Goal: Information Seeking & Learning: Check status

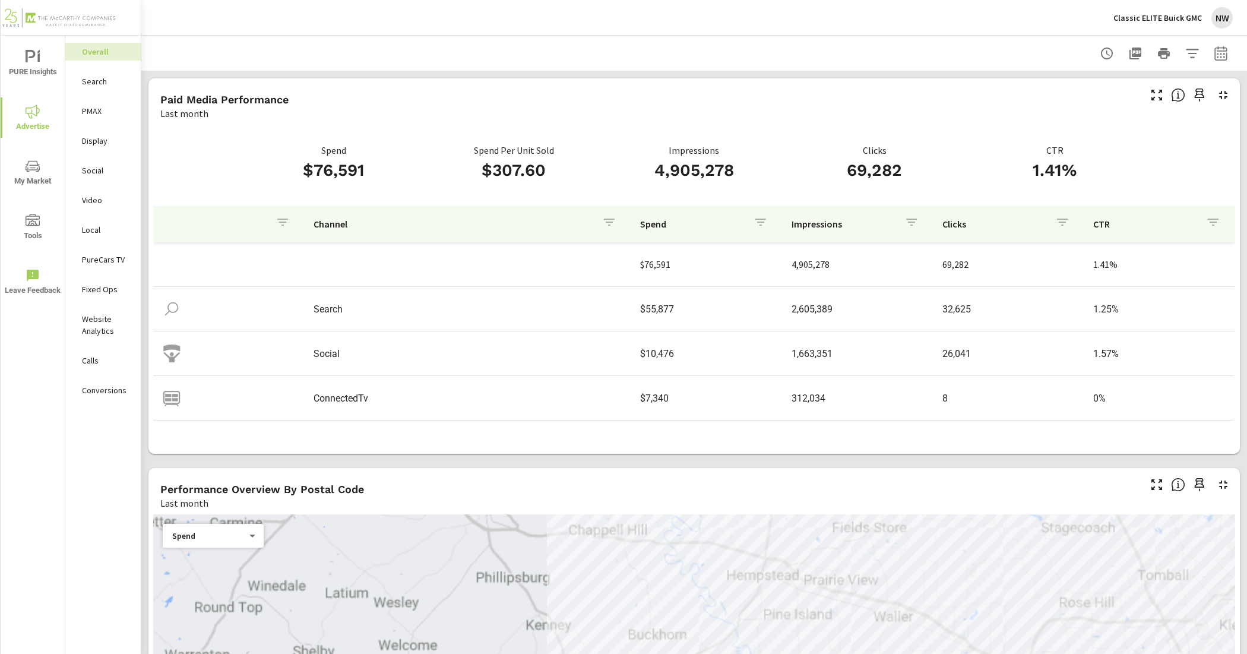
scroll to position [36, 0]
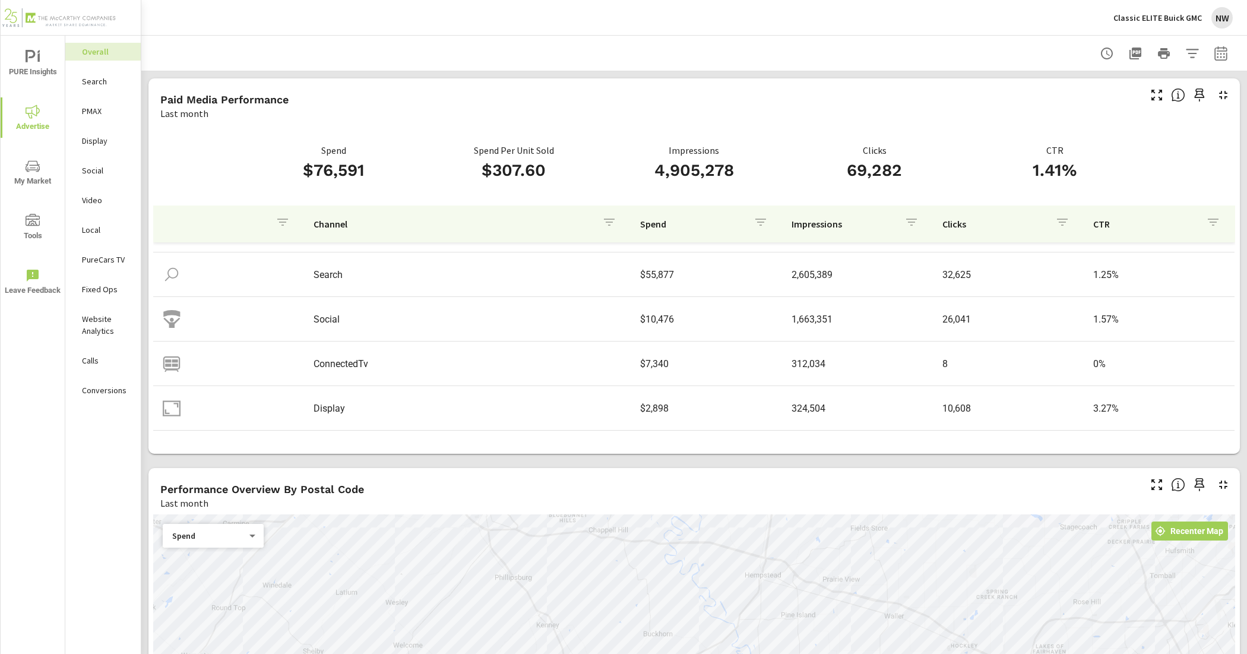
click at [1190, 22] on p "Classic ELITE Buick GMC" at bounding box center [1157, 17] width 88 height 11
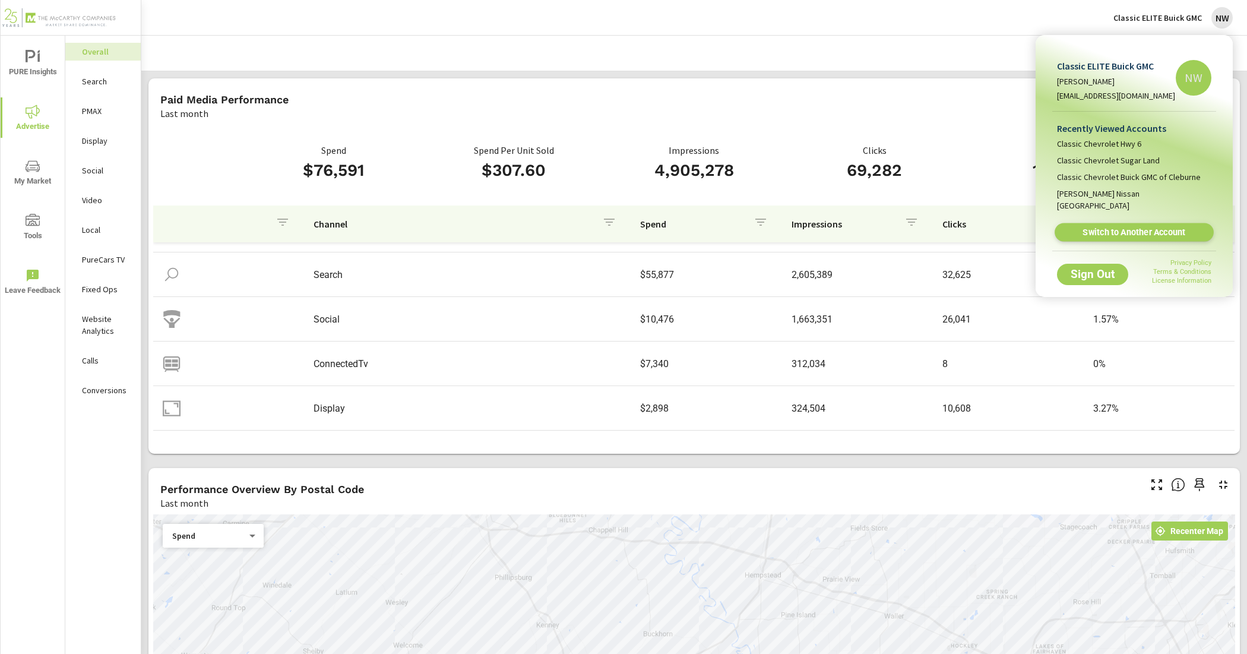
click at [1133, 227] on span "Switch to Another Account" at bounding box center [1133, 232] width 145 height 11
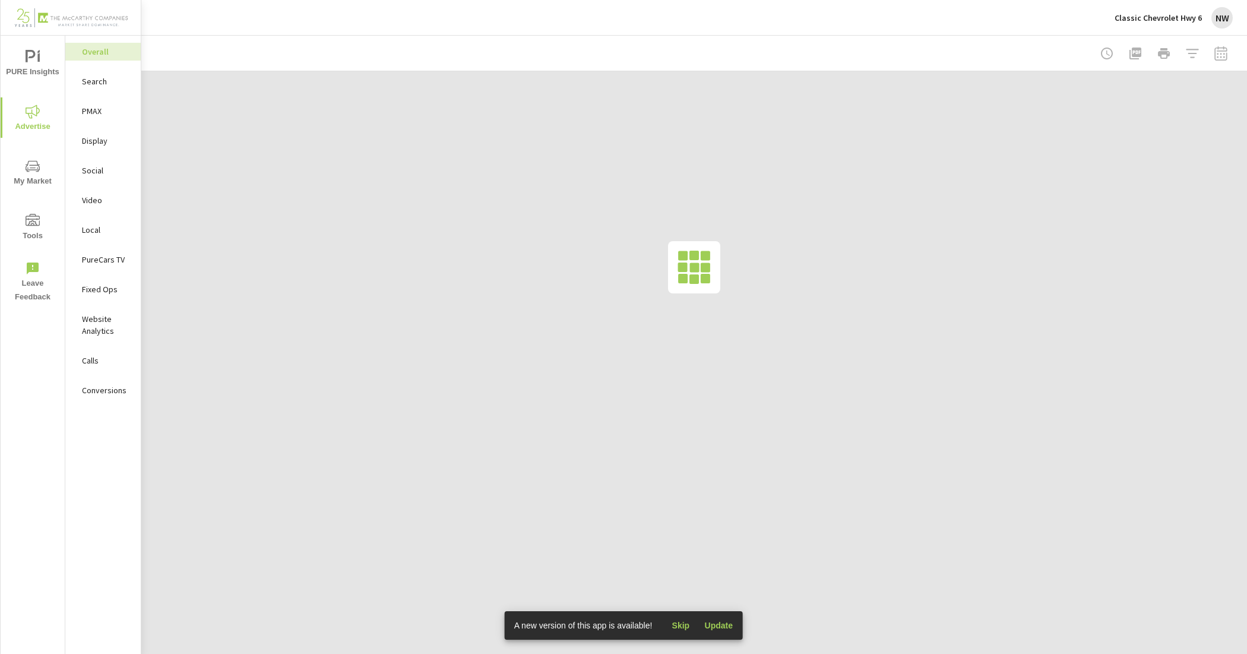
click at [678, 623] on span "Skip" at bounding box center [680, 625] width 28 height 11
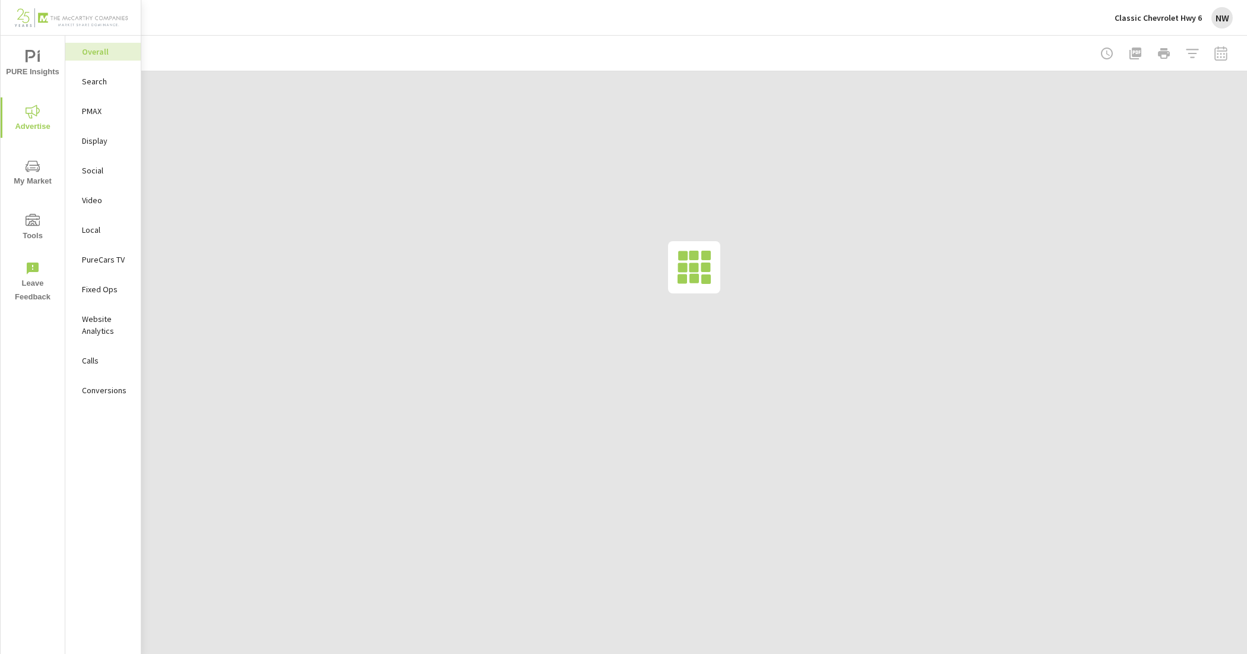
click at [110, 87] on p "Search" at bounding box center [106, 81] width 49 height 12
click at [1217, 57] on div at bounding box center [1164, 54] width 138 height 24
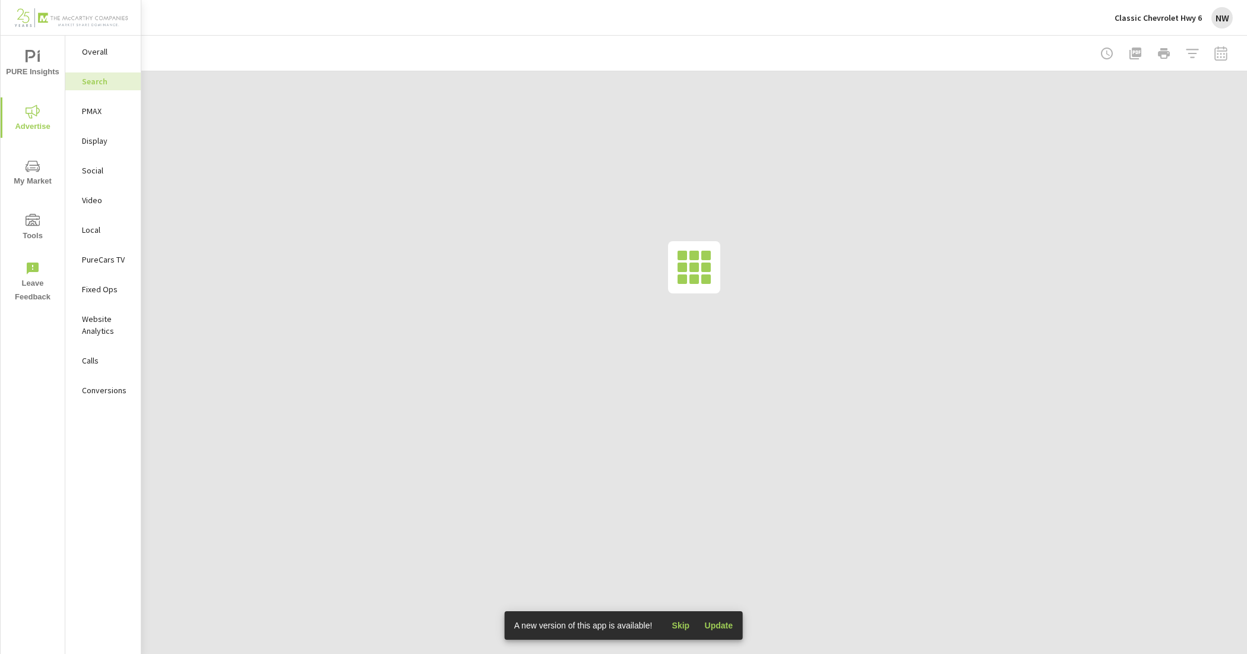
click at [714, 625] on span "Update" at bounding box center [718, 625] width 28 height 11
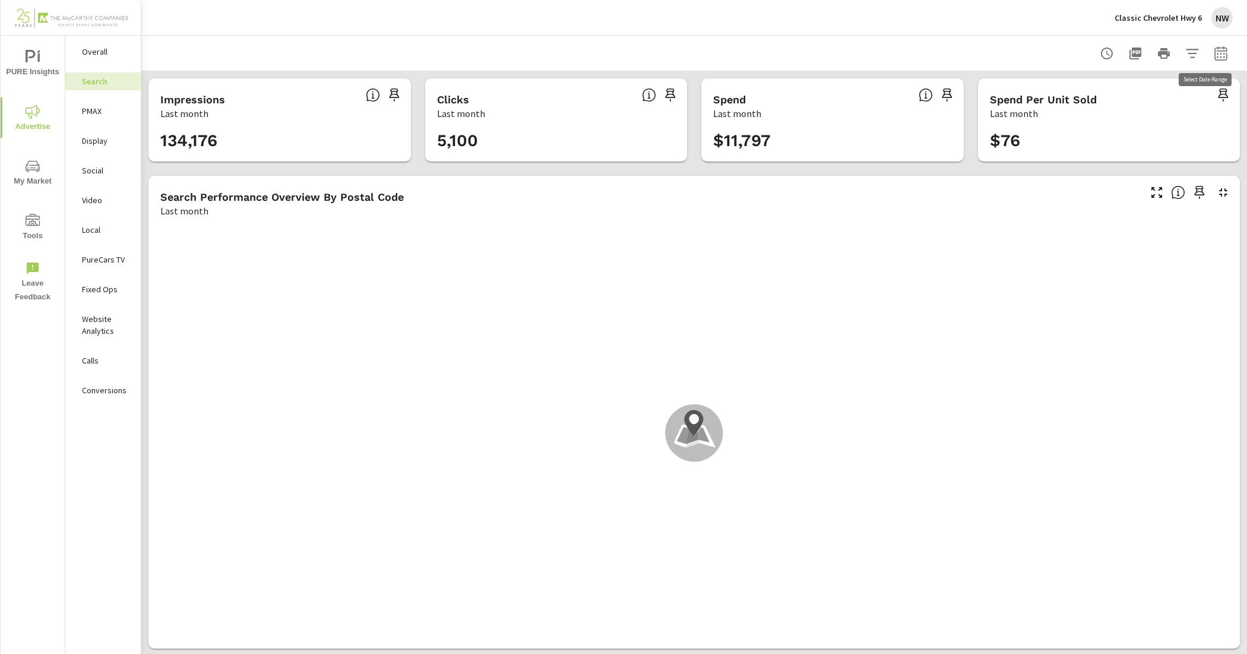
scroll to position [134, 0]
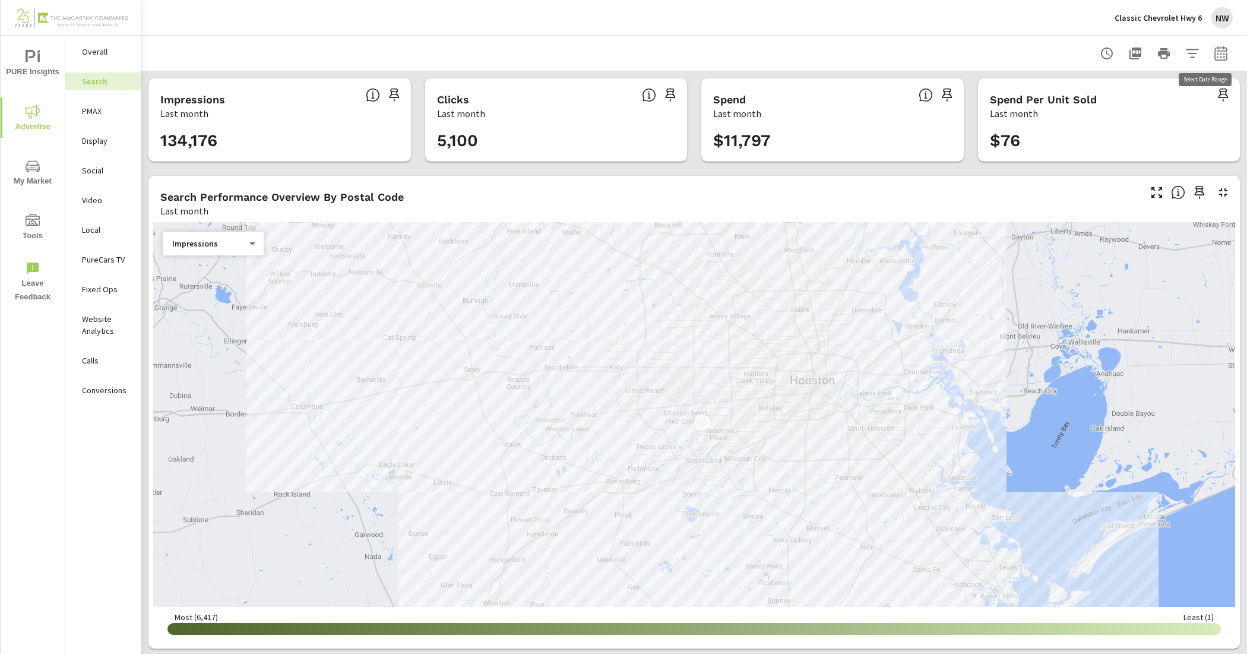
click at [1214, 52] on icon "button" at bounding box center [1221, 53] width 14 height 14
select select "Last month"
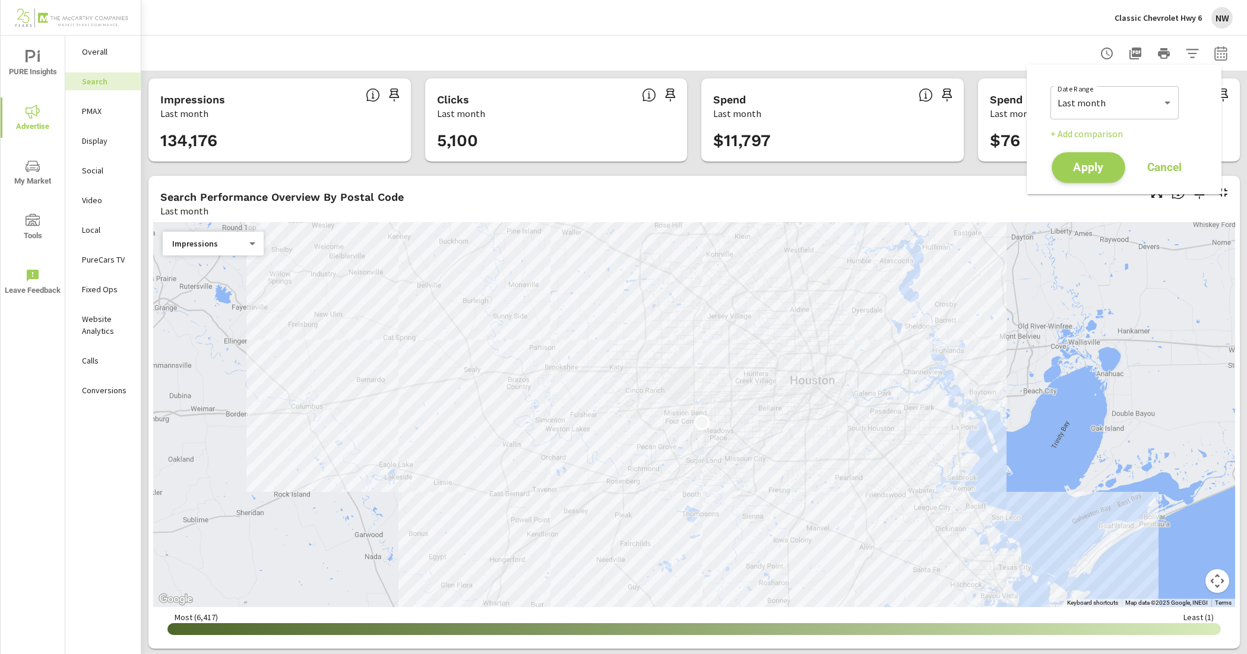
click at [1092, 175] on button "Apply" at bounding box center [1089, 167] width 74 height 31
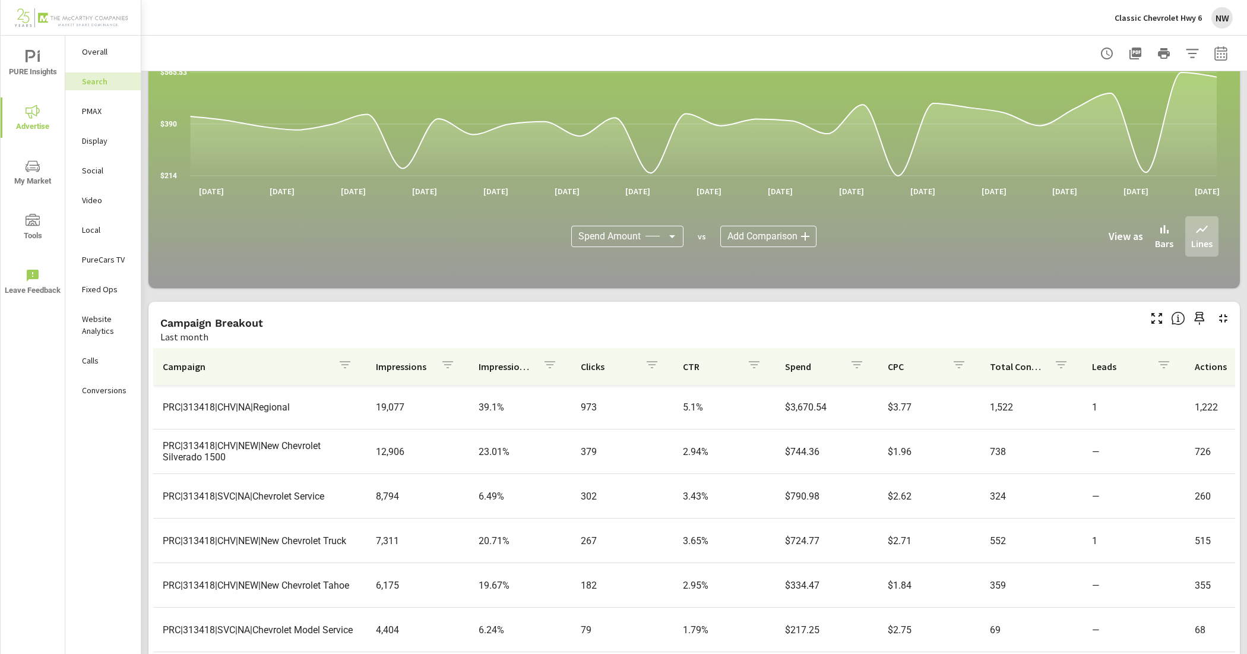
scroll to position [683, 0]
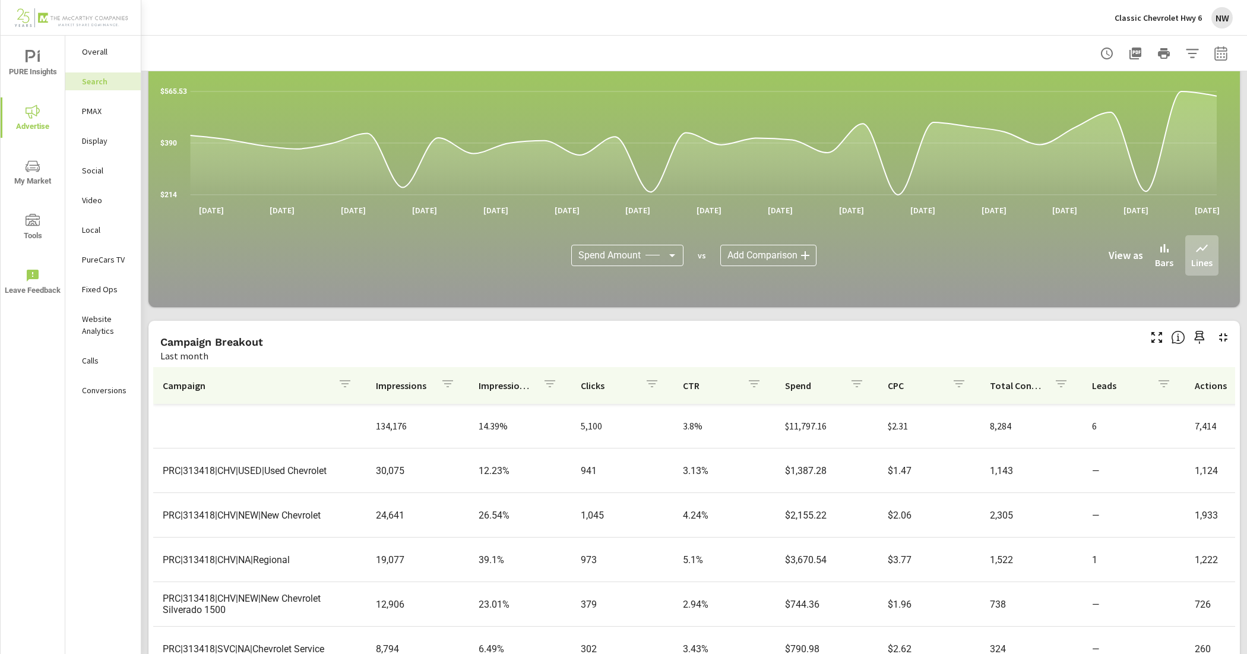
scroll to position [609, 0]
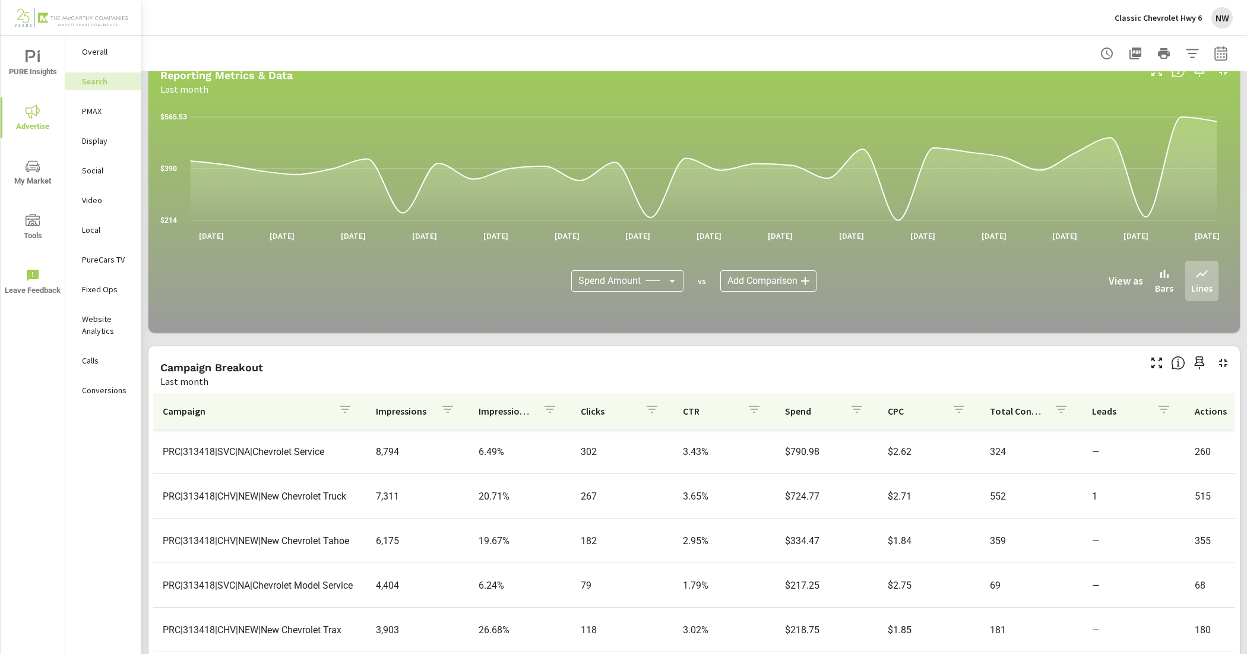
scroll to position [683, 0]
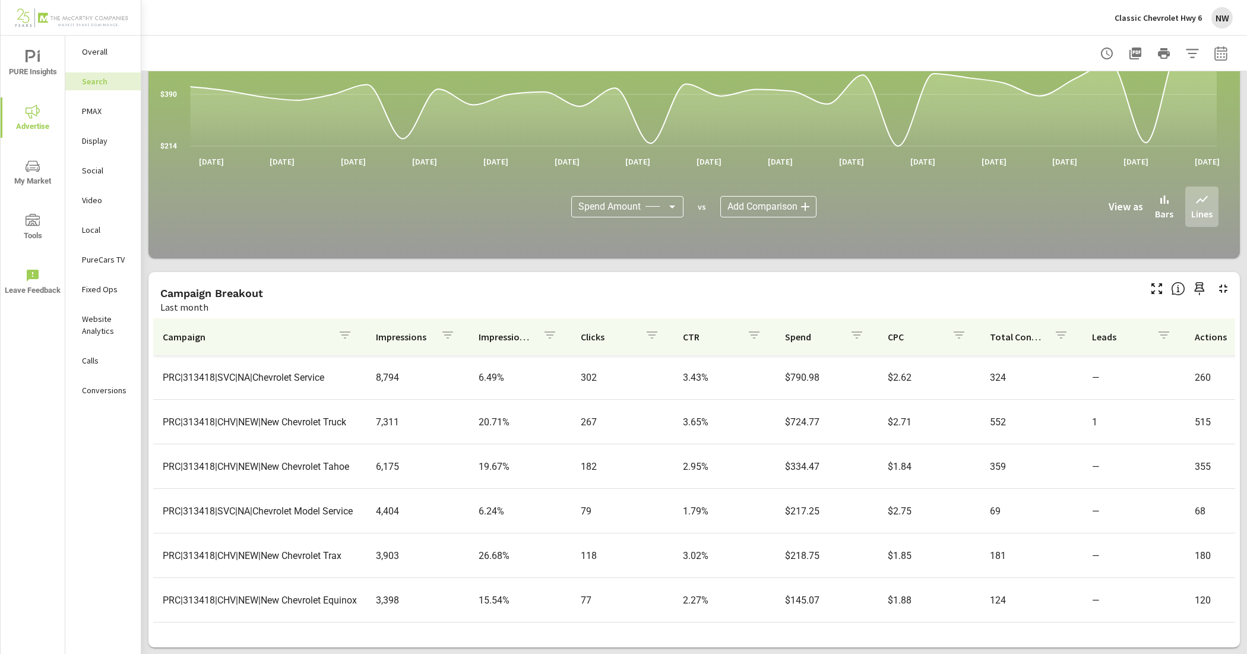
scroll to position [82, 0]
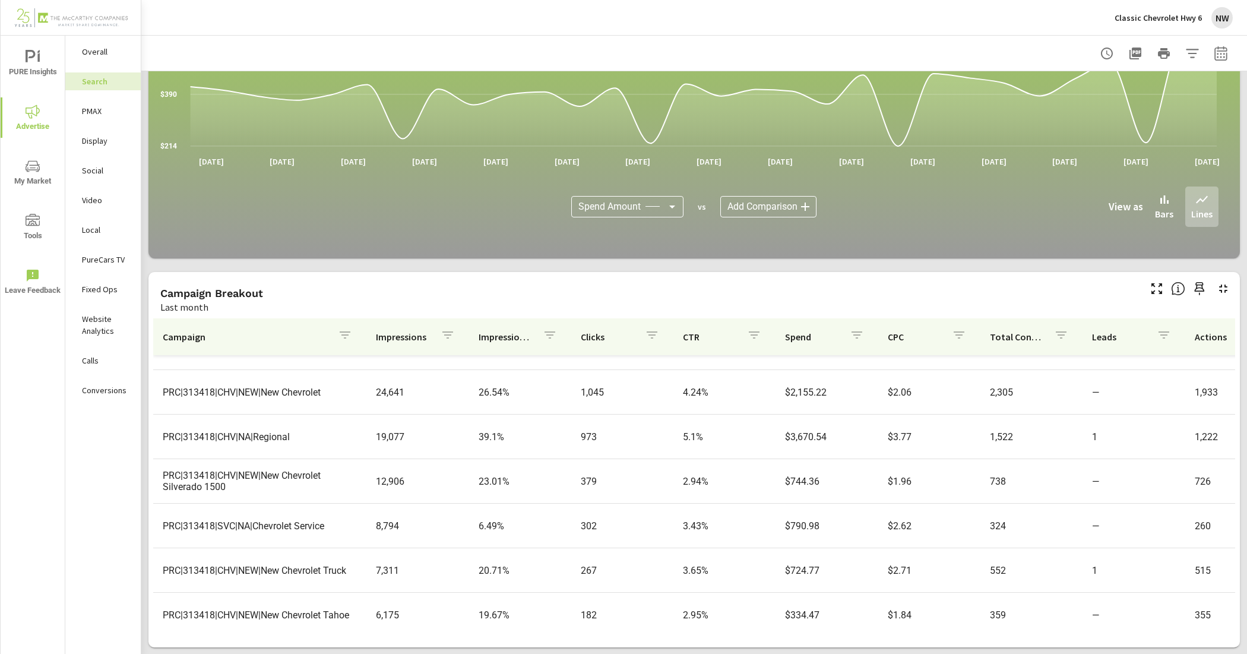
scroll to position [148, 0]
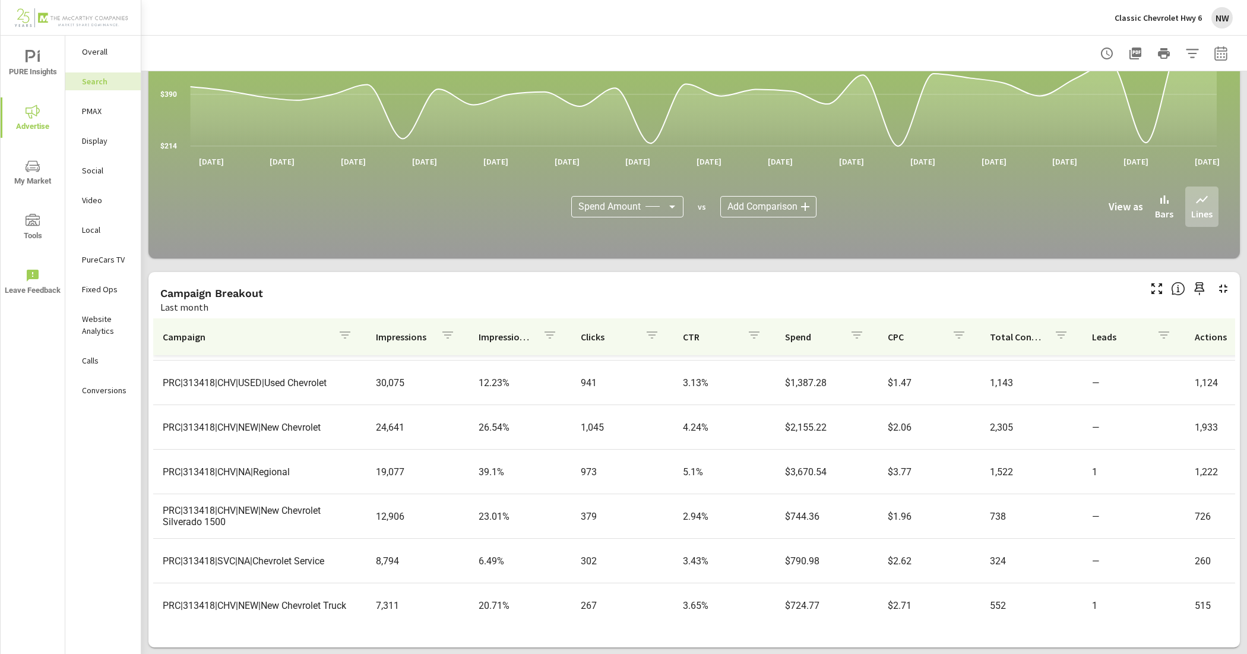
scroll to position [74, 0]
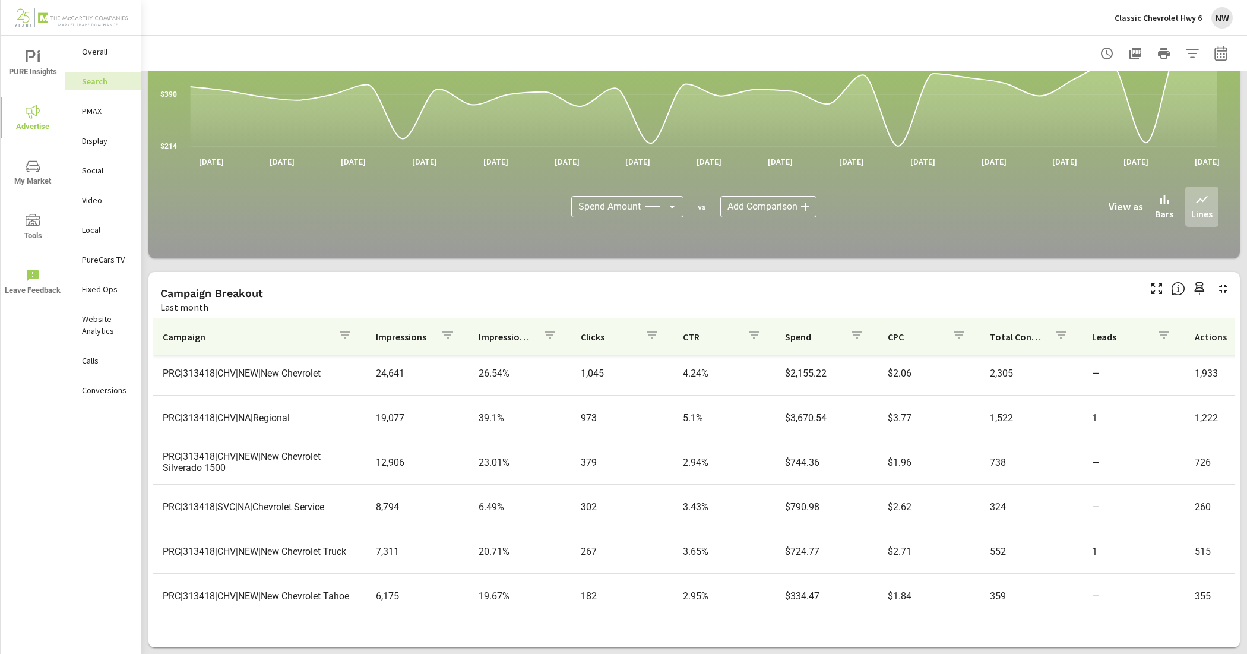
scroll to position [148, 0]
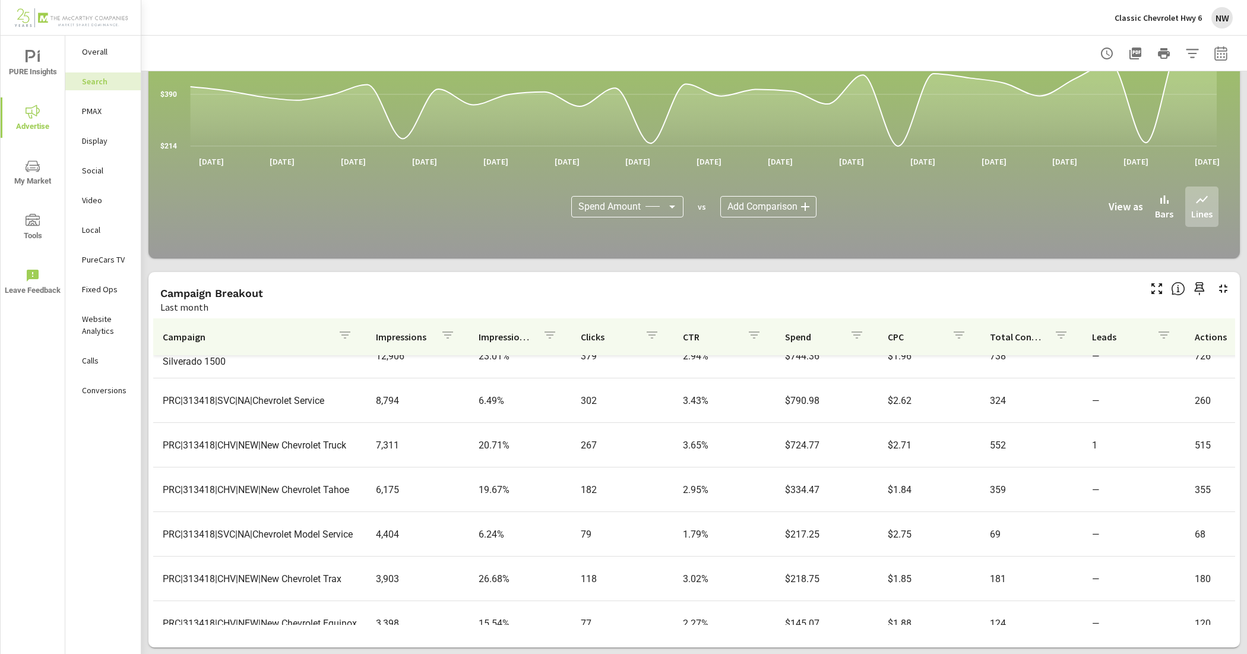
scroll to position [223, 0]
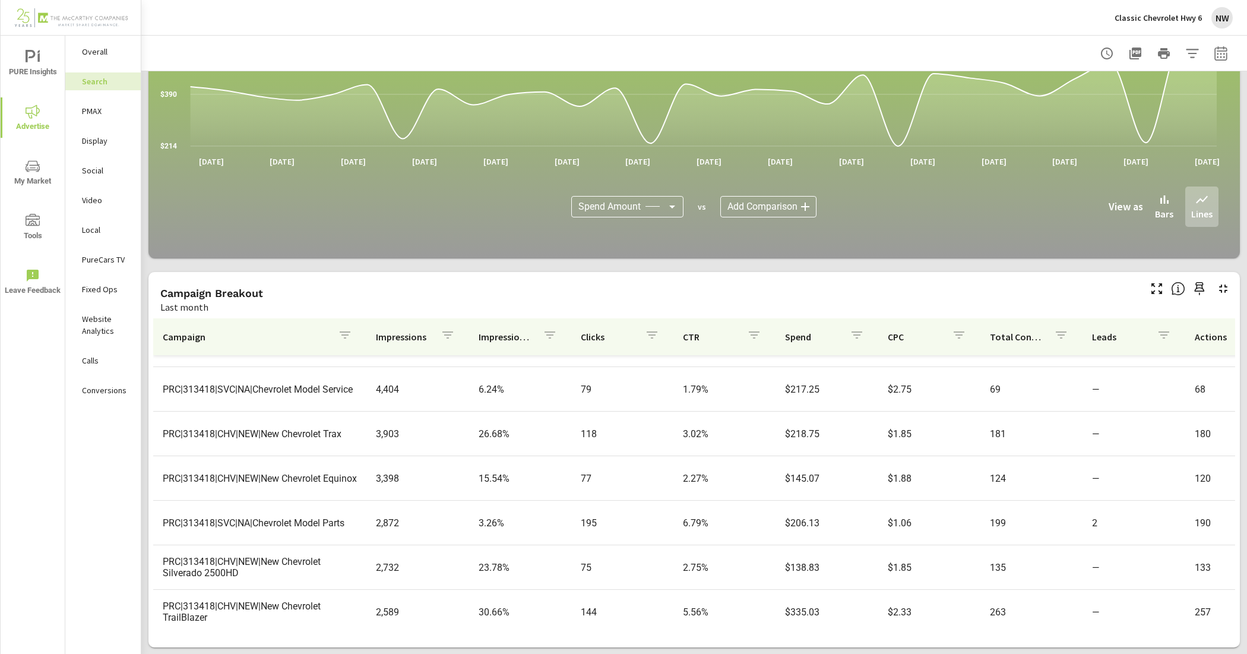
scroll to position [371, 0]
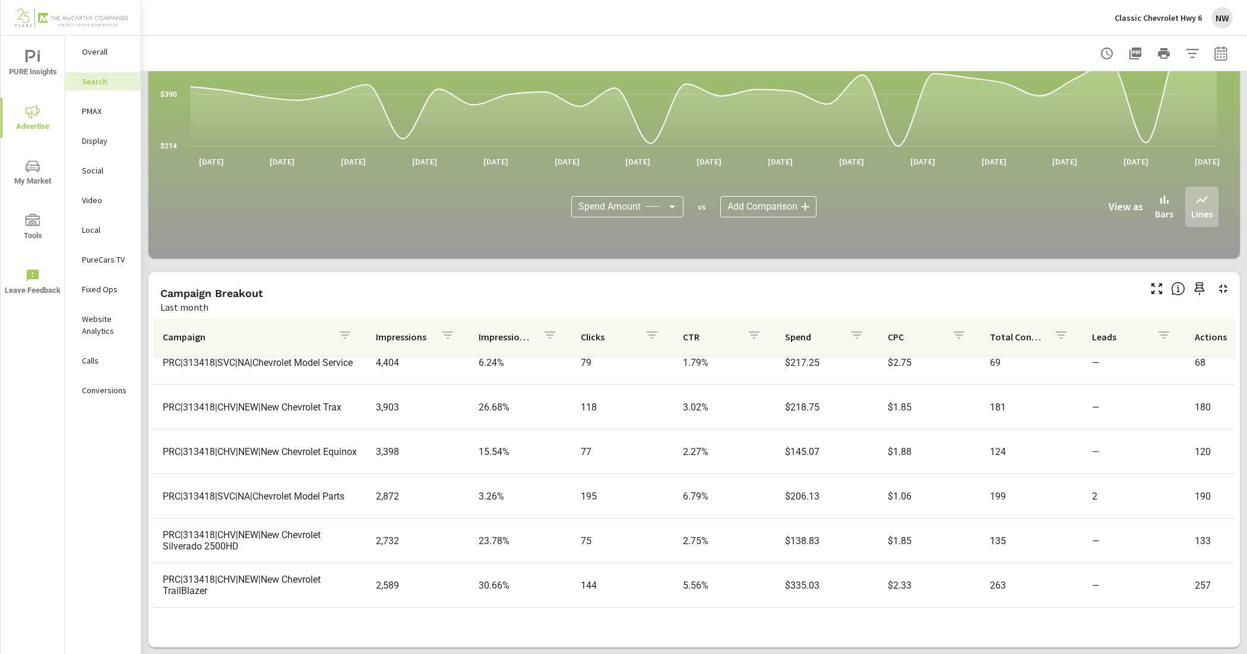
scroll to position [445, 0]
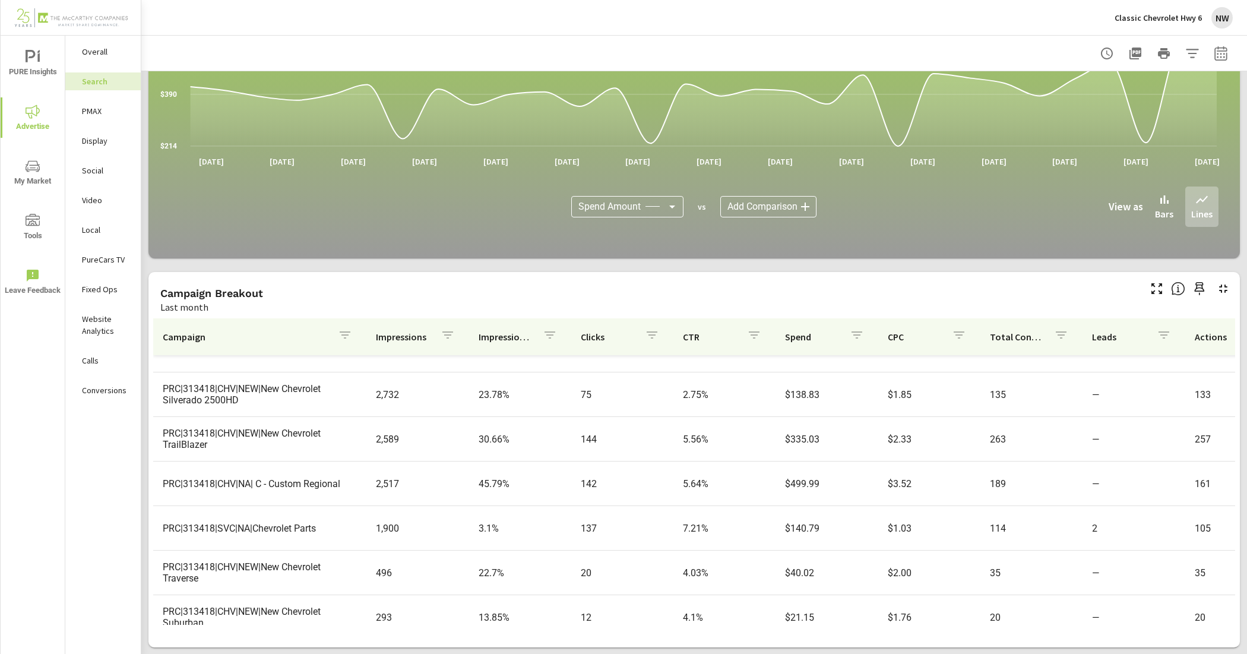
scroll to position [520, 0]
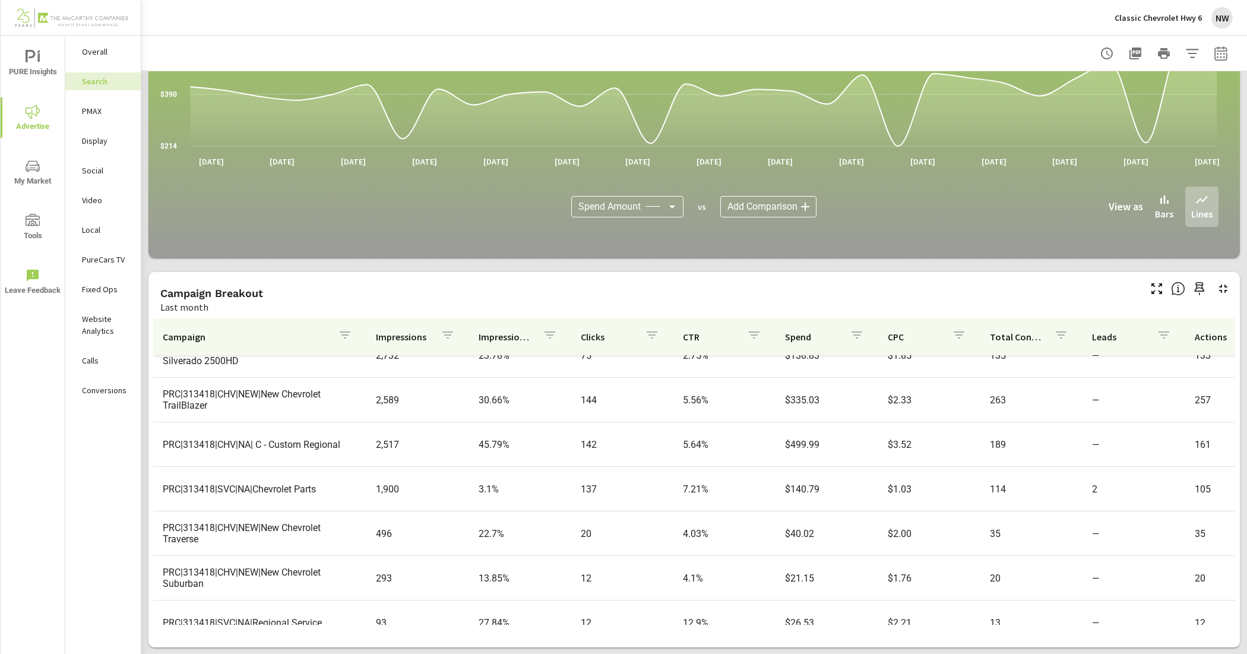
scroll to position [589, 0]
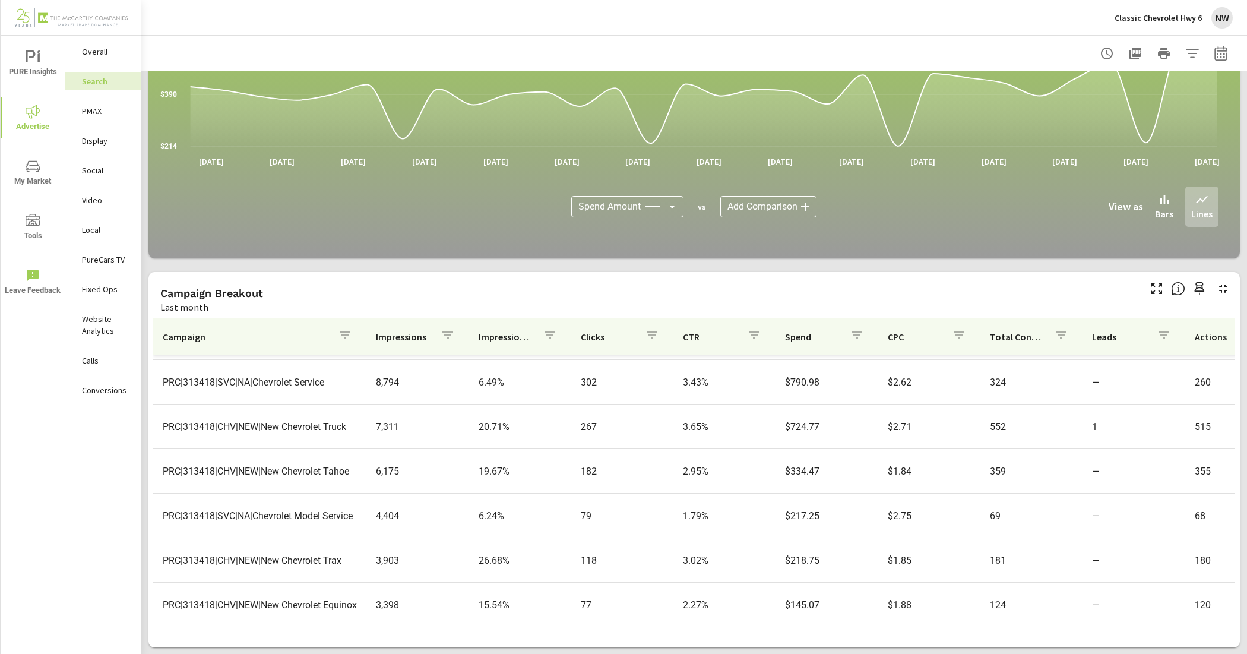
scroll to position [28, 0]
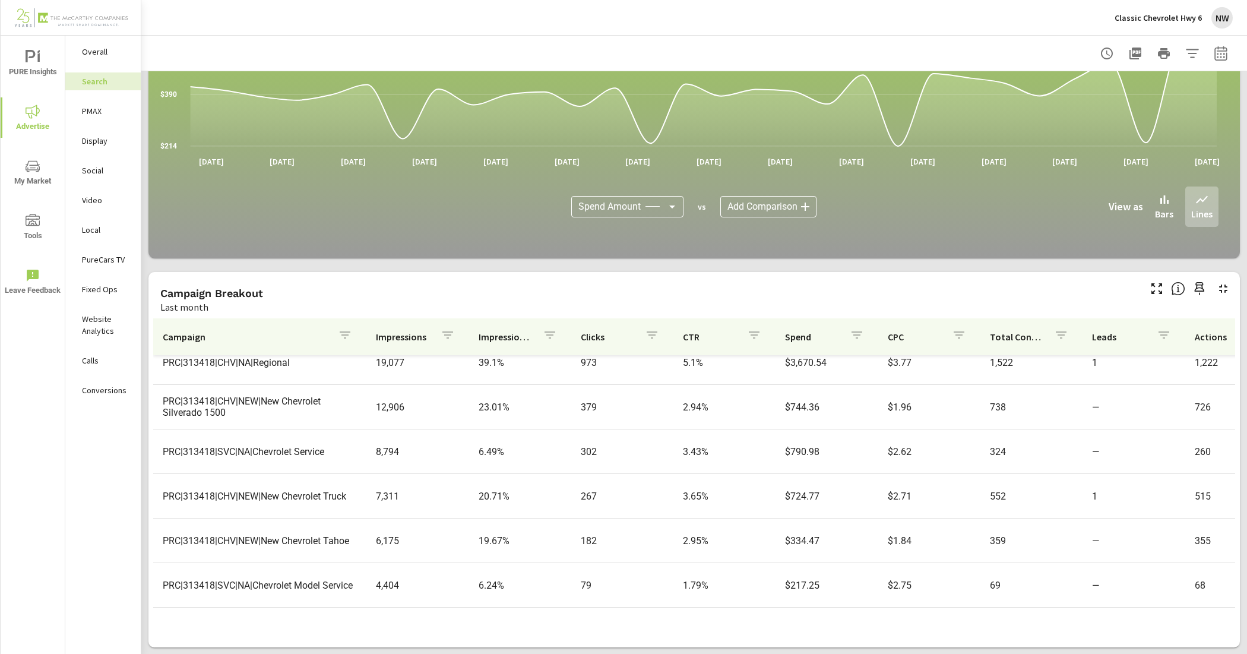
scroll to position [223, 0]
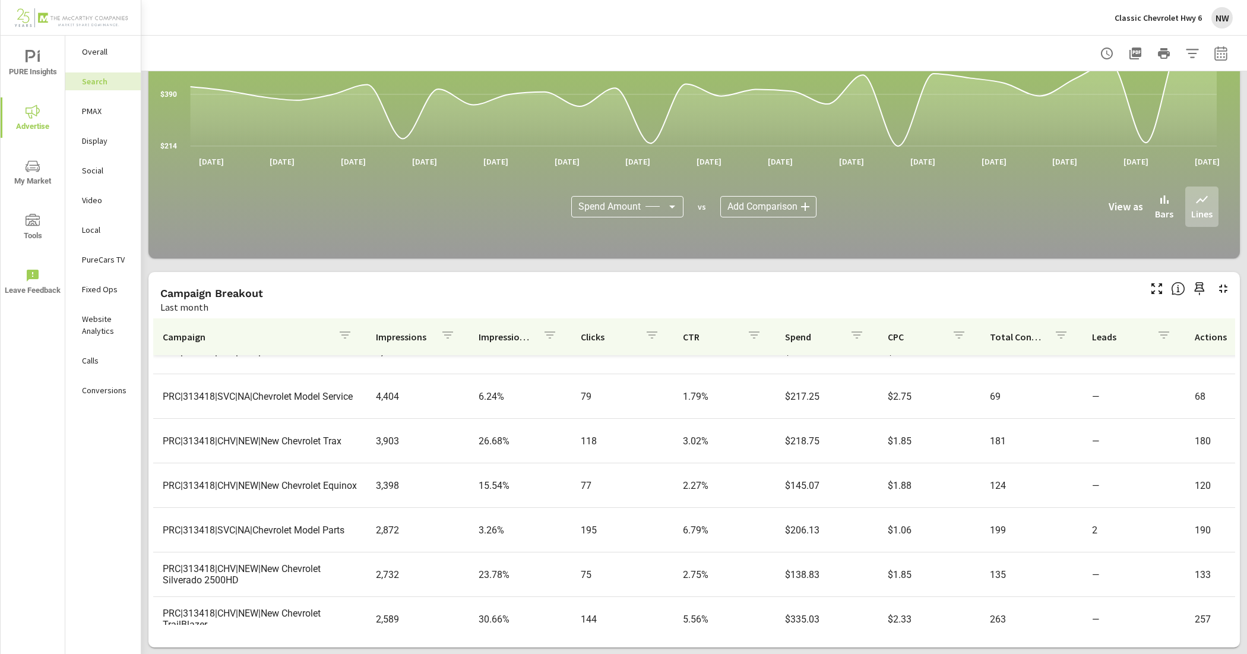
scroll to position [371, 0]
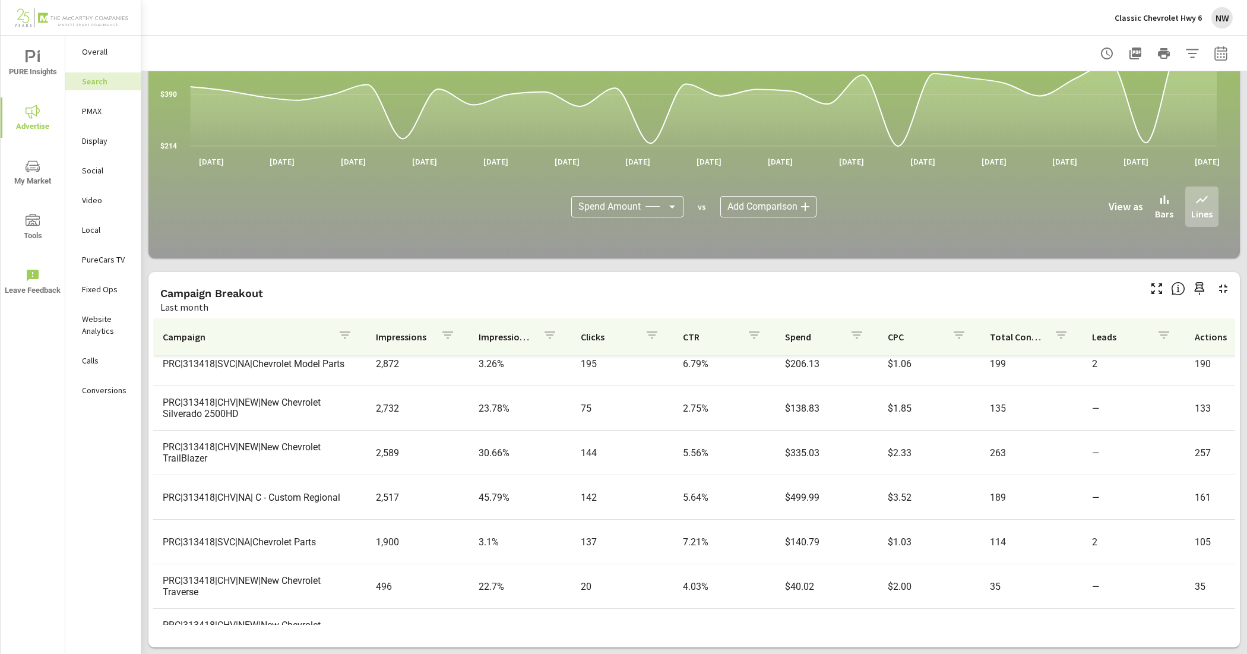
scroll to position [520, 0]
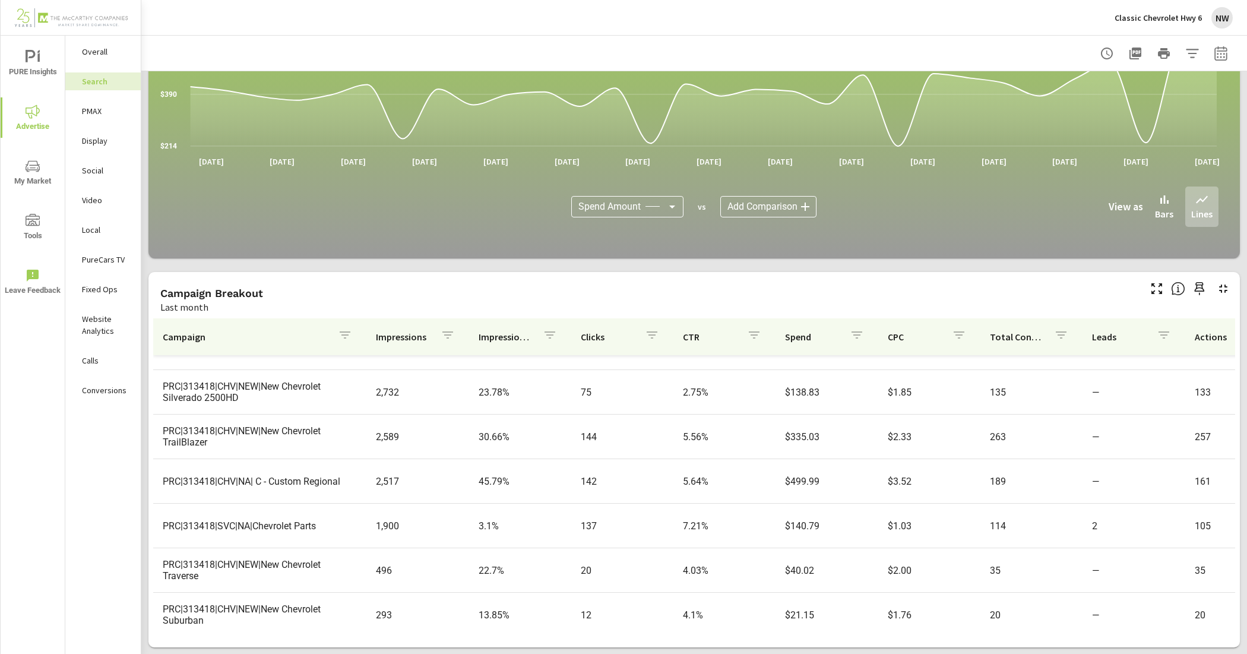
scroll to position [589, 0]
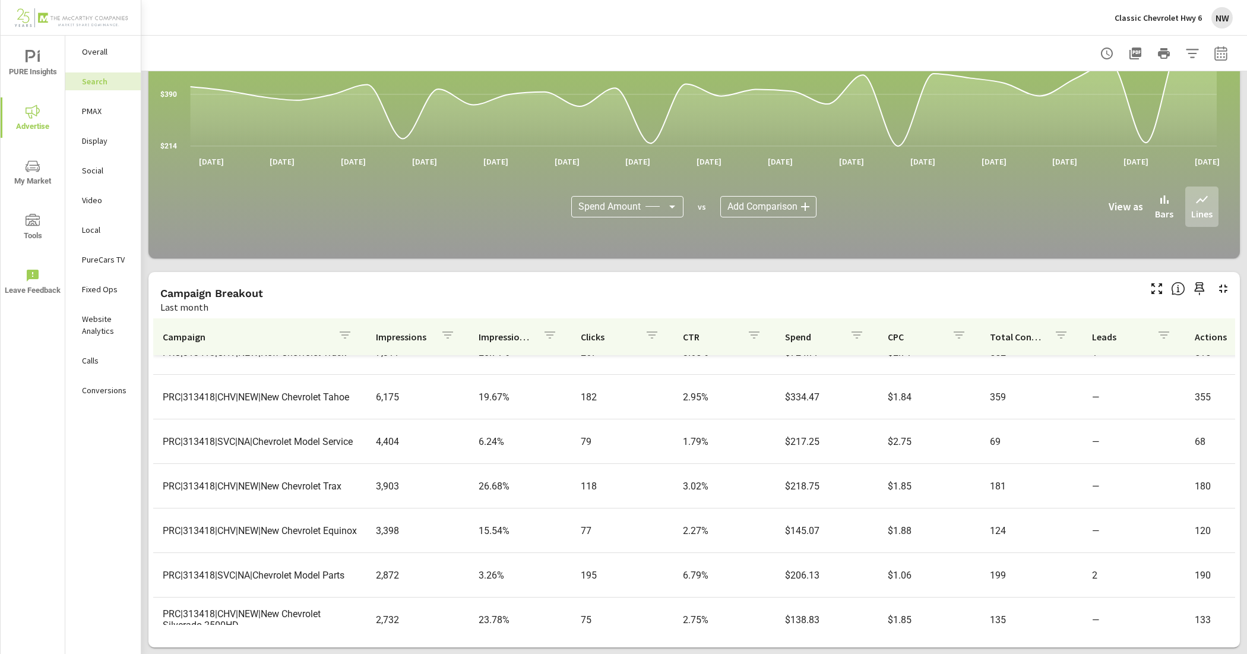
scroll to position [75, 0]
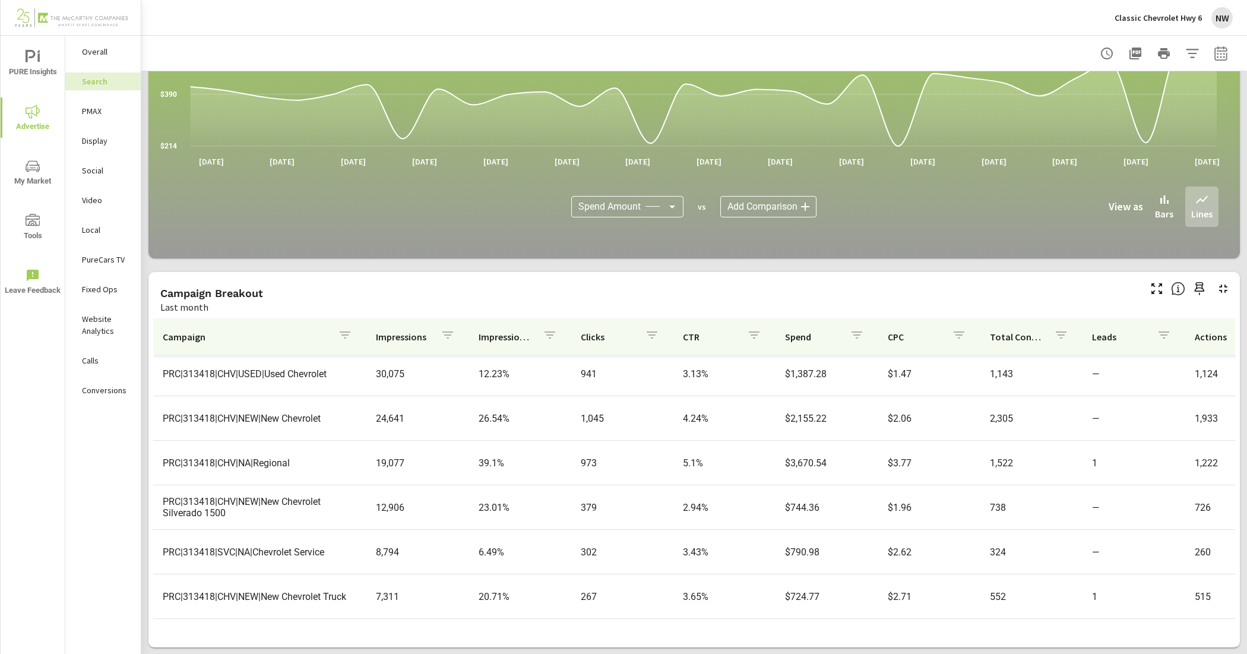
scroll to position [74, 0]
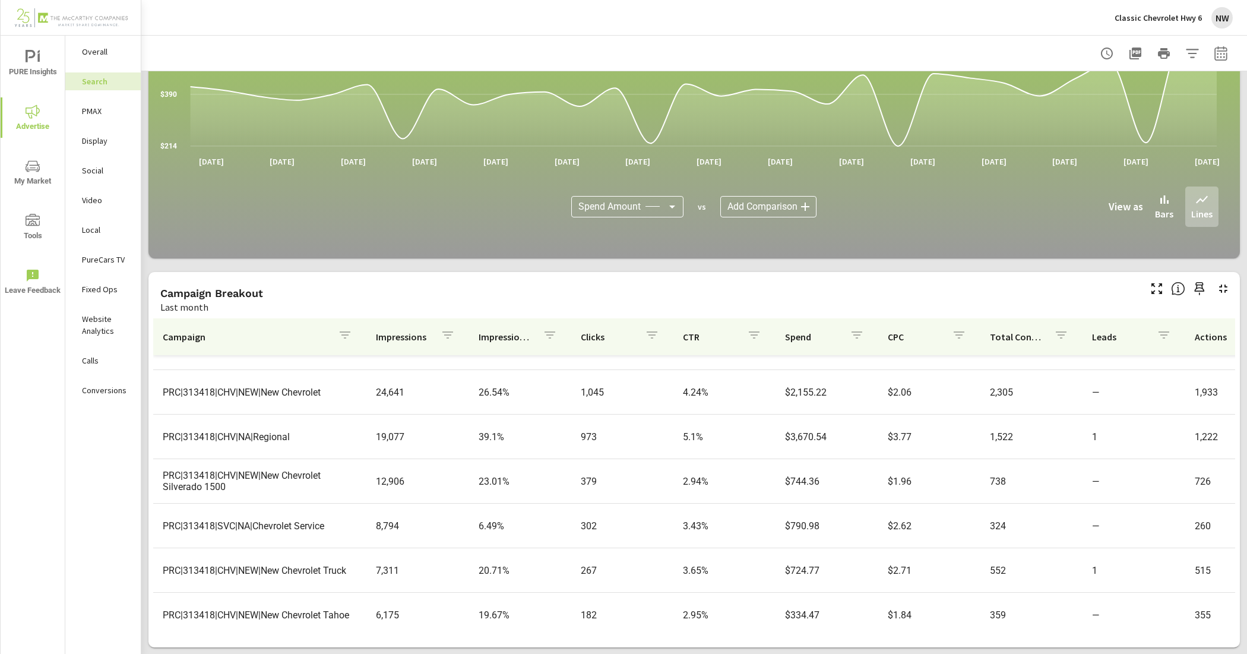
scroll to position [148, 0]
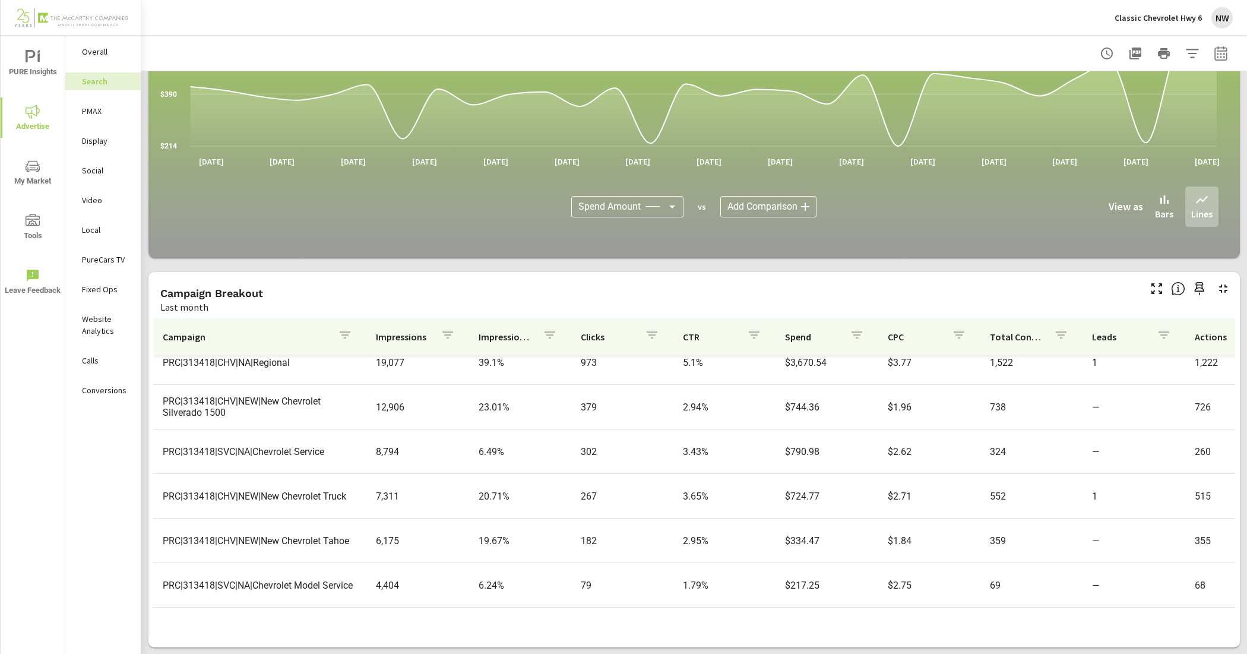
scroll to position [223, 0]
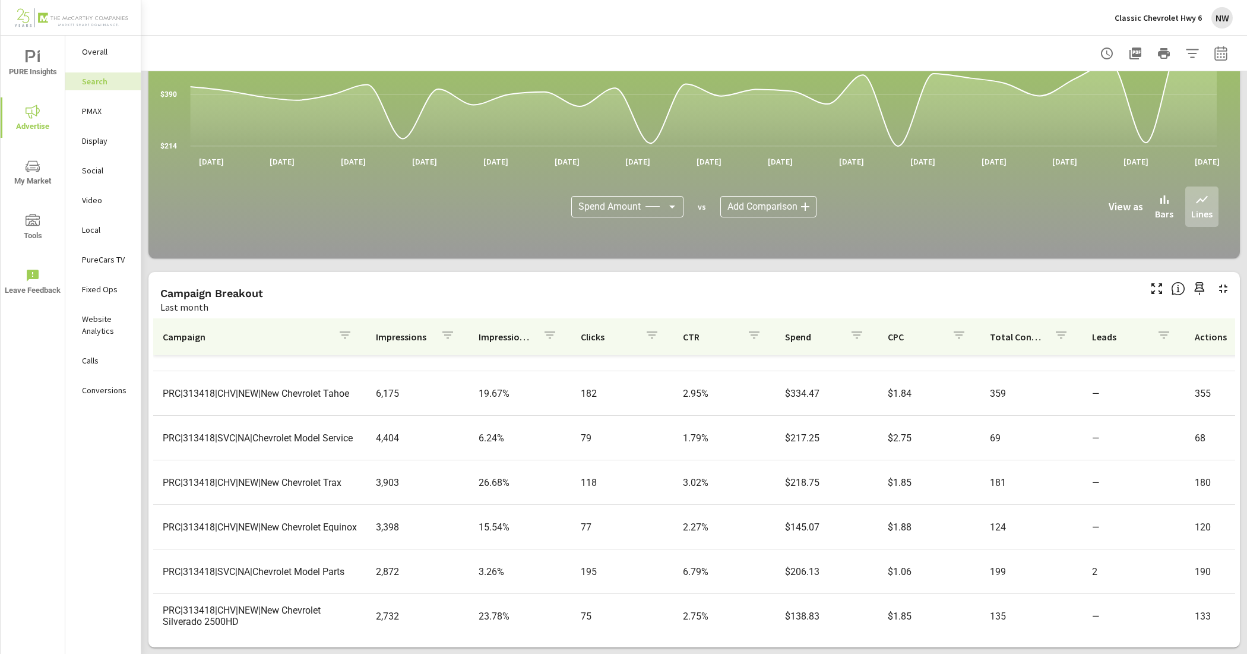
scroll to position [297, 0]
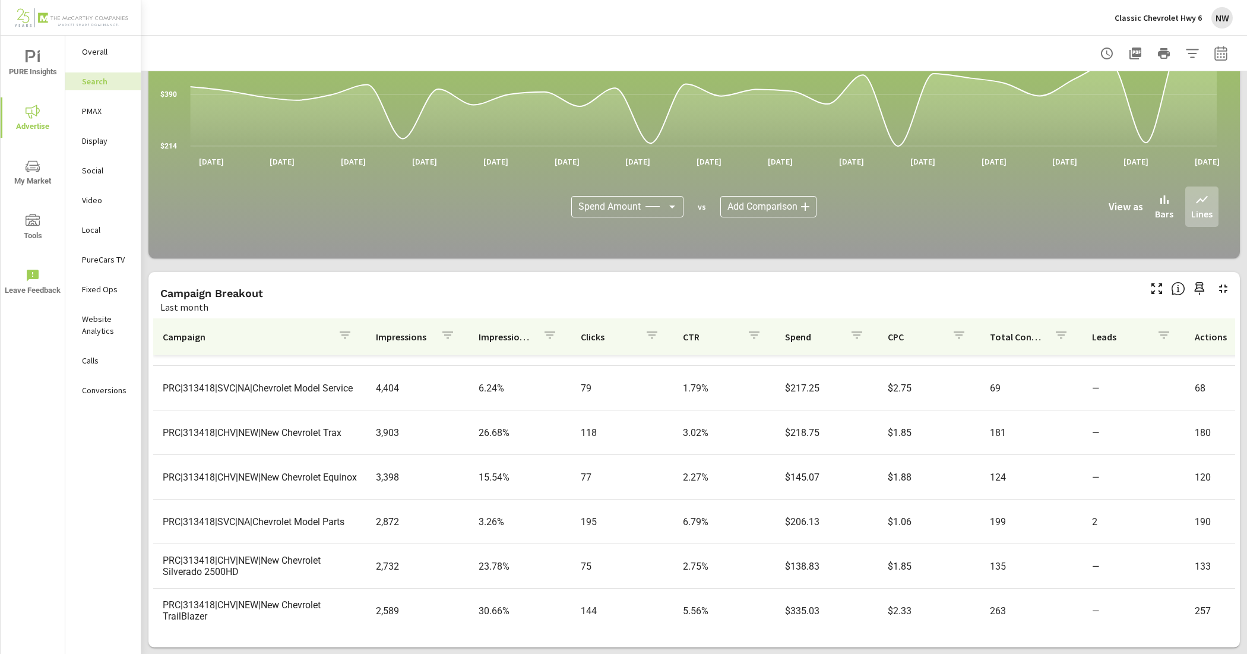
scroll to position [371, 0]
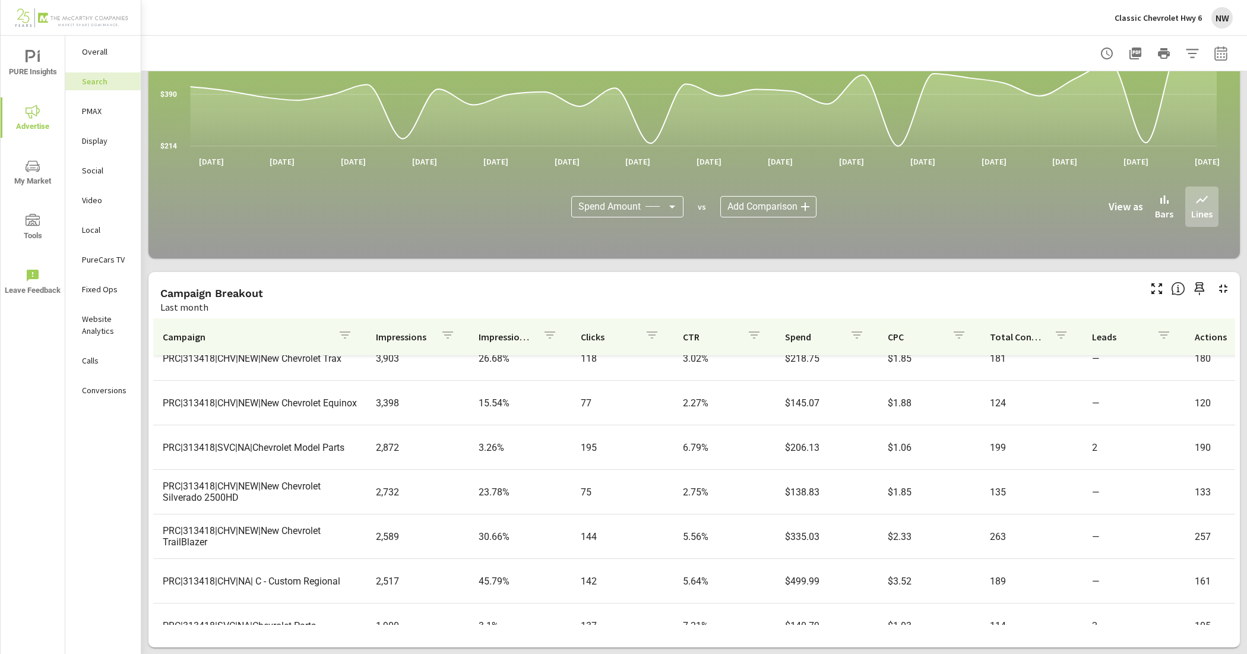
scroll to position [445, 0]
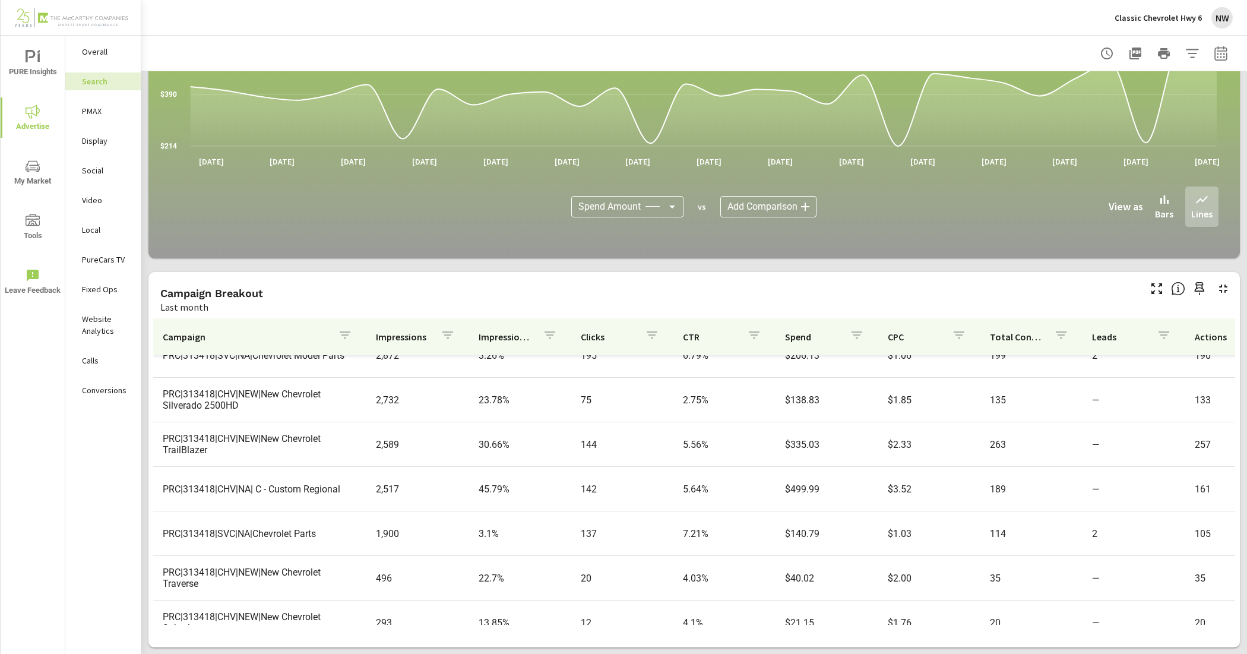
scroll to position [520, 0]
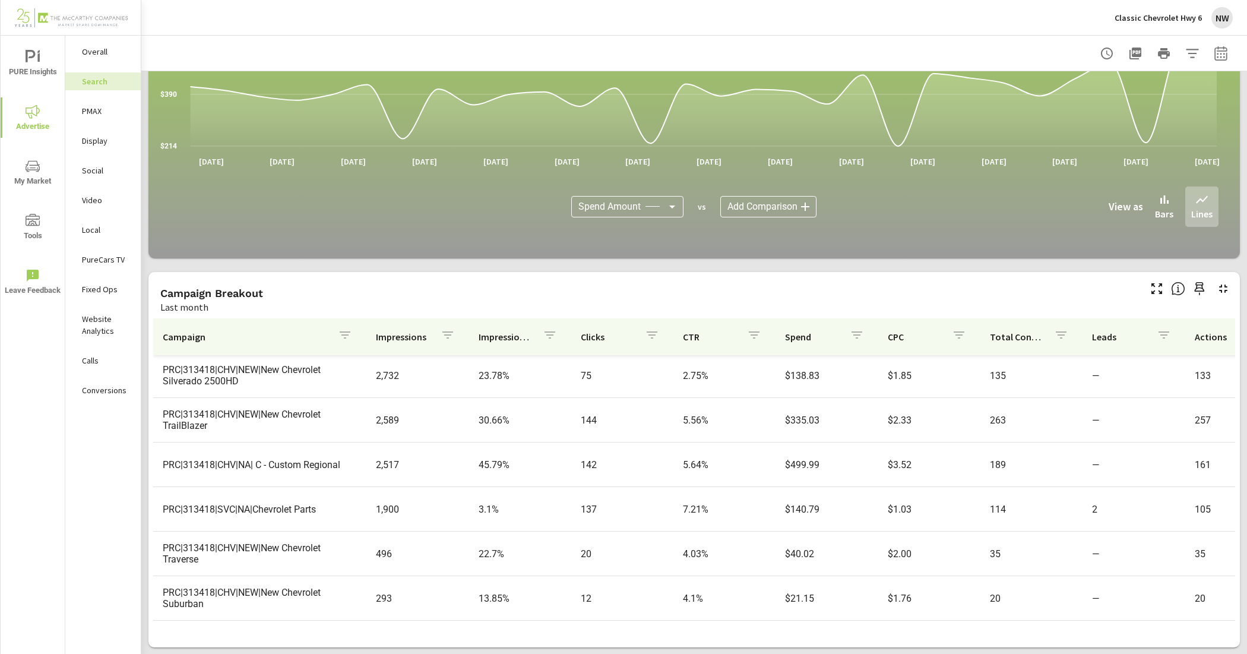
scroll to position [589, 0]
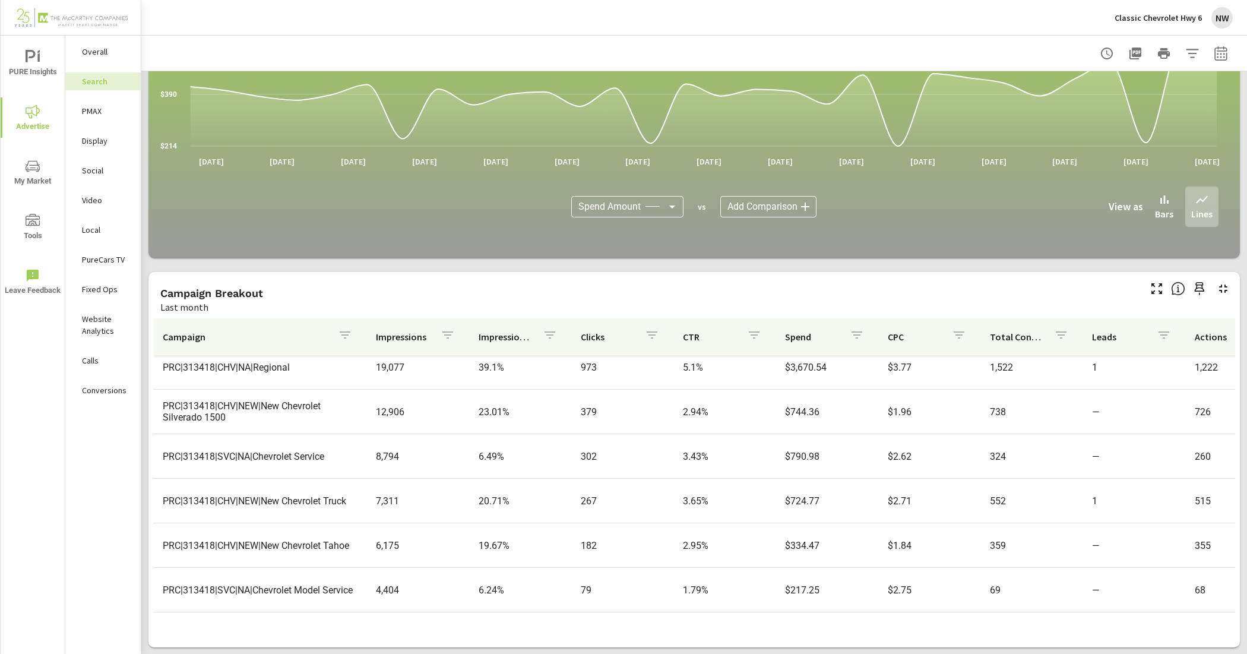
scroll to position [79, 0]
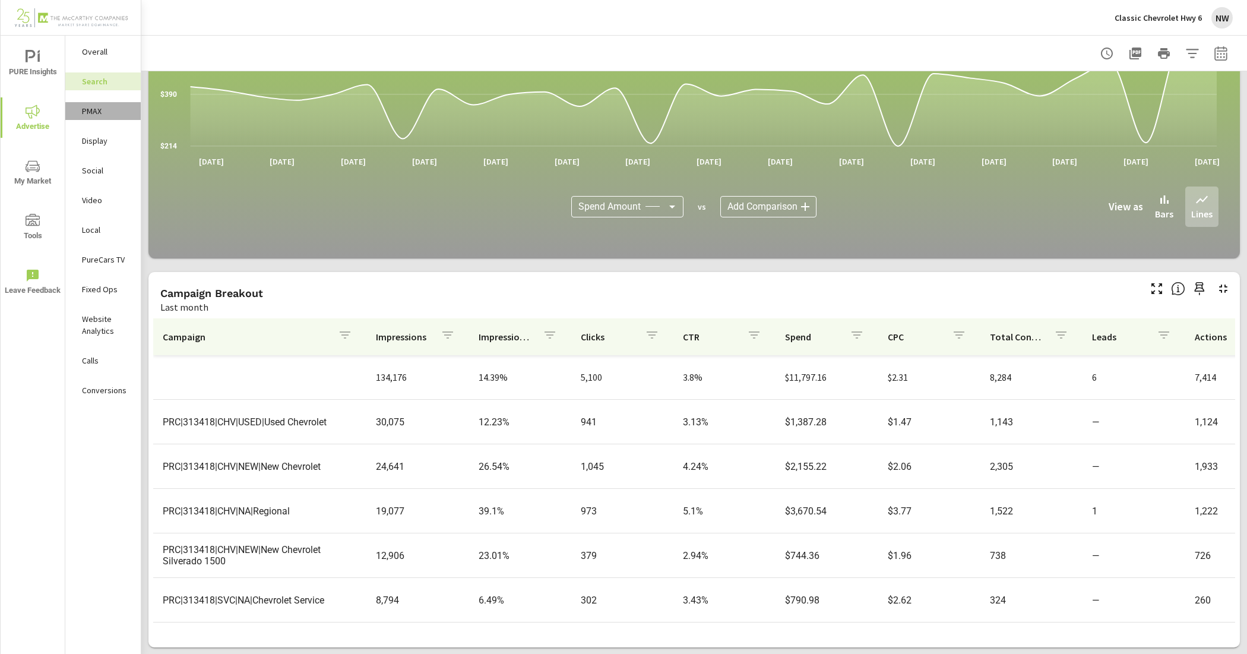
click at [92, 113] on p "PMAX" at bounding box center [106, 111] width 49 height 12
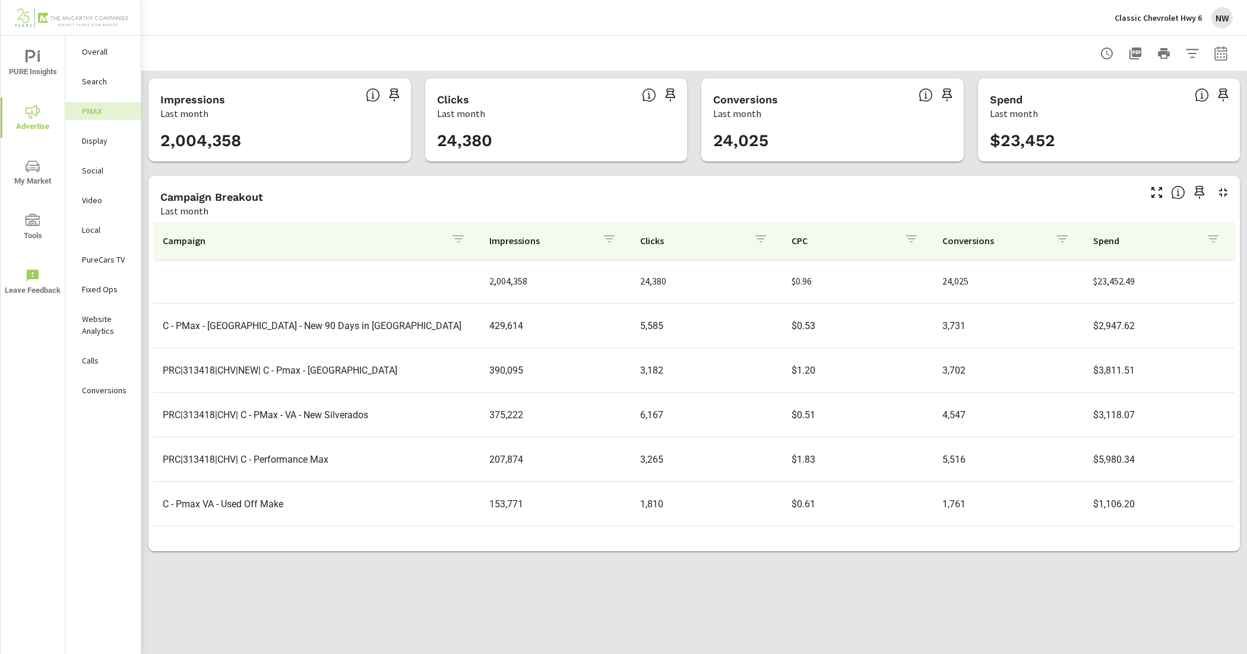
click at [1226, 51] on icon "button" at bounding box center [1221, 53] width 14 height 14
select select "Last month"
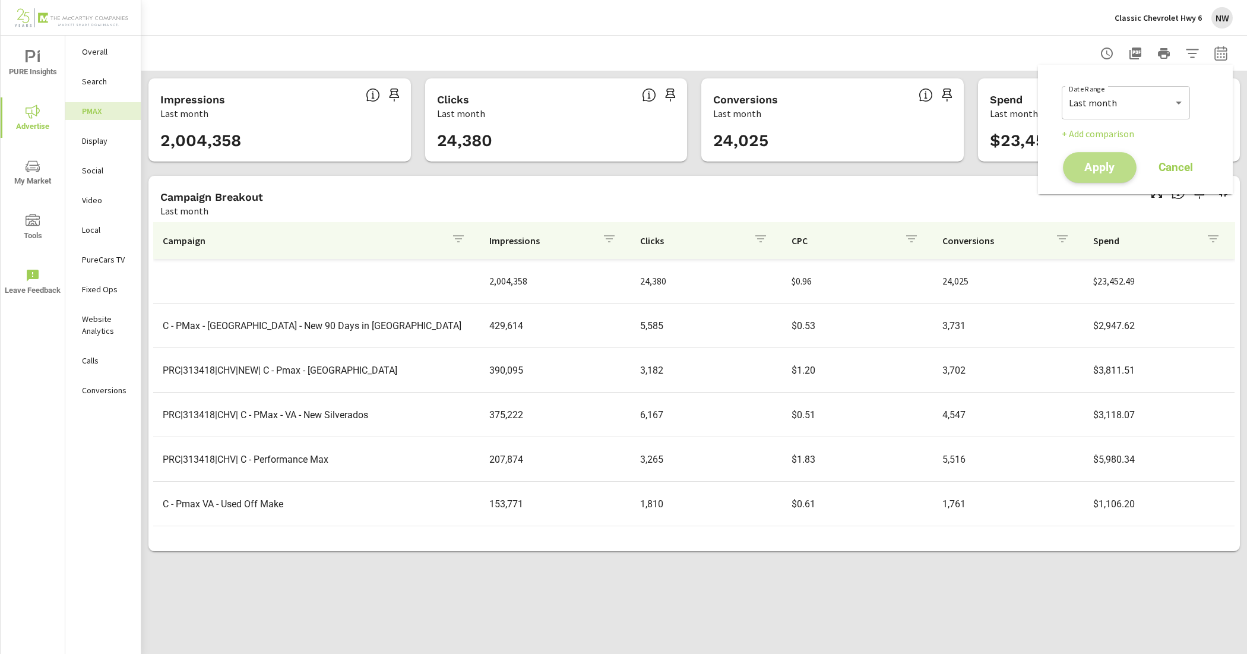
click at [1114, 162] on span "Apply" at bounding box center [1099, 167] width 49 height 11
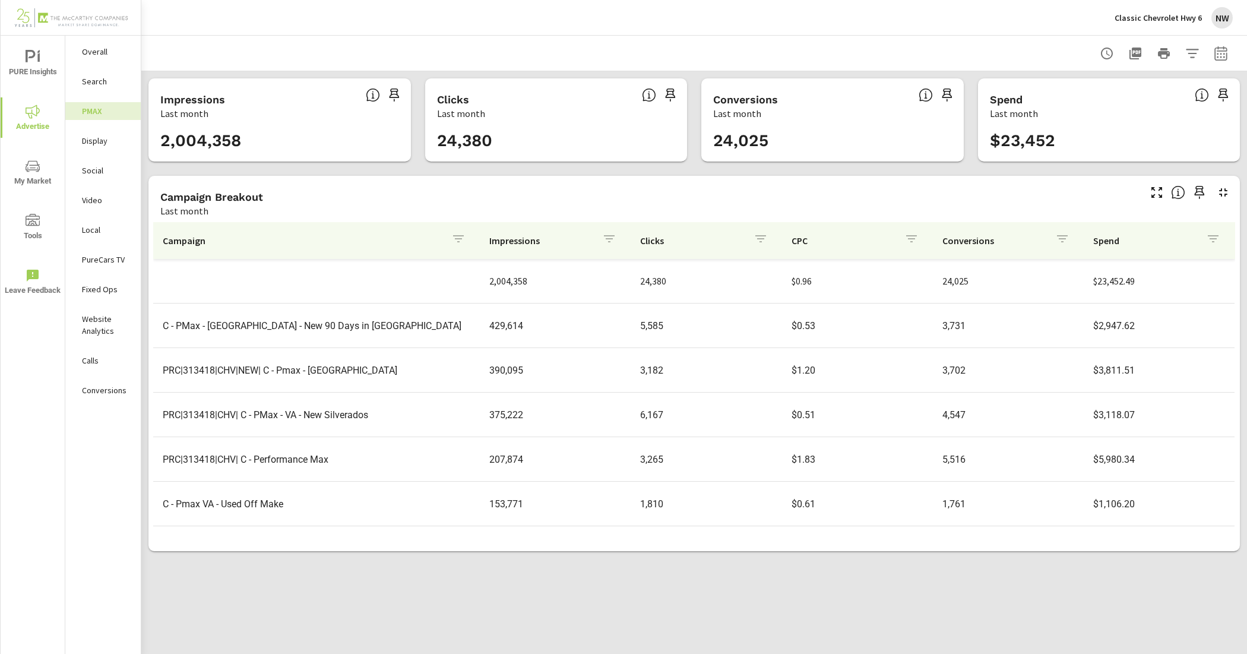
click at [334, 185] on div "Campaign Breakout Last month" at bounding box center [645, 197] width 994 height 42
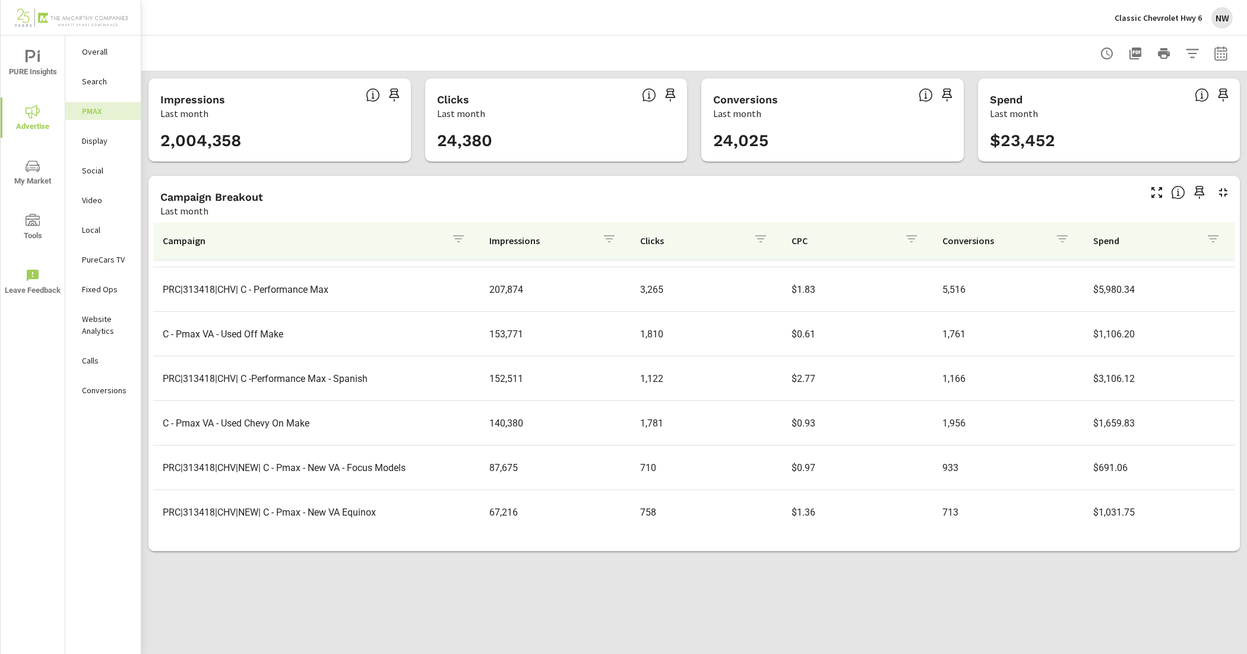
scroll to position [177, 0]
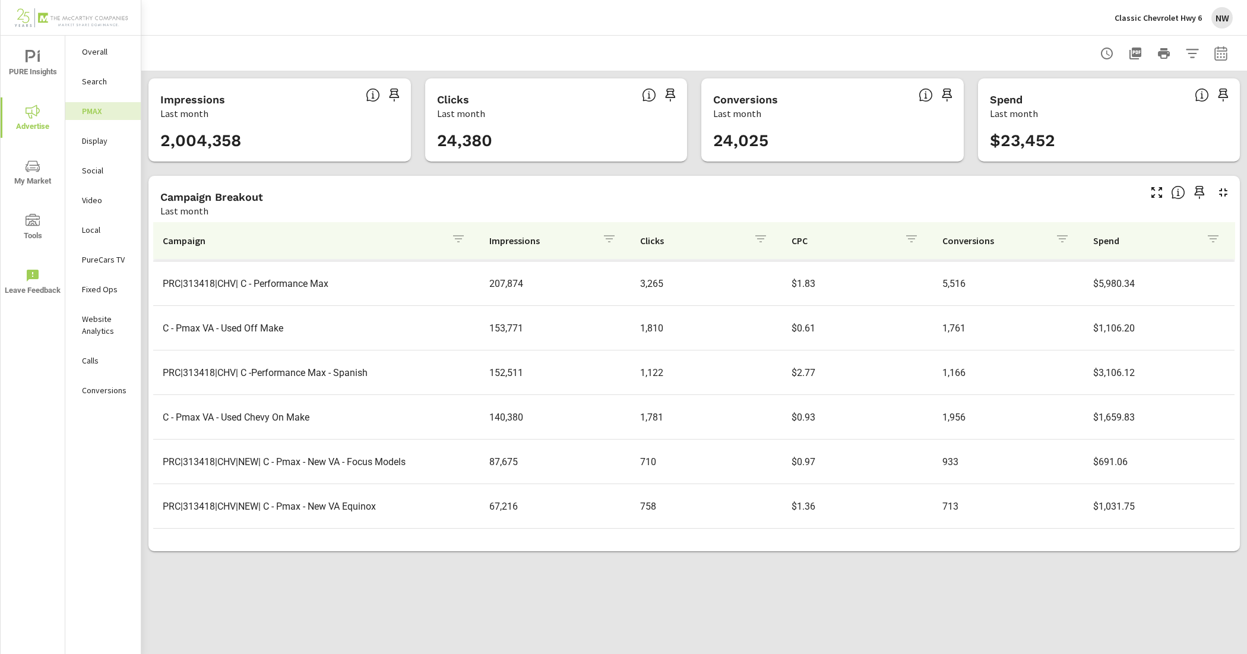
click at [305, 433] on tr "C - Pmax VA - Used Chevy On Make 140,380 1,781 $0.93 1,956 $1,659.83" at bounding box center [693, 417] width 1081 height 45
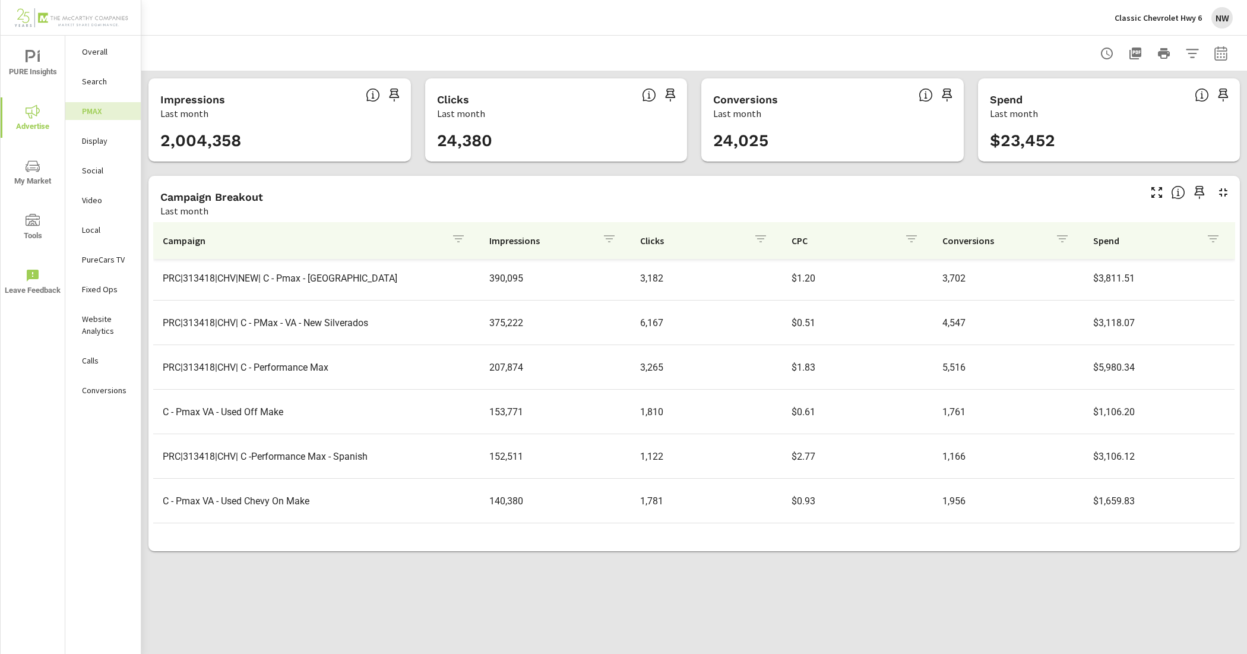
scroll to position [28, 0]
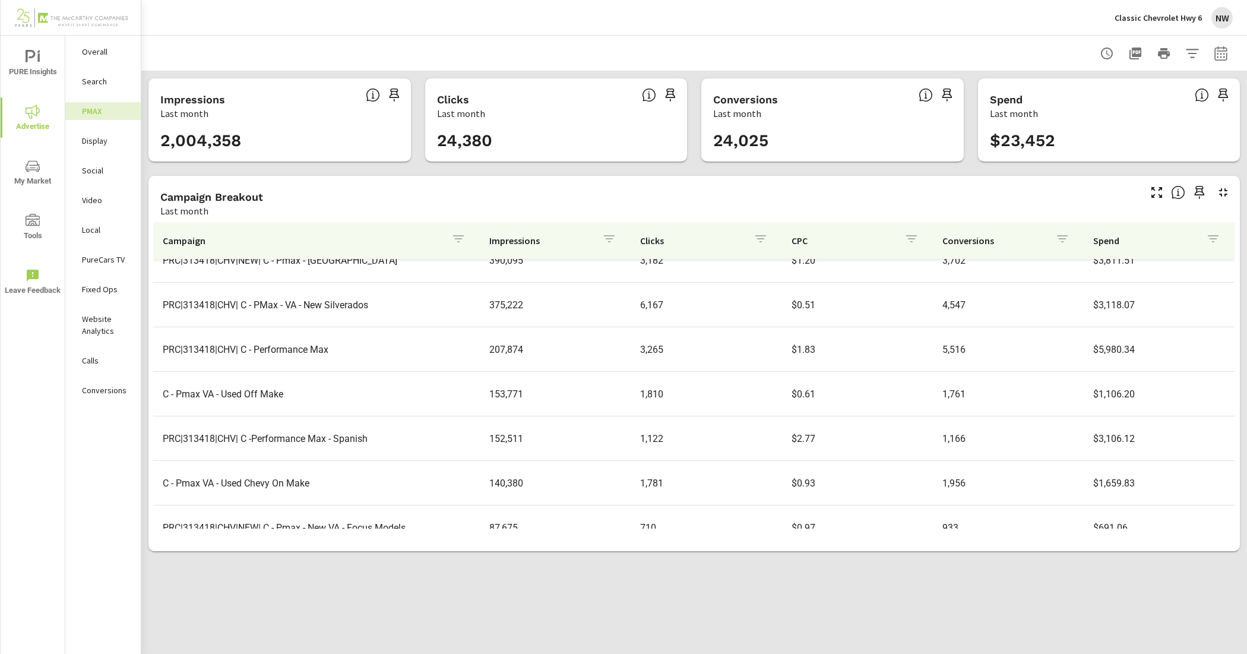
scroll to position [177, 0]
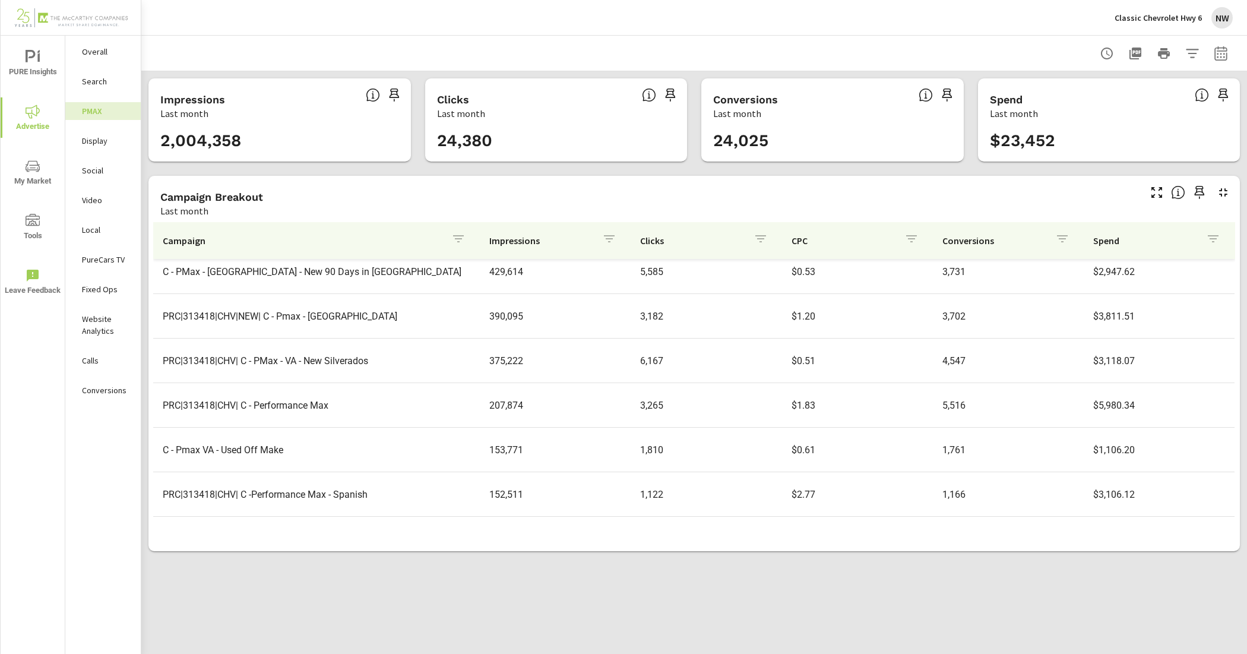
scroll to position [28, 0]
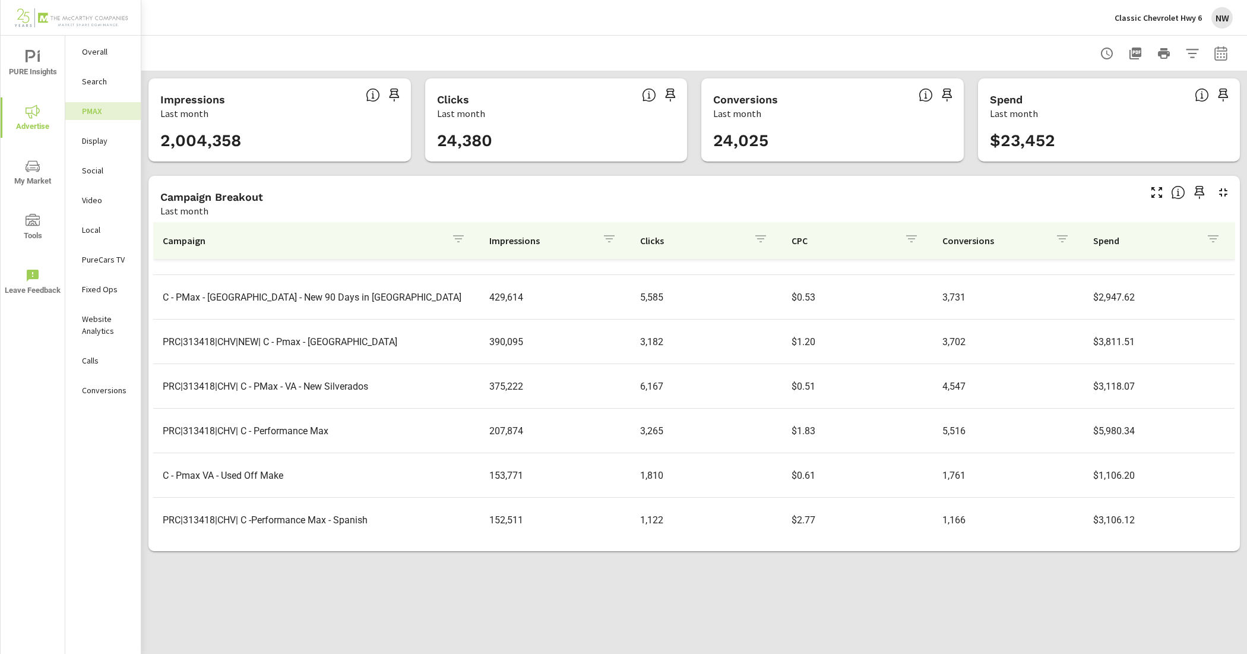
click at [117, 169] on p "Social" at bounding box center [106, 170] width 49 height 12
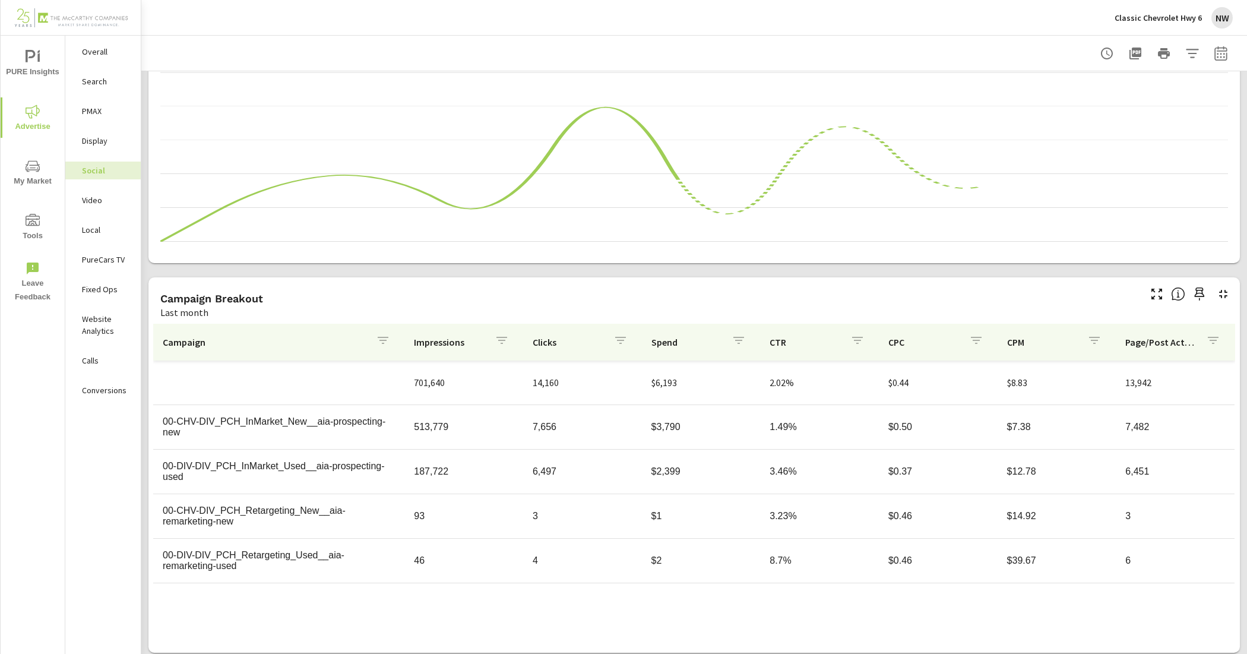
scroll to position [197, 0]
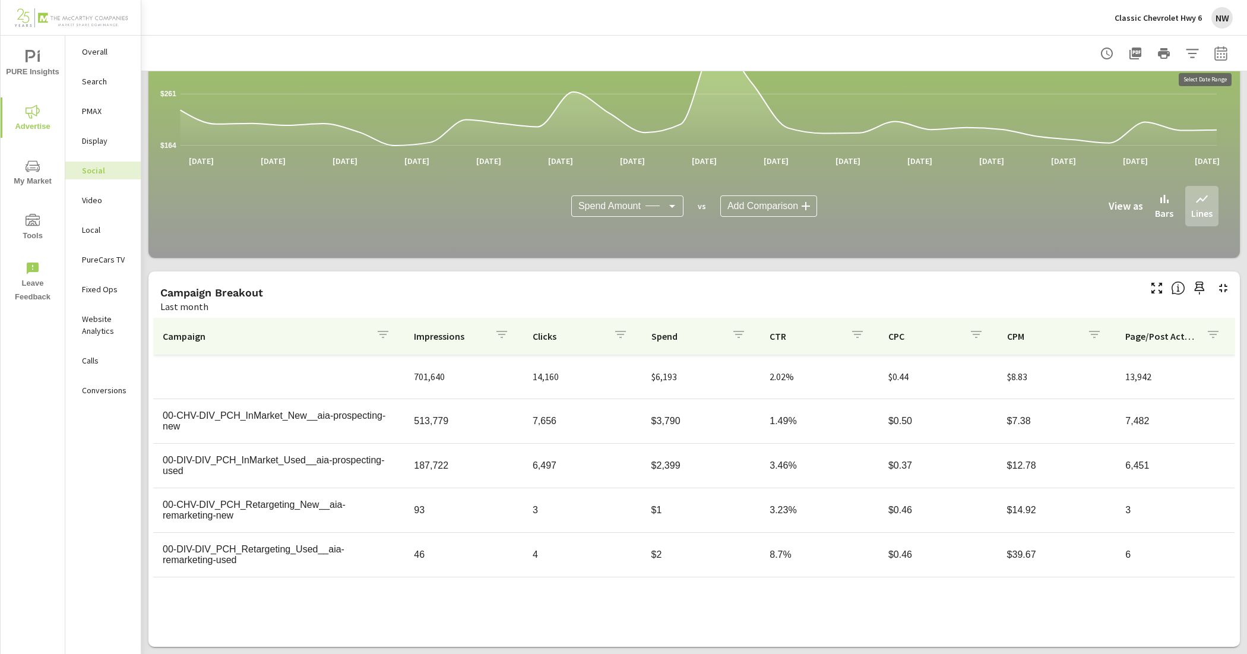
click at [1214, 52] on icon "button" at bounding box center [1221, 53] width 14 height 14
select select "Last month"
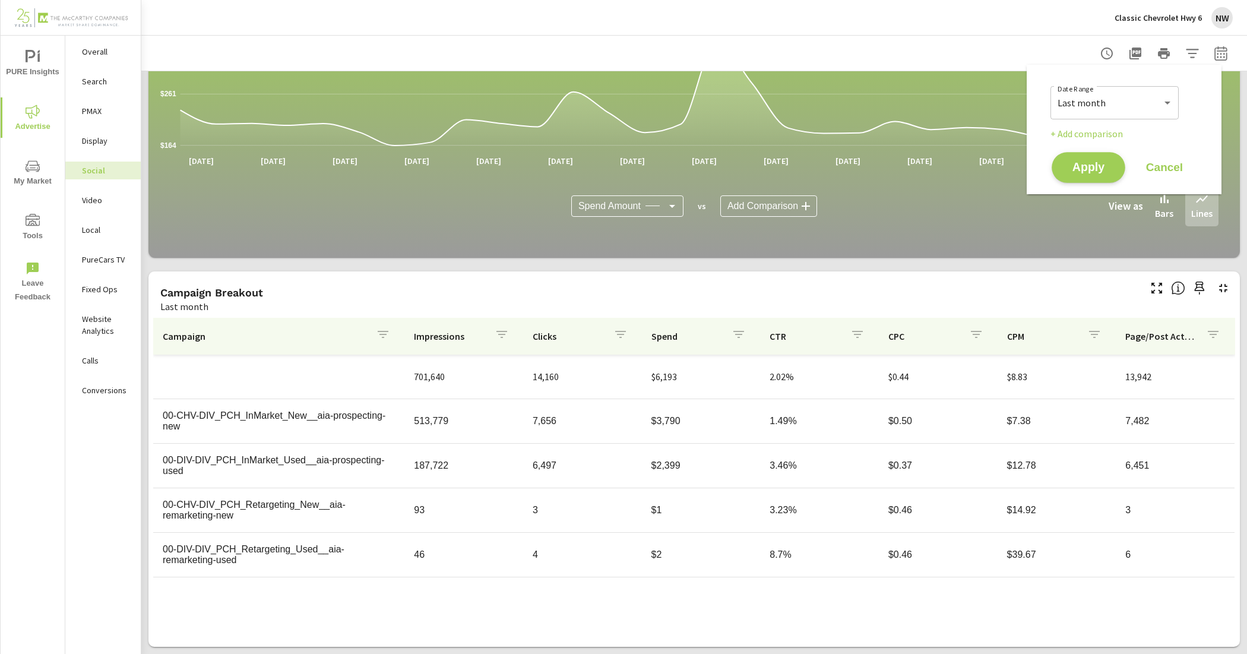
click at [1110, 170] on span "Apply" at bounding box center [1088, 167] width 49 height 11
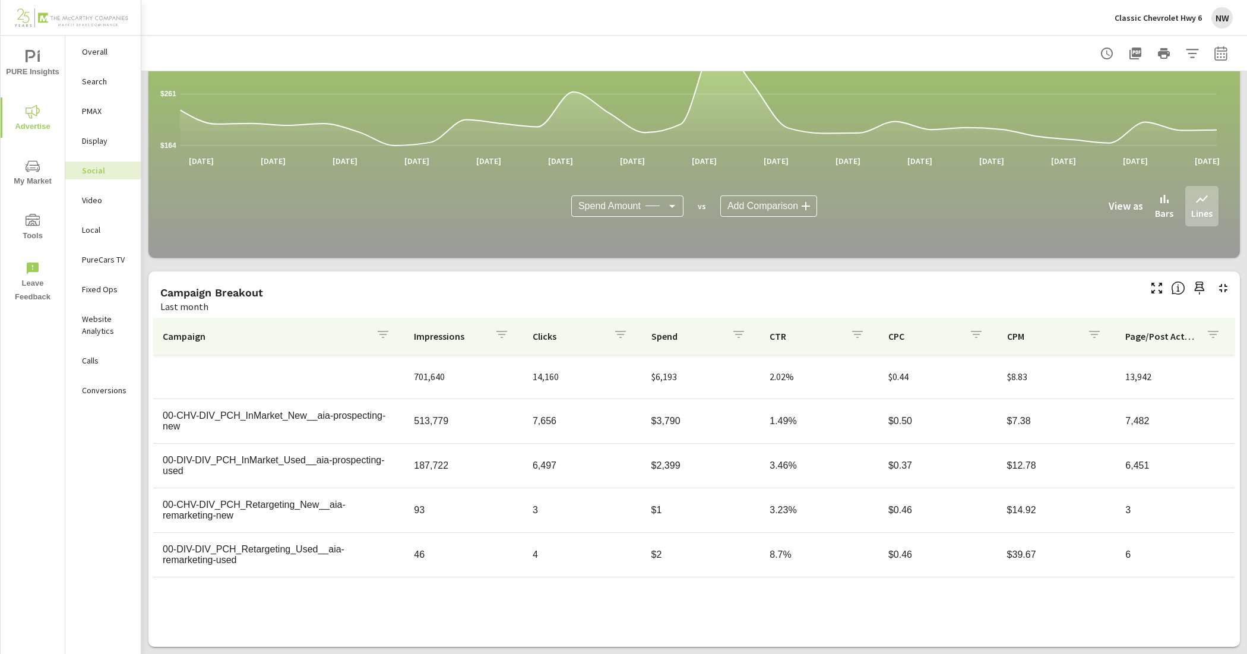
click at [96, 261] on p "PureCars TV" at bounding box center [106, 260] width 49 height 12
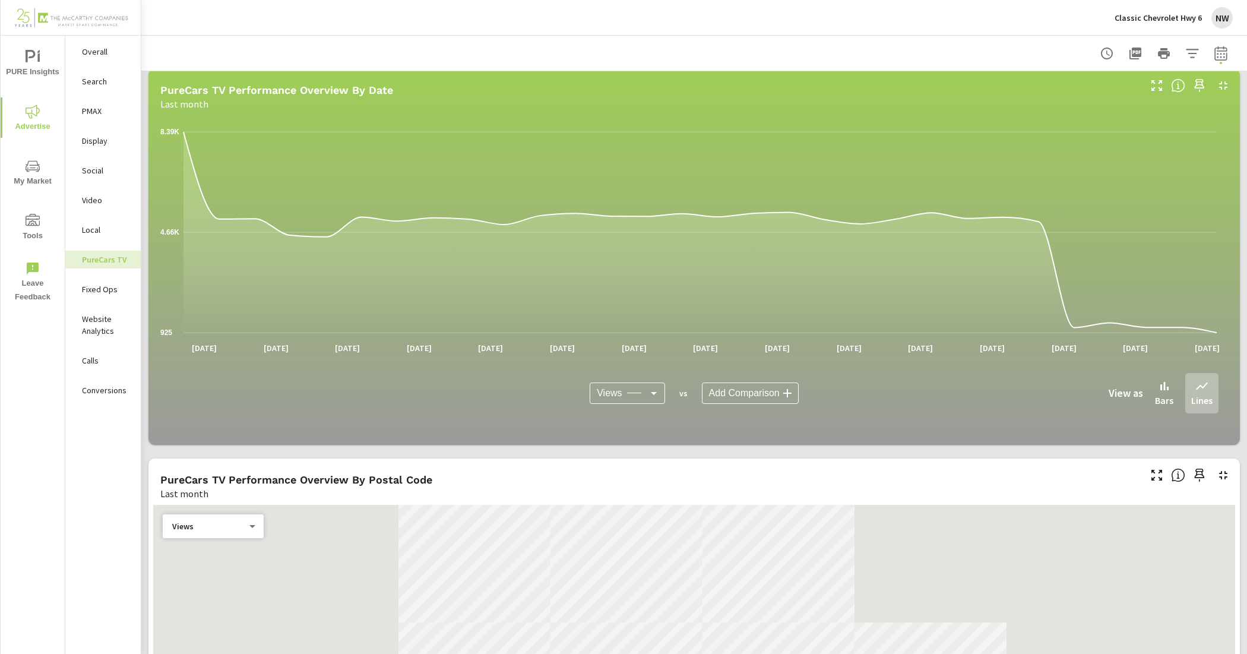
scroll to position [965, 0]
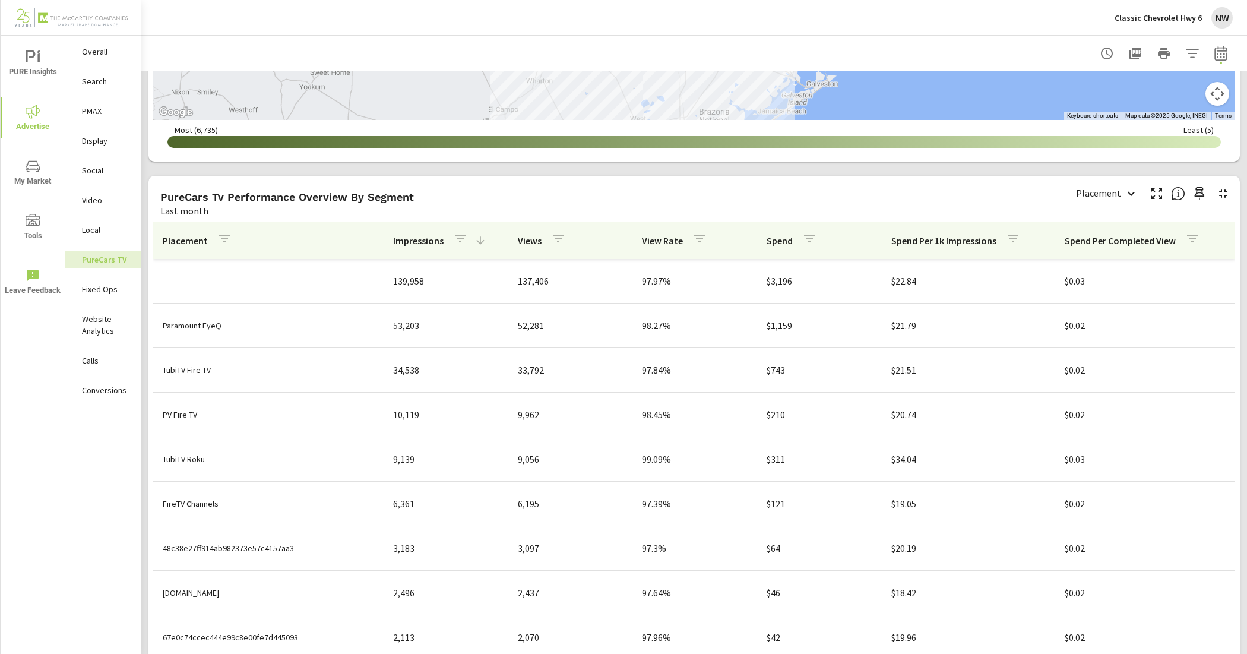
scroll to position [1165, 0]
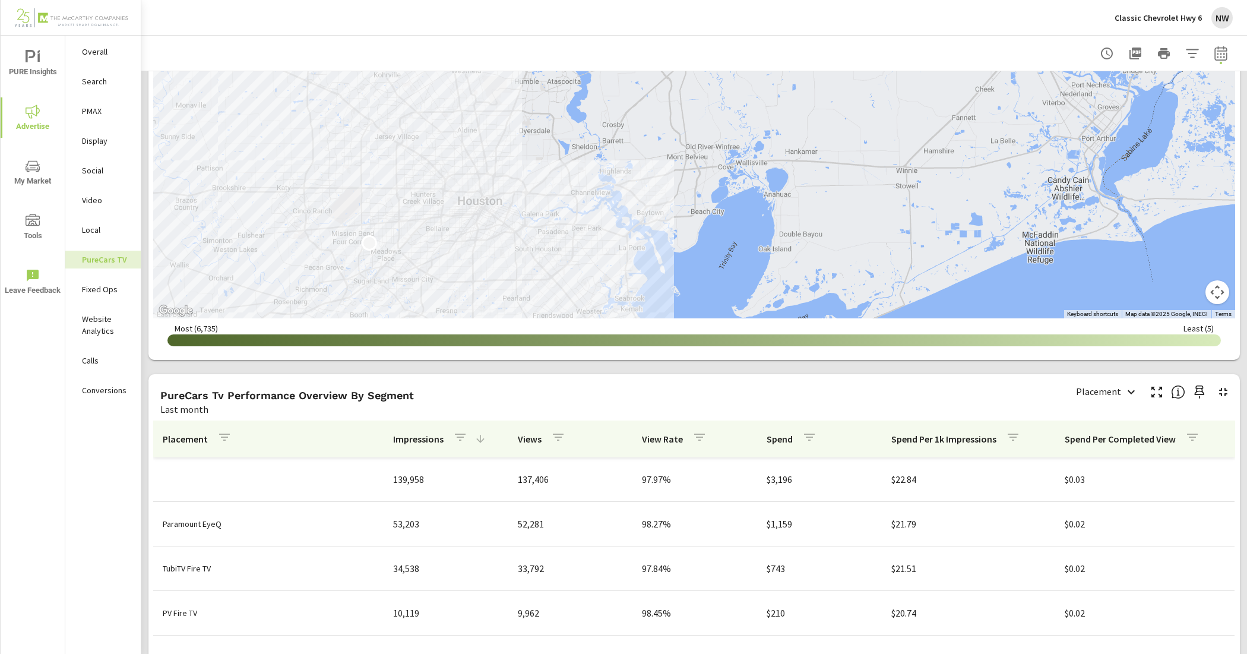
click at [1194, 12] on p "Classic Chevrolet Hwy 6" at bounding box center [1157, 17] width 87 height 11
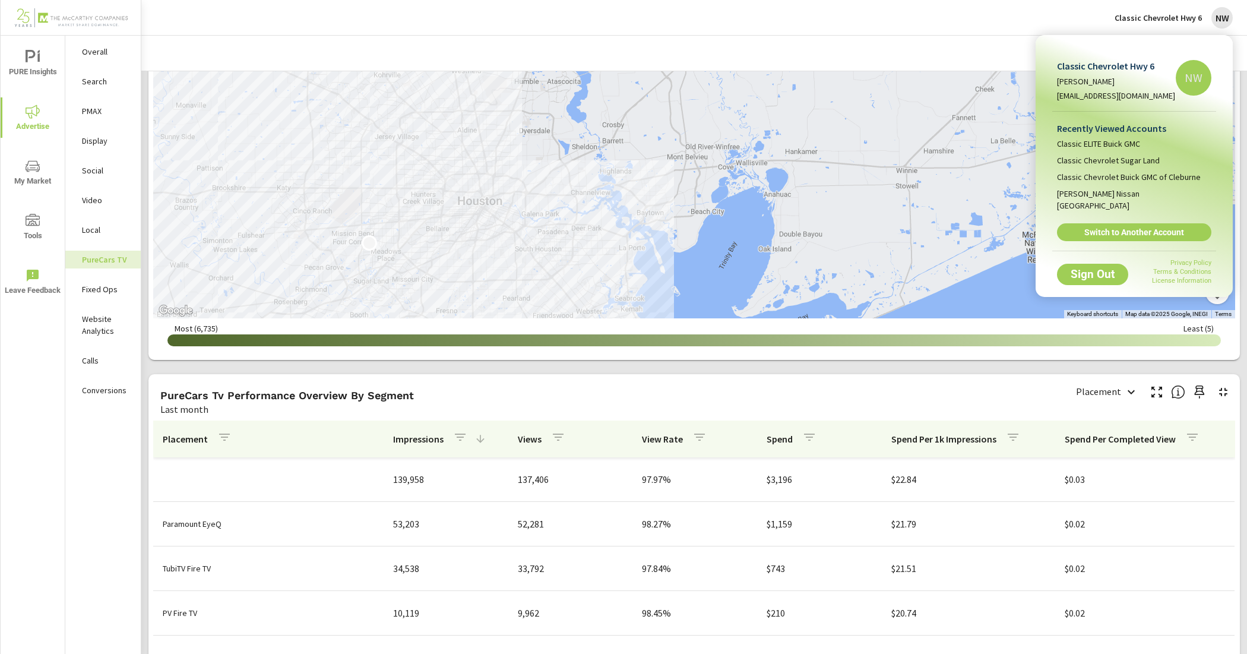
drag, startPoint x: 1137, startPoint y: 220, endPoint x: 1125, endPoint y: 221, distance: 11.9
click at [1137, 227] on span "Switch to Another Account" at bounding box center [1133, 232] width 141 height 11
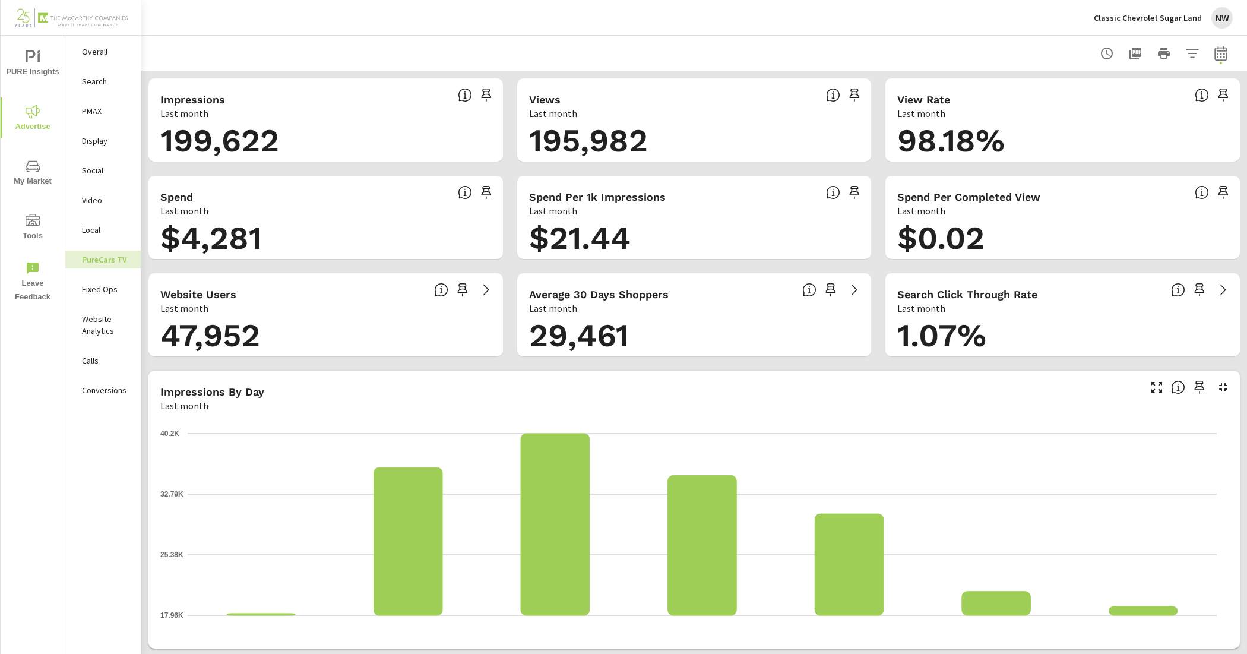
click at [119, 74] on div "Search" at bounding box center [102, 81] width 75 height 18
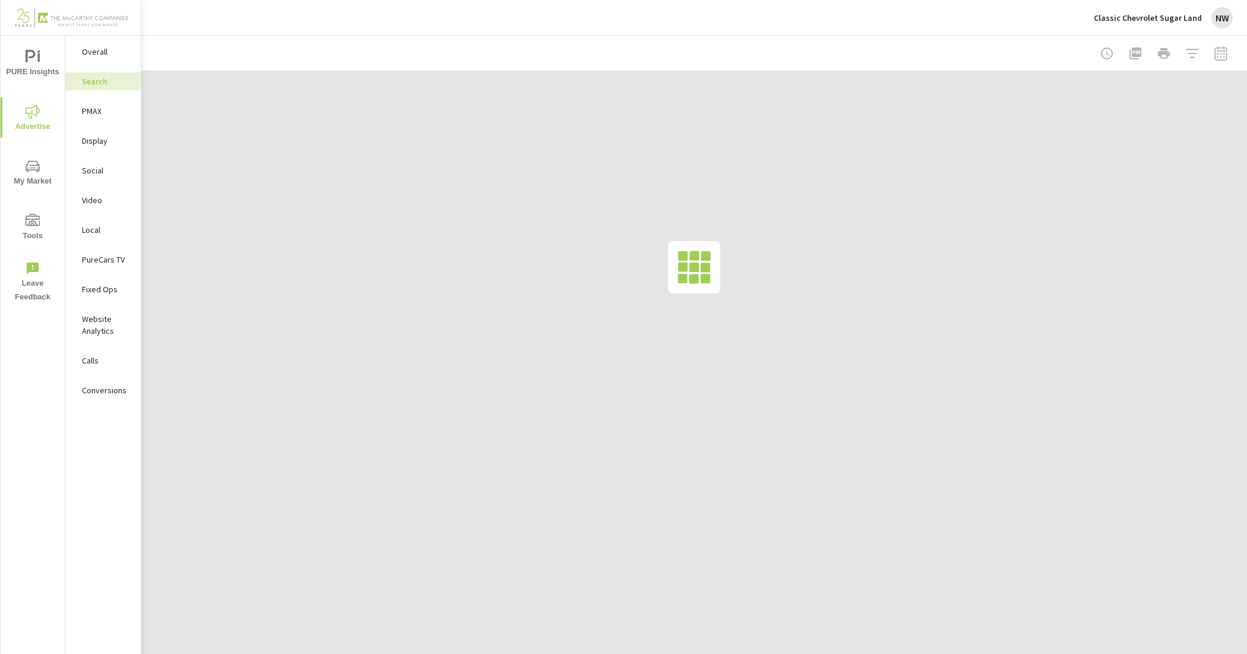
click at [1221, 59] on div at bounding box center [1164, 54] width 138 height 24
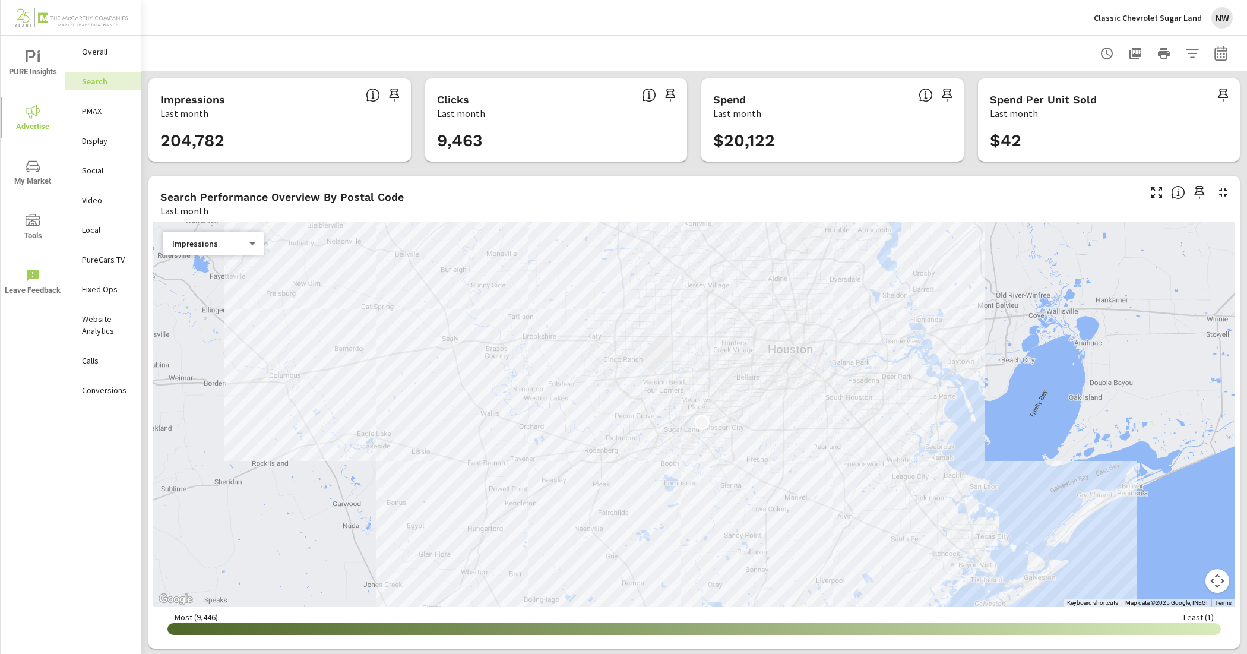
click at [1214, 49] on icon "button" at bounding box center [1221, 53] width 14 height 14
select select "Last month"
click at [1091, 170] on span "Apply" at bounding box center [1088, 167] width 49 height 11
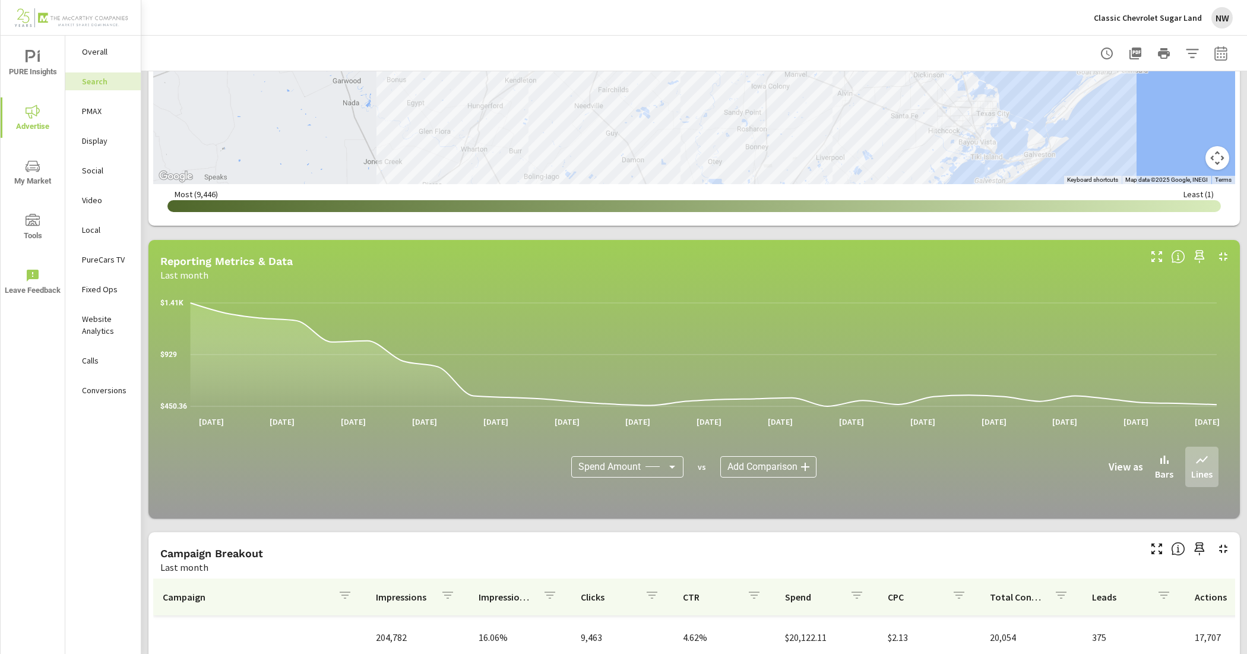
scroll to position [683, 0]
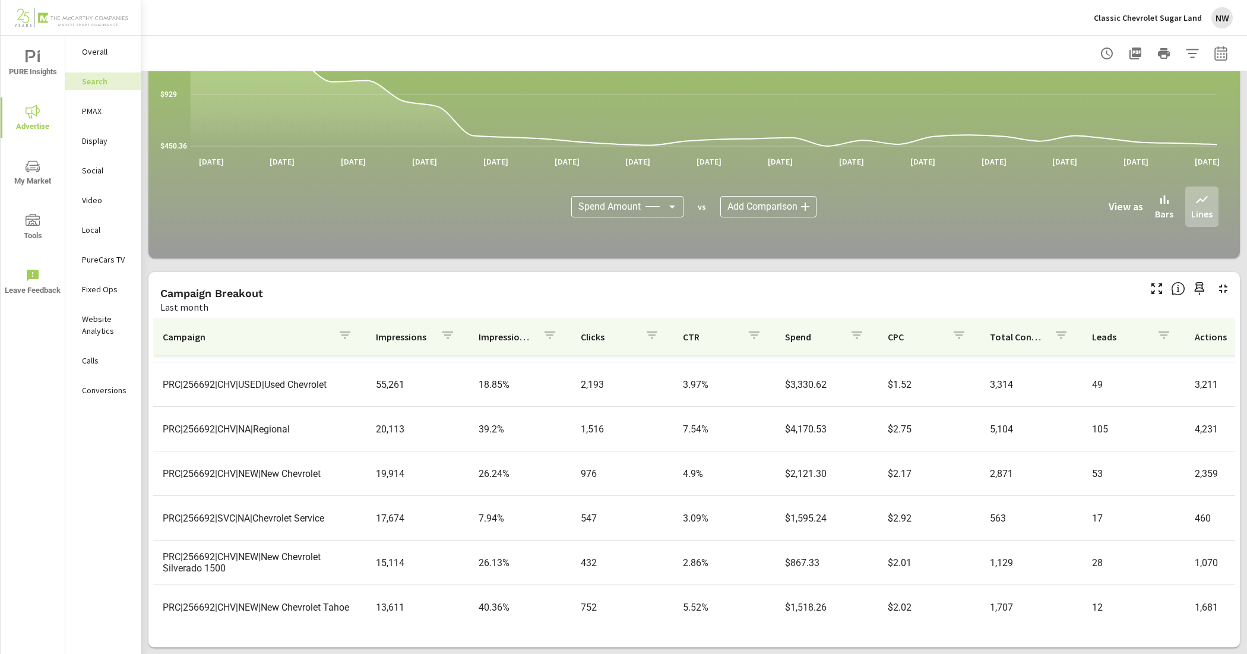
scroll to position [74, 0]
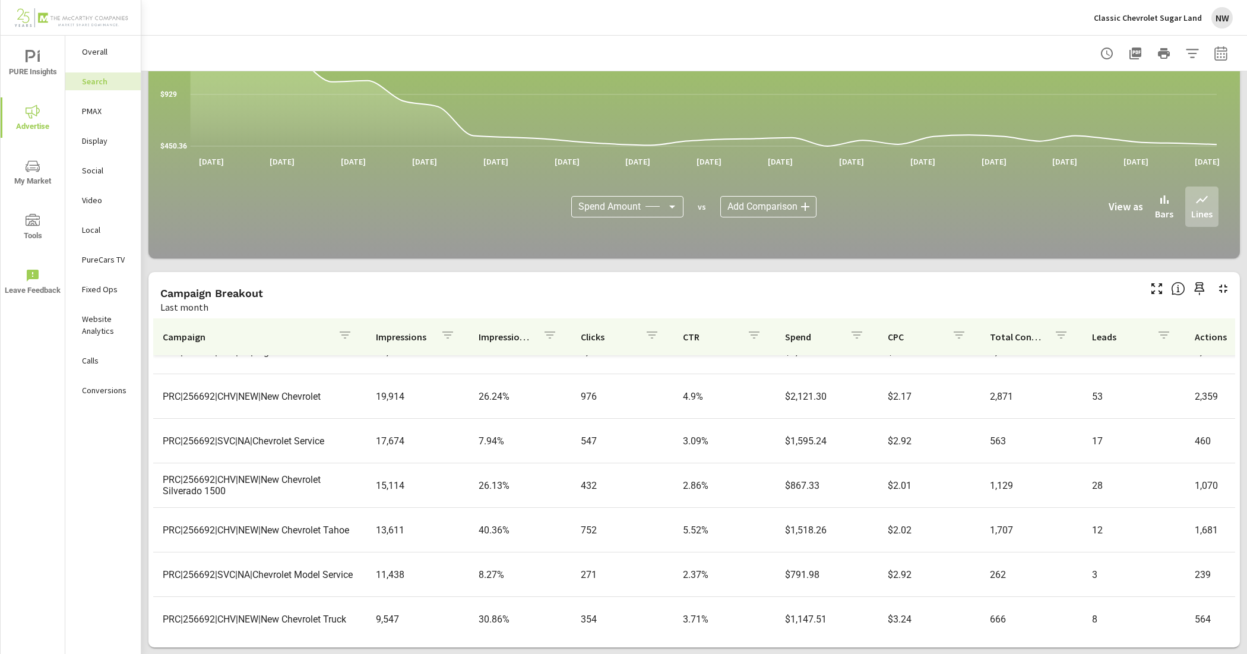
scroll to position [148, 0]
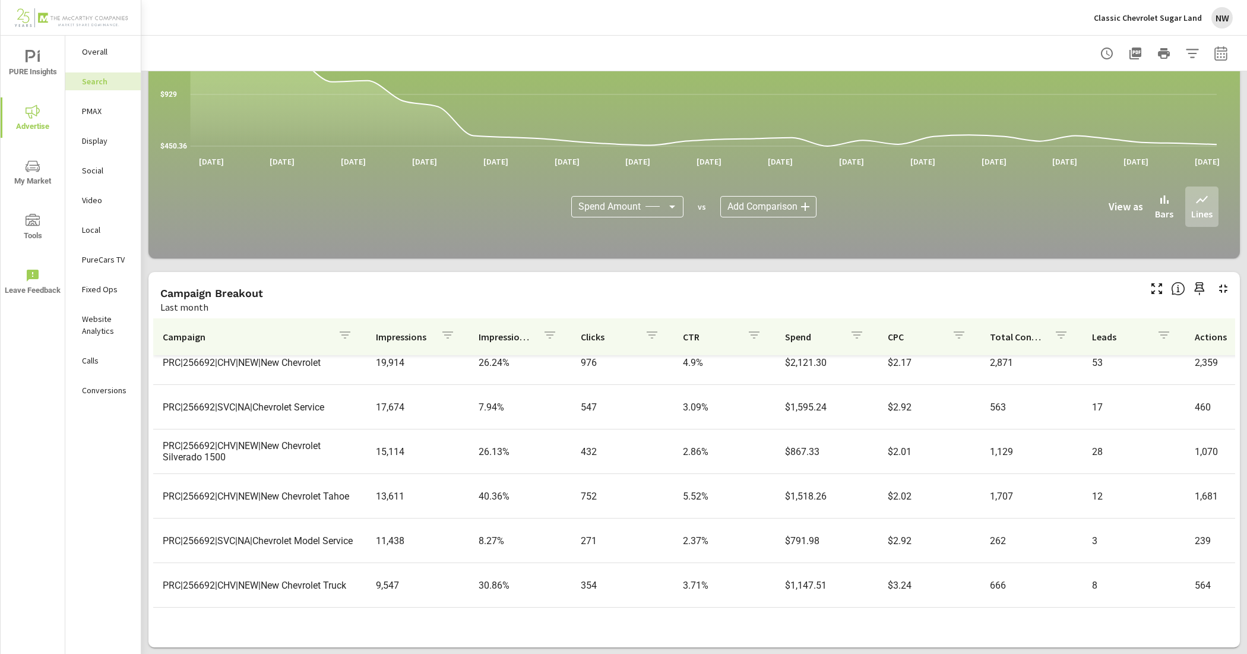
scroll to position [223, 0]
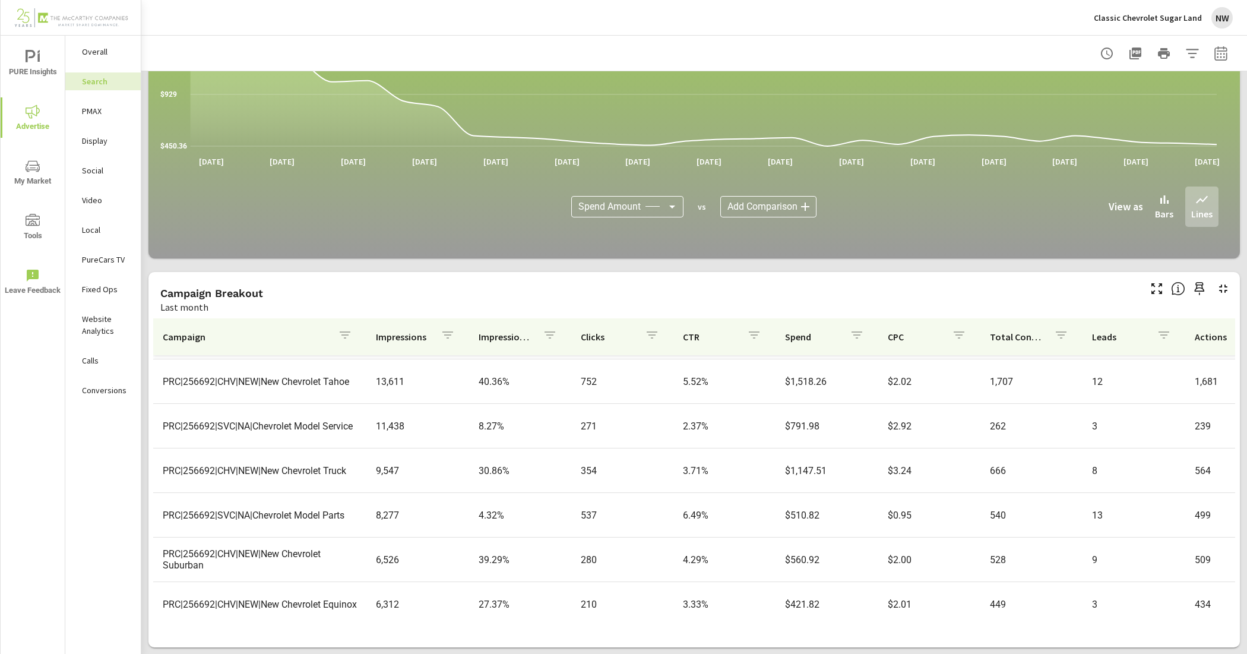
scroll to position [297, 0]
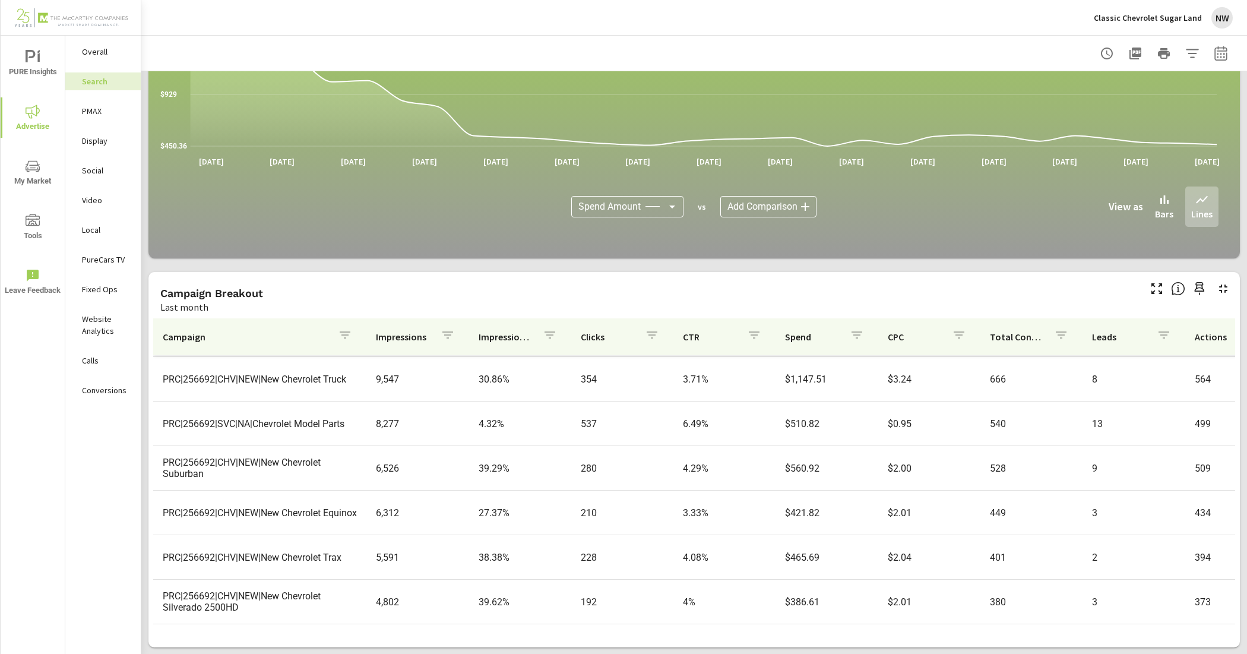
scroll to position [371, 0]
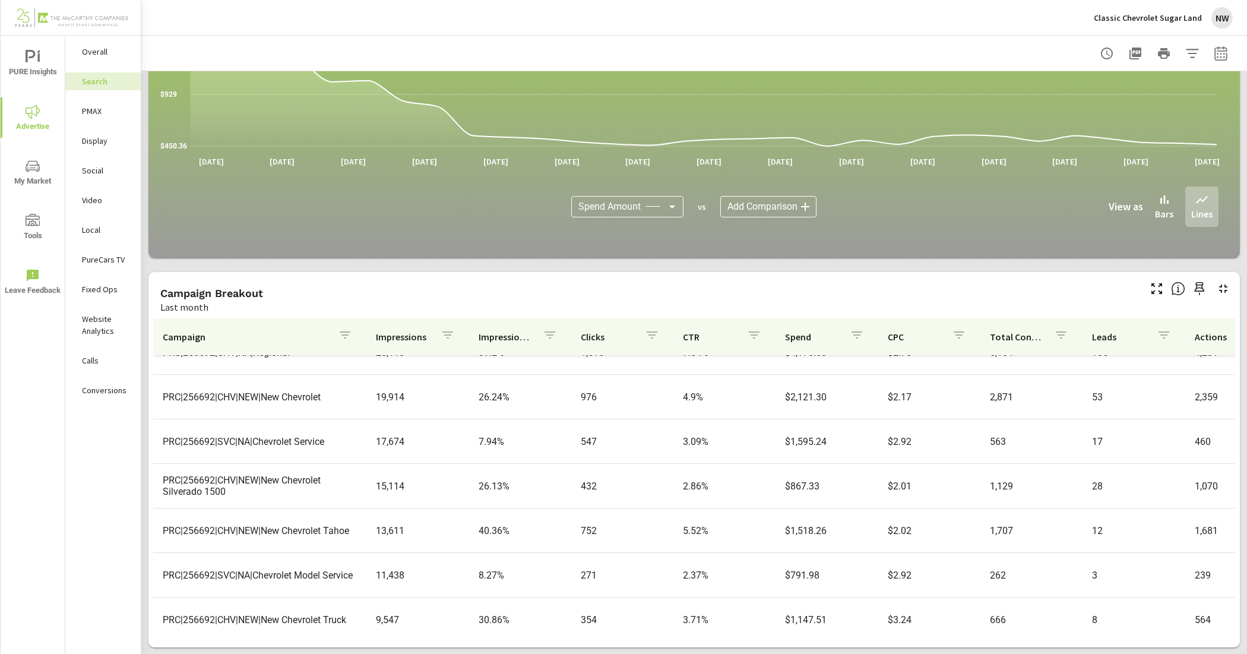
scroll to position [56, 0]
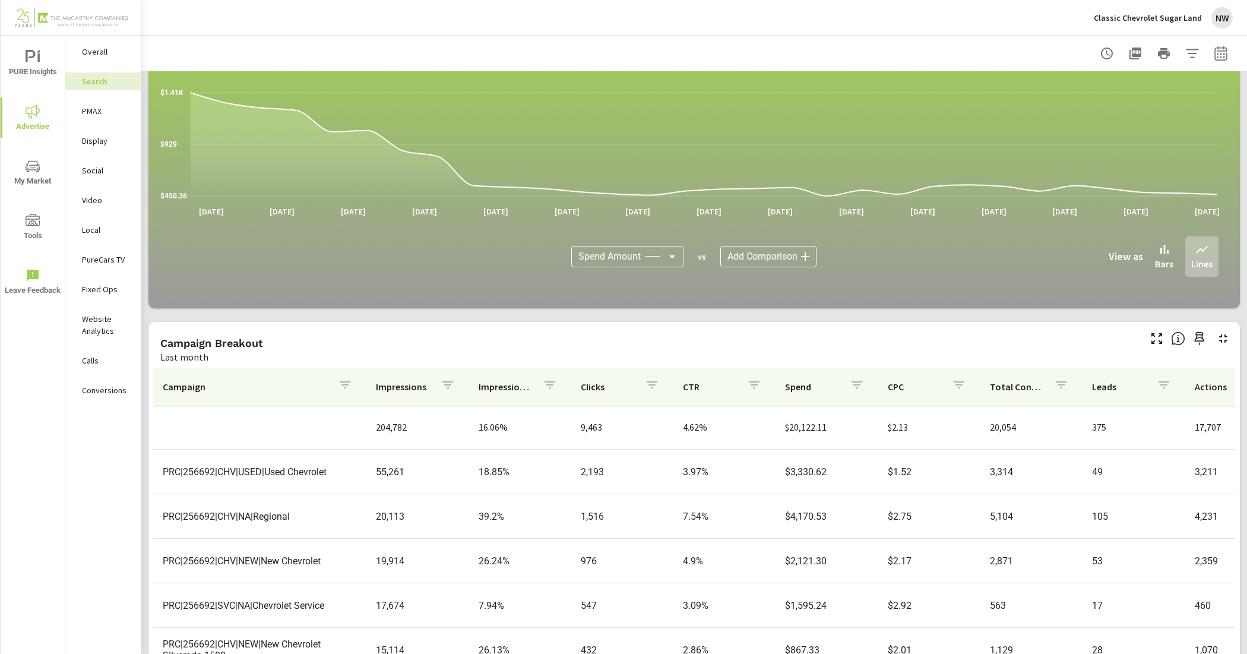
scroll to position [609, 0]
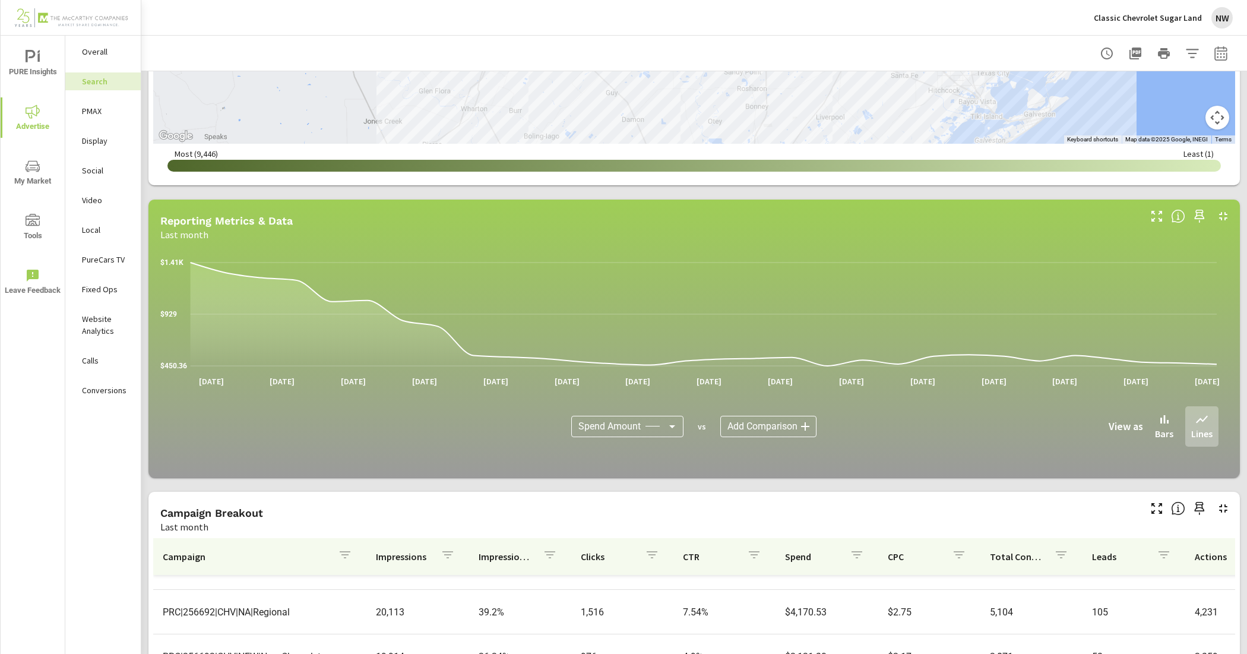
scroll to position [683, 0]
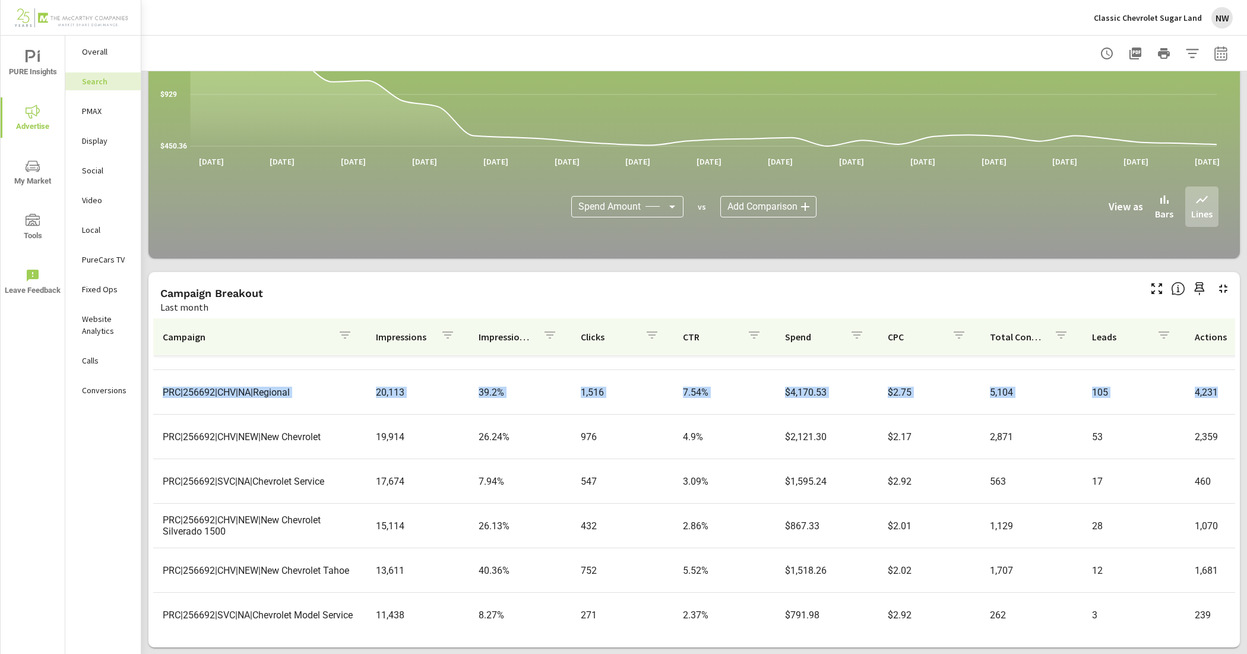
drag, startPoint x: 1212, startPoint y: 382, endPoint x: 1212, endPoint y: 369, distance: 13.1
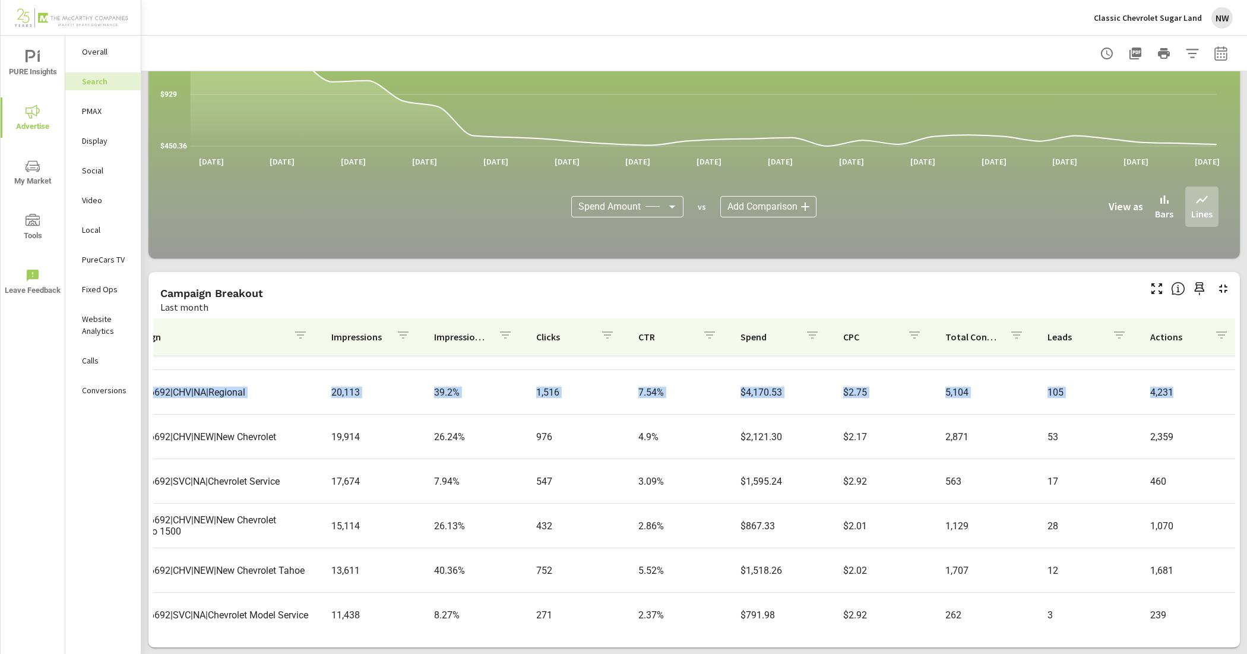
scroll to position [0, 45]
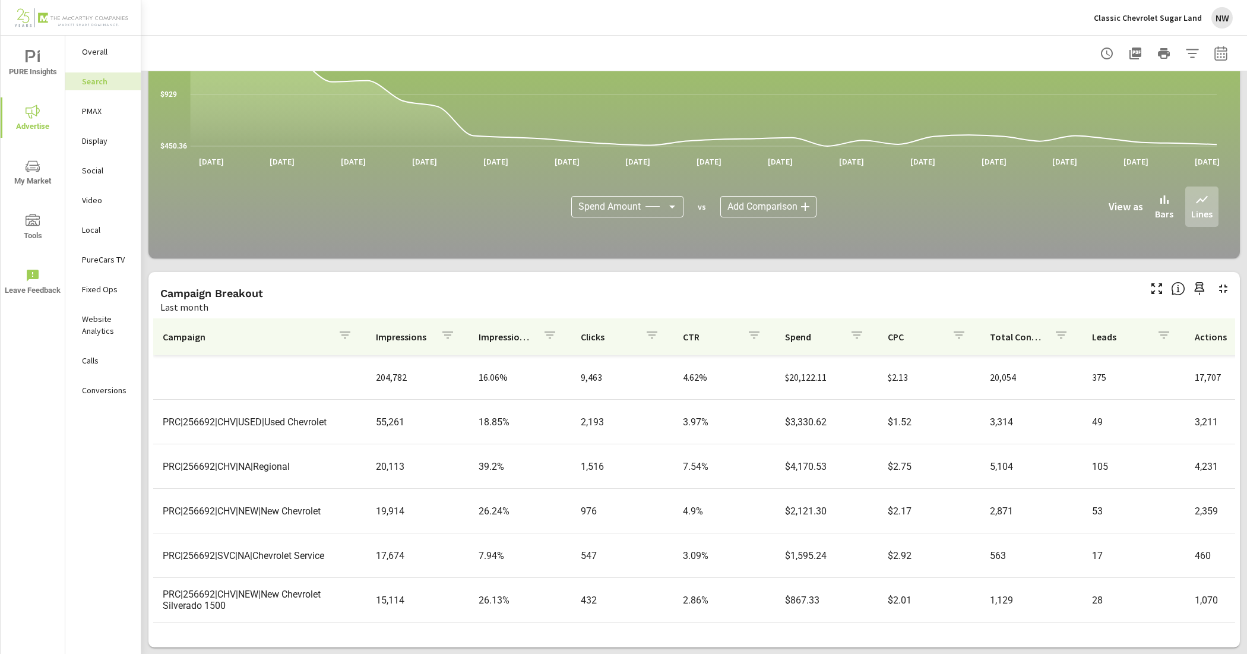
click at [775, 437] on td "$3,330.62" at bounding box center [826, 422] width 102 height 30
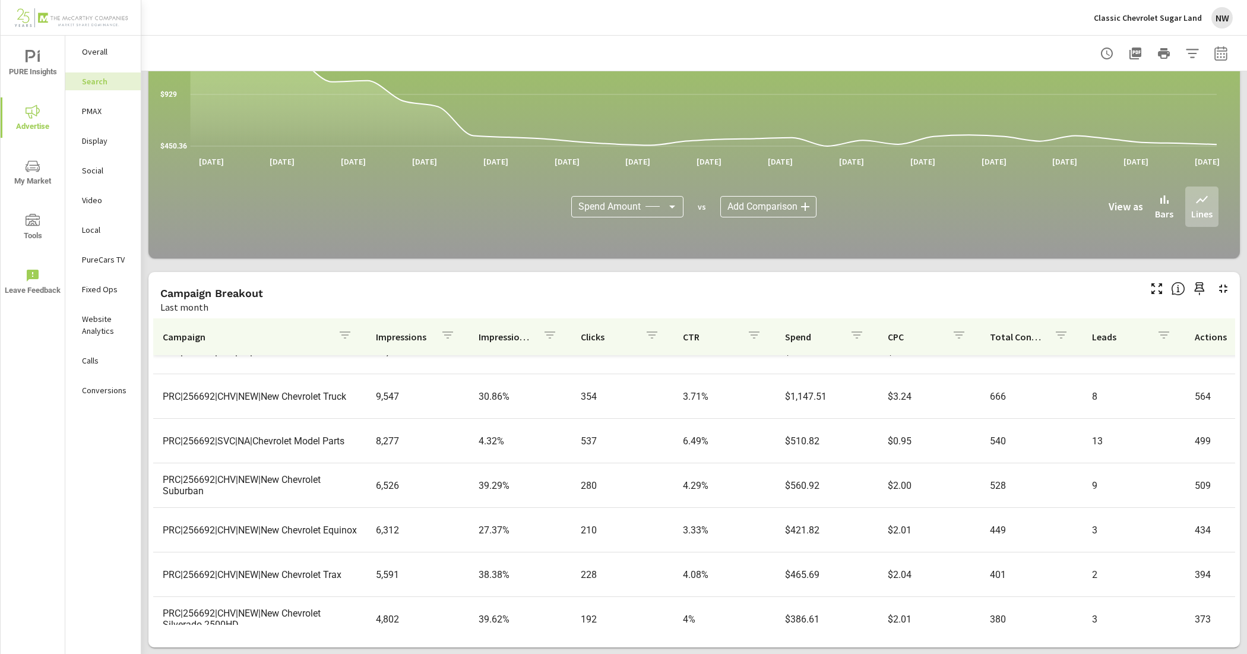
scroll to position [371, 0]
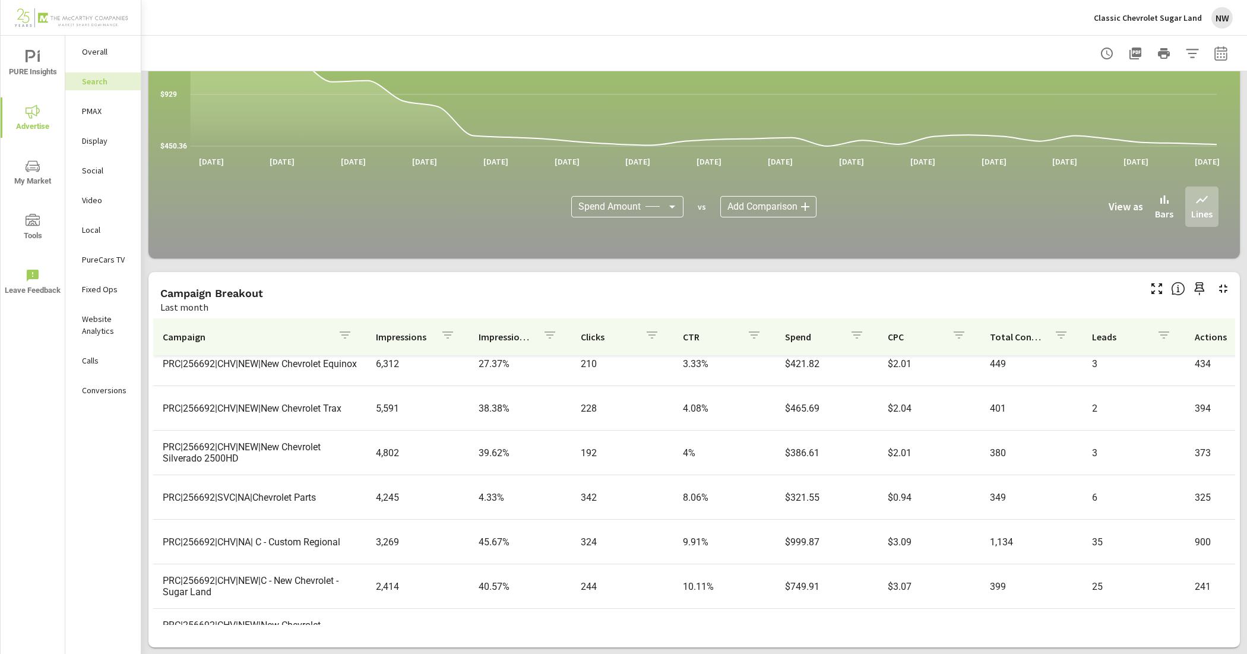
scroll to position [594, 0]
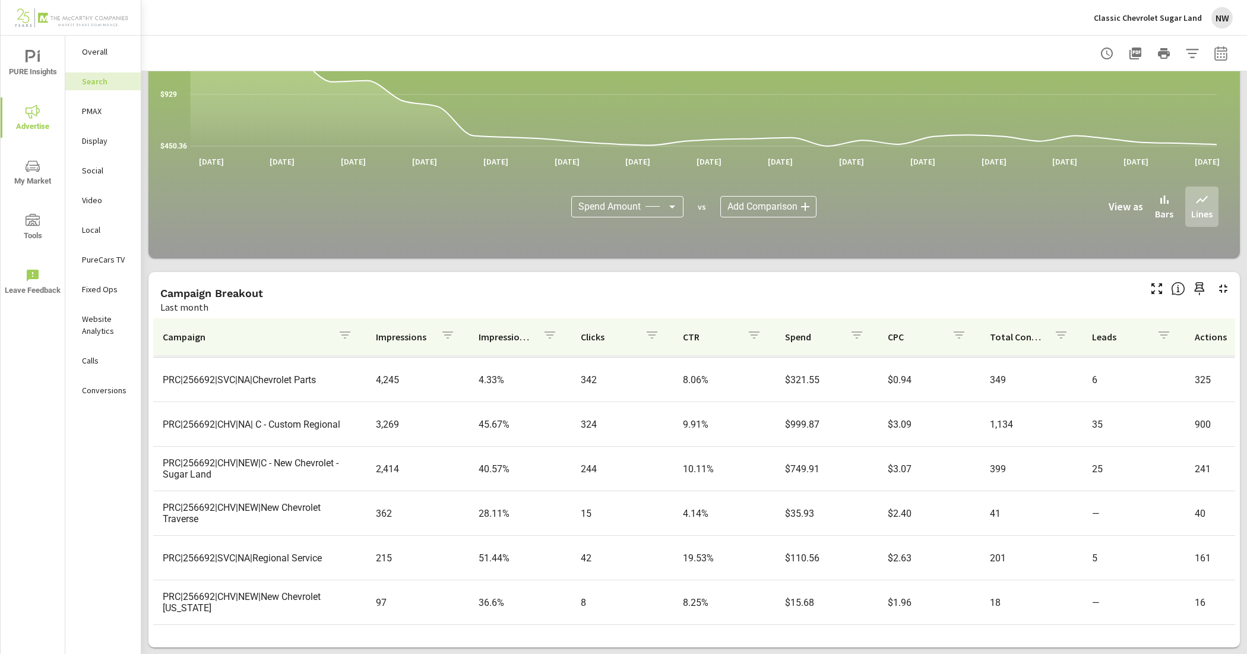
scroll to position [634, 0]
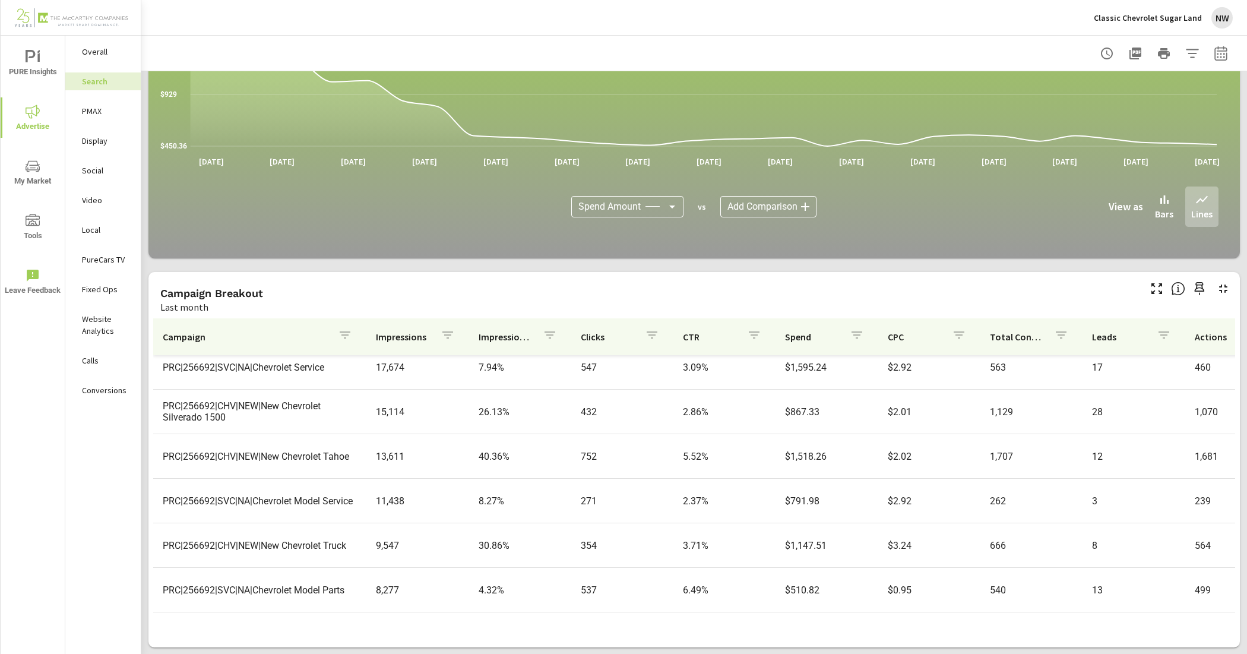
scroll to position [77, 0]
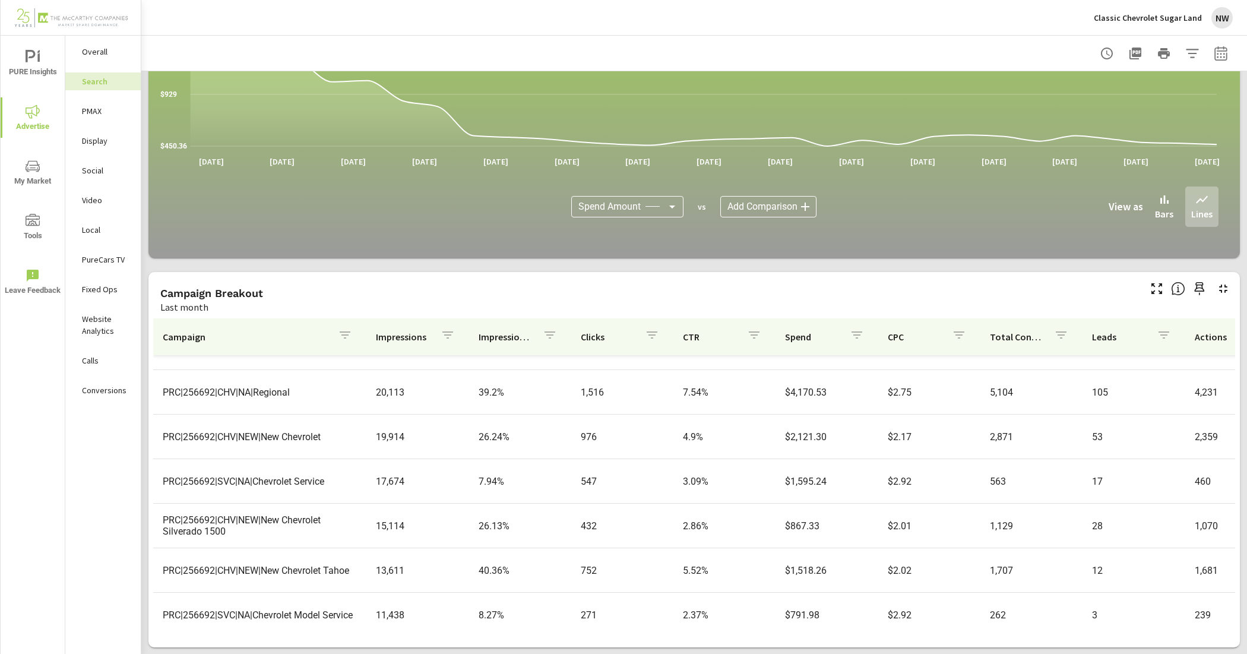
scroll to position [148, 0]
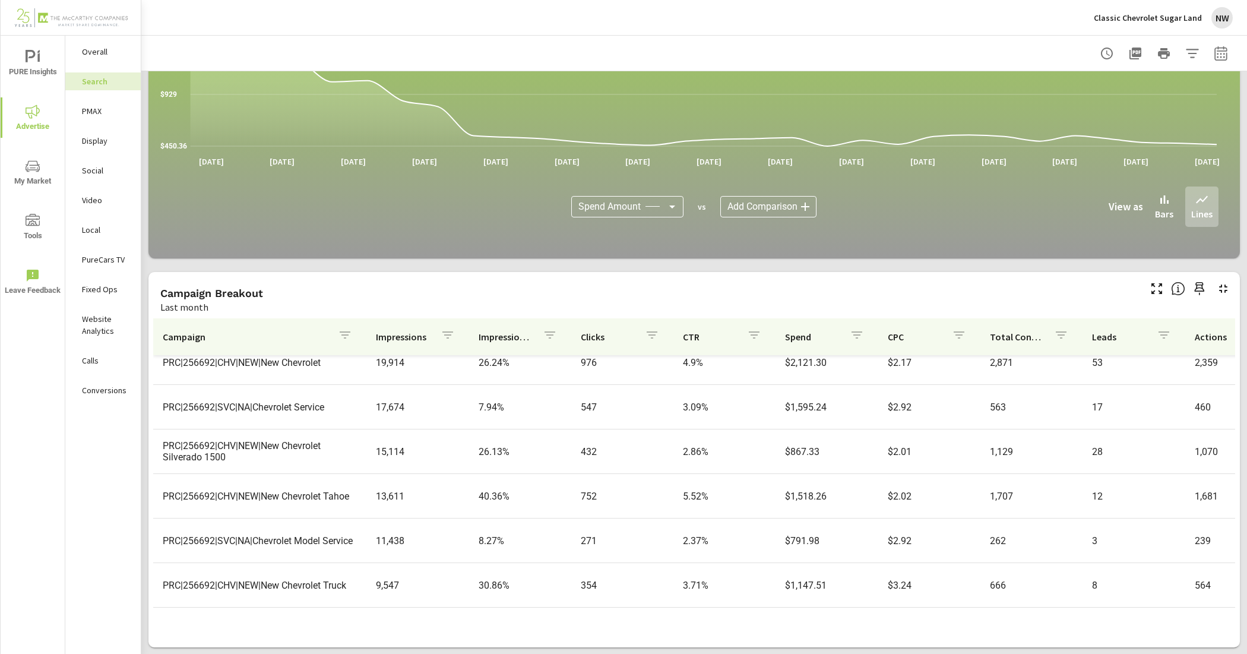
scroll to position [223, 0]
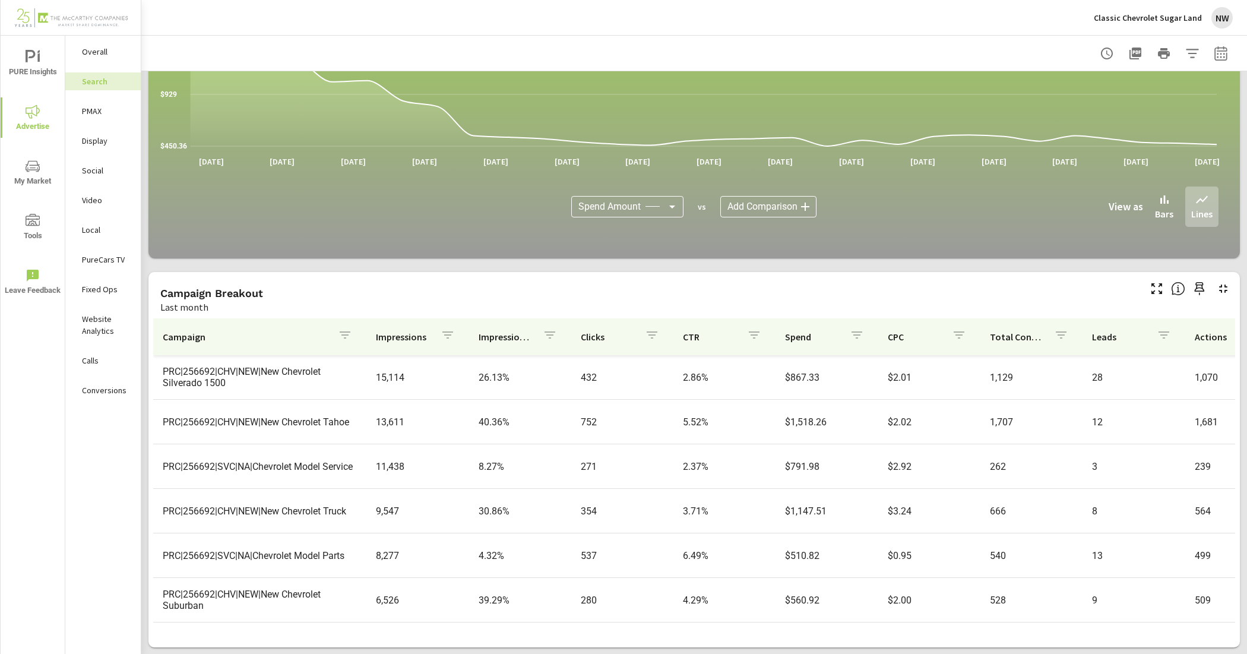
scroll to position [297, 0]
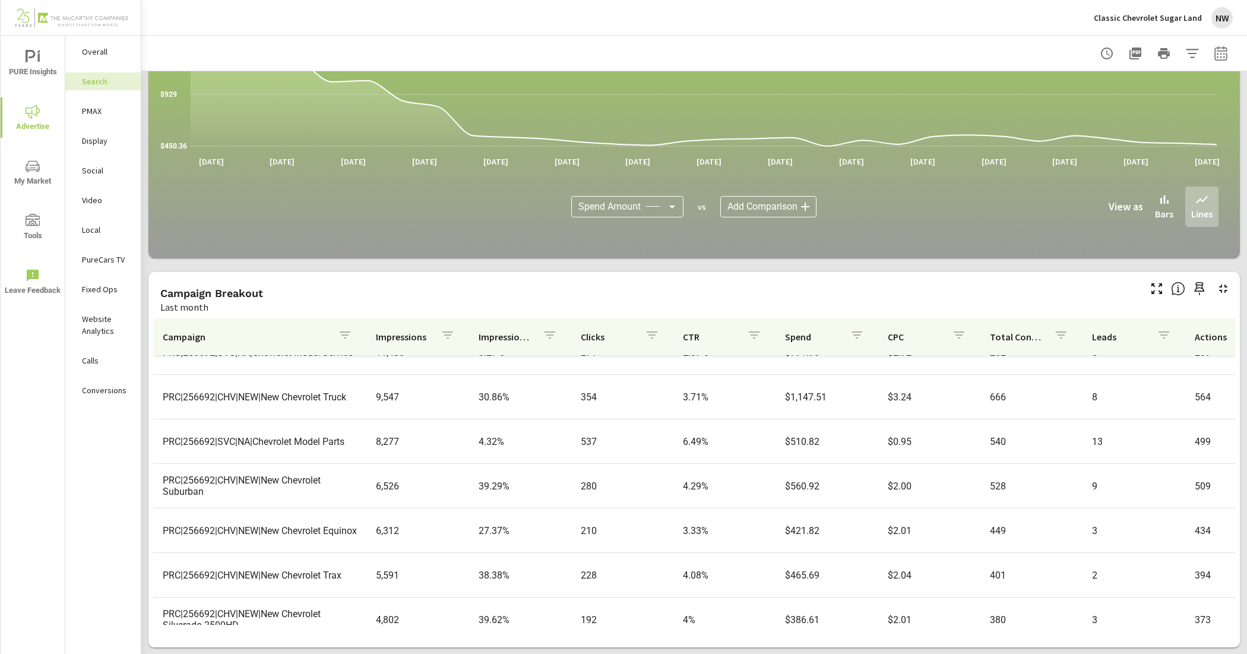
scroll to position [371, 0]
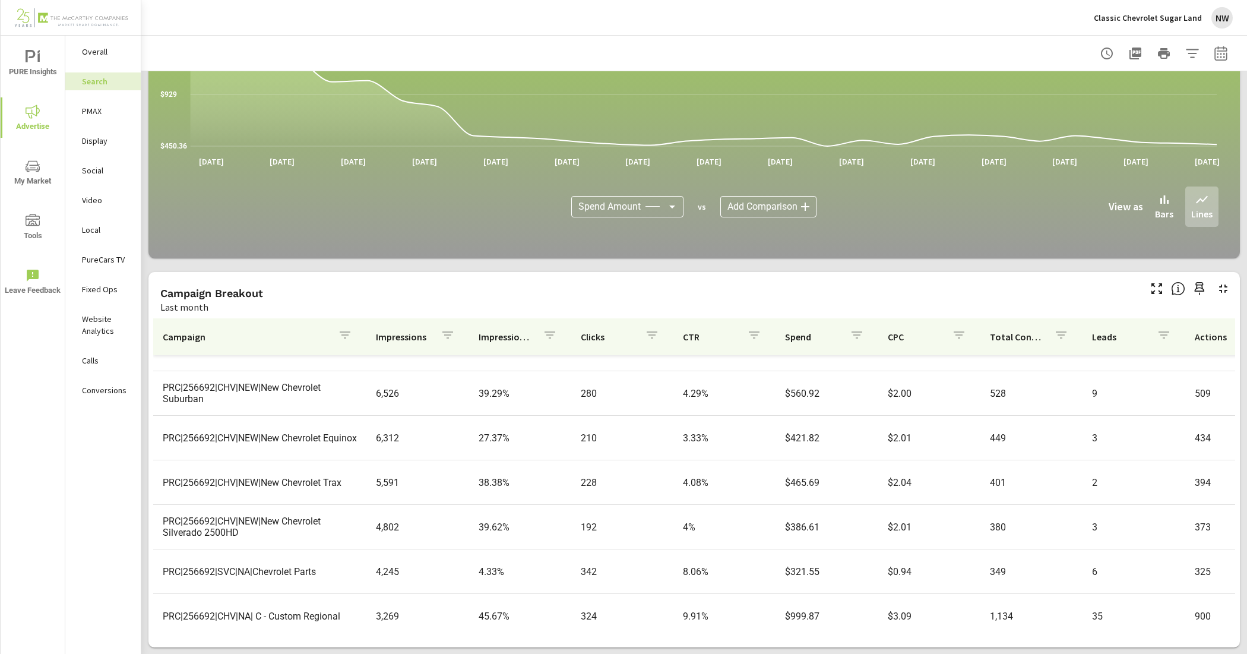
scroll to position [445, 0]
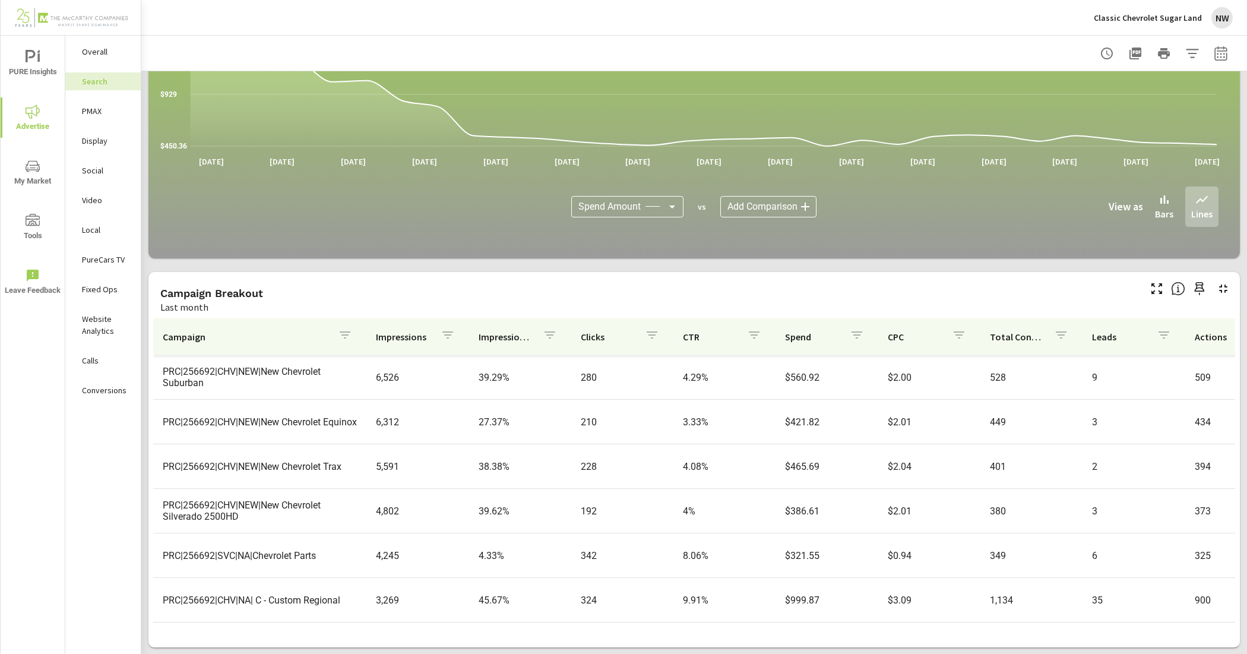
scroll to position [520, 0]
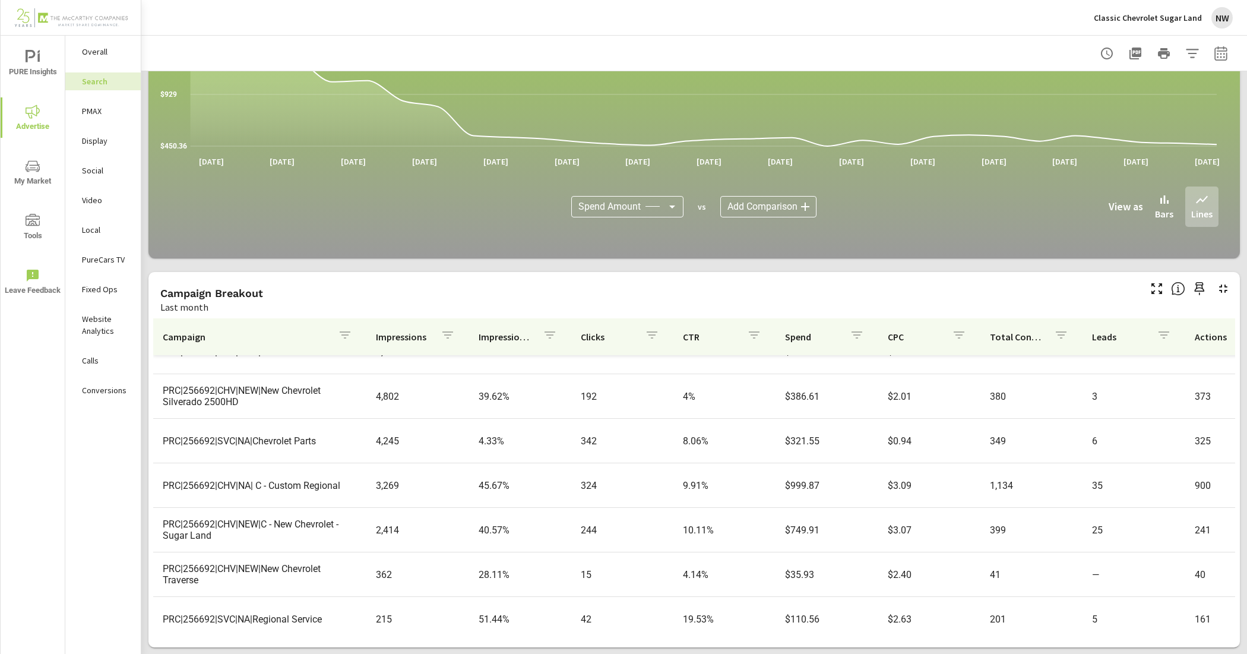
scroll to position [594, 0]
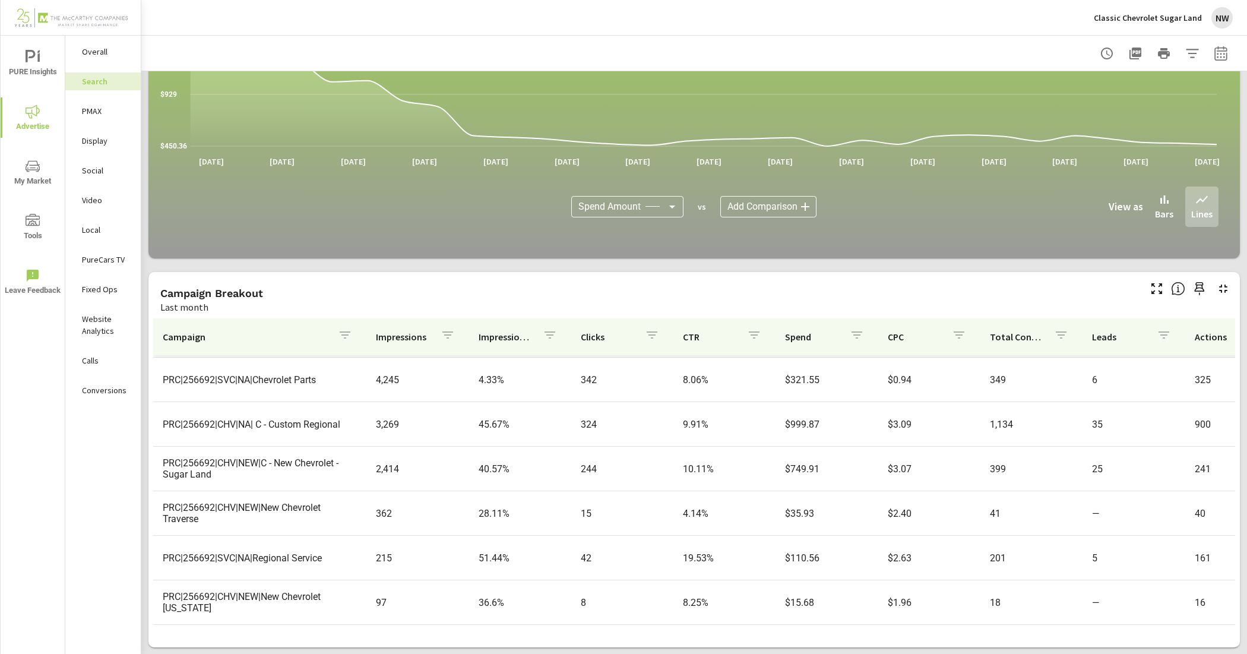
scroll to position [634, 0]
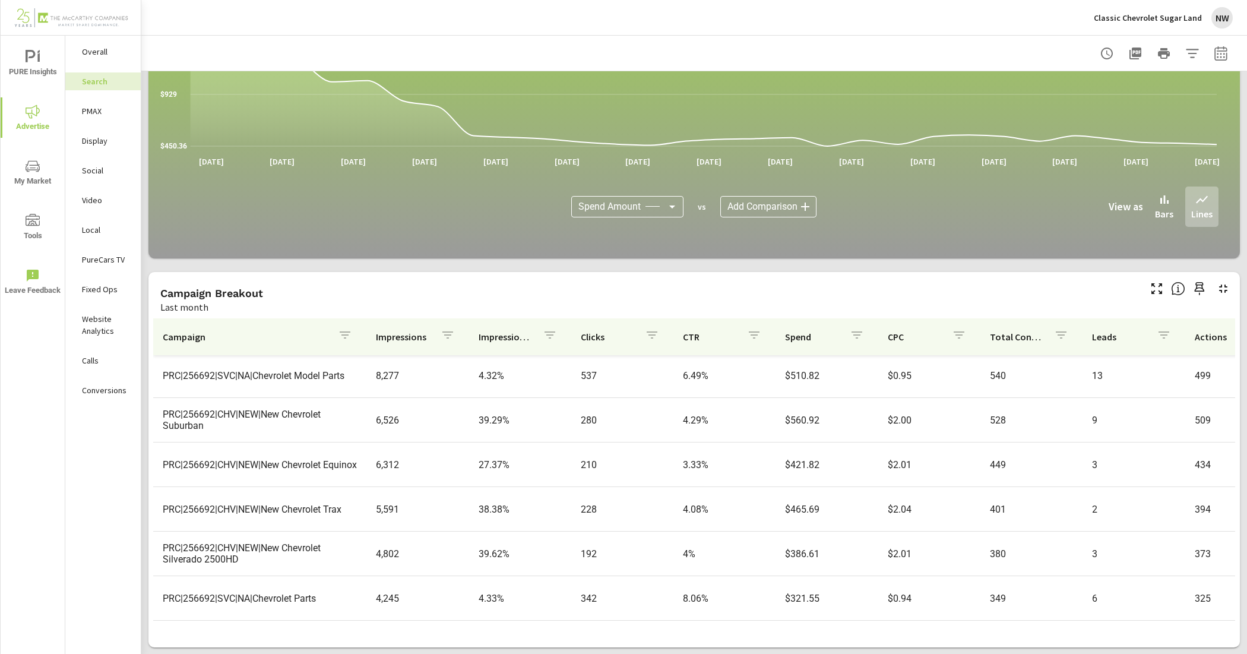
scroll to position [188, 0]
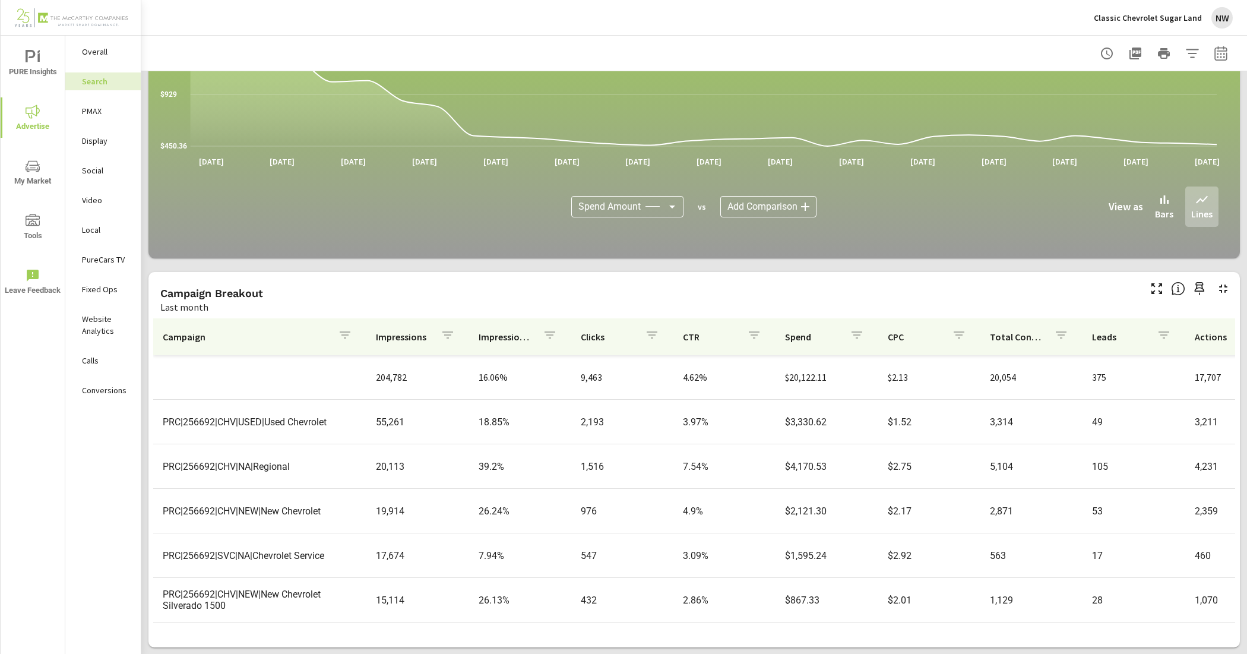
click at [99, 111] on p "PMAX" at bounding box center [106, 111] width 49 height 12
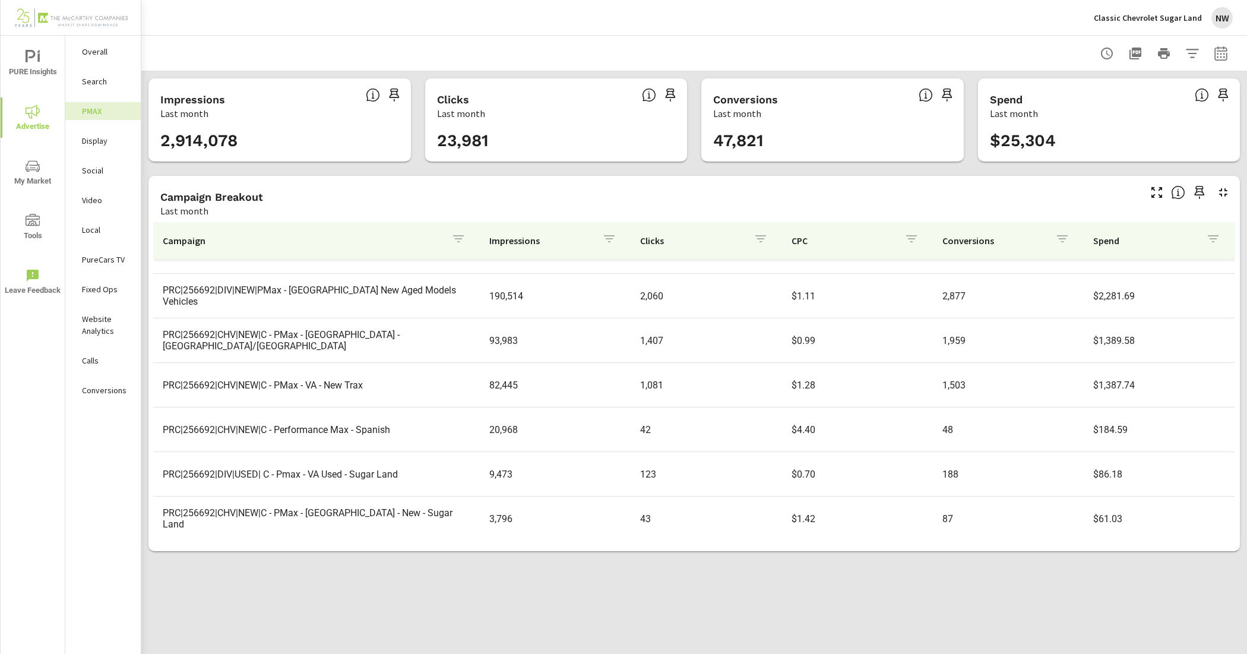
scroll to position [221, 0]
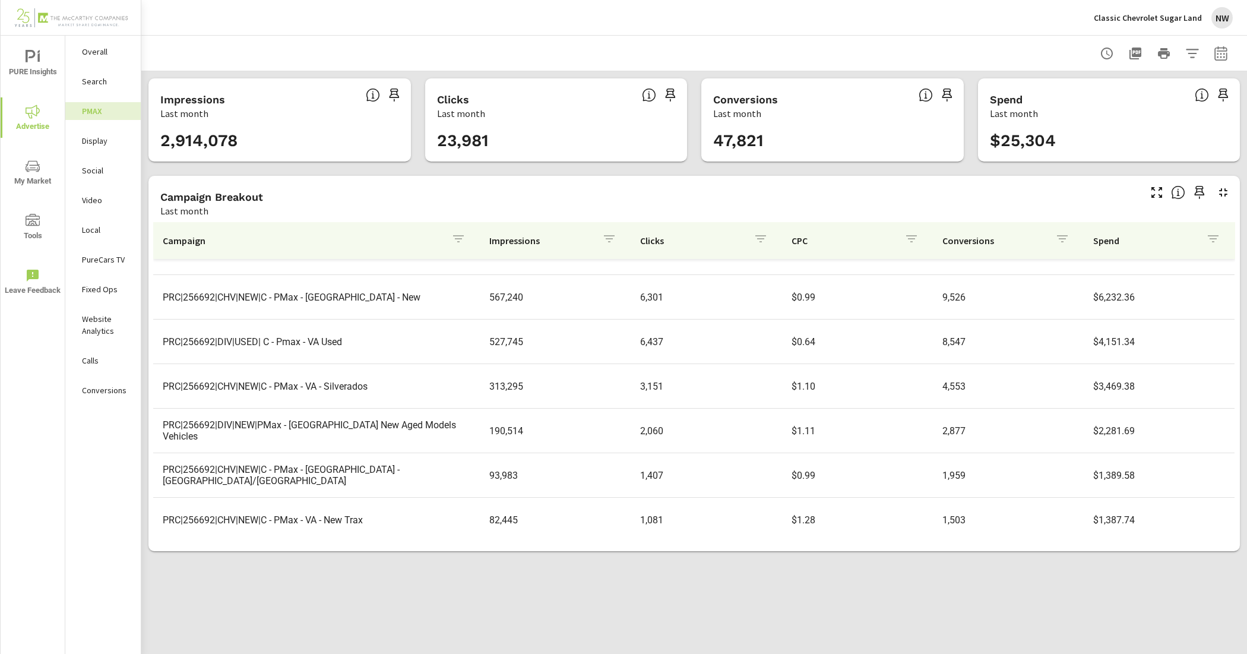
scroll to position [56, 0]
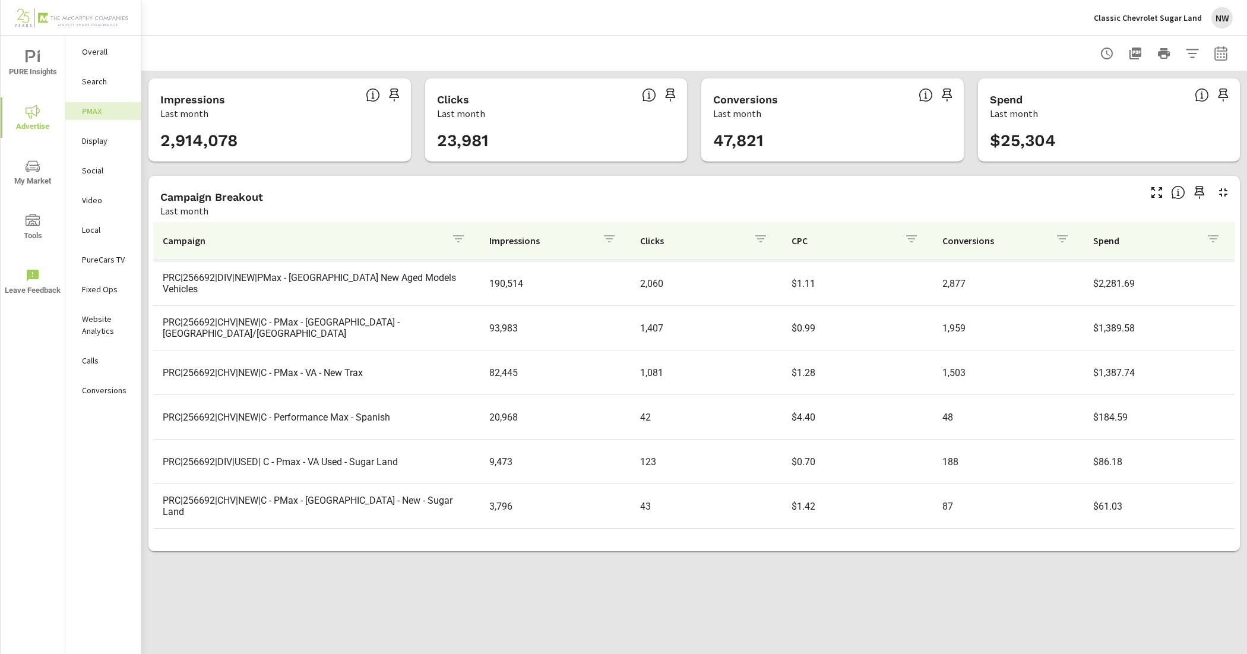
scroll to position [132, 0]
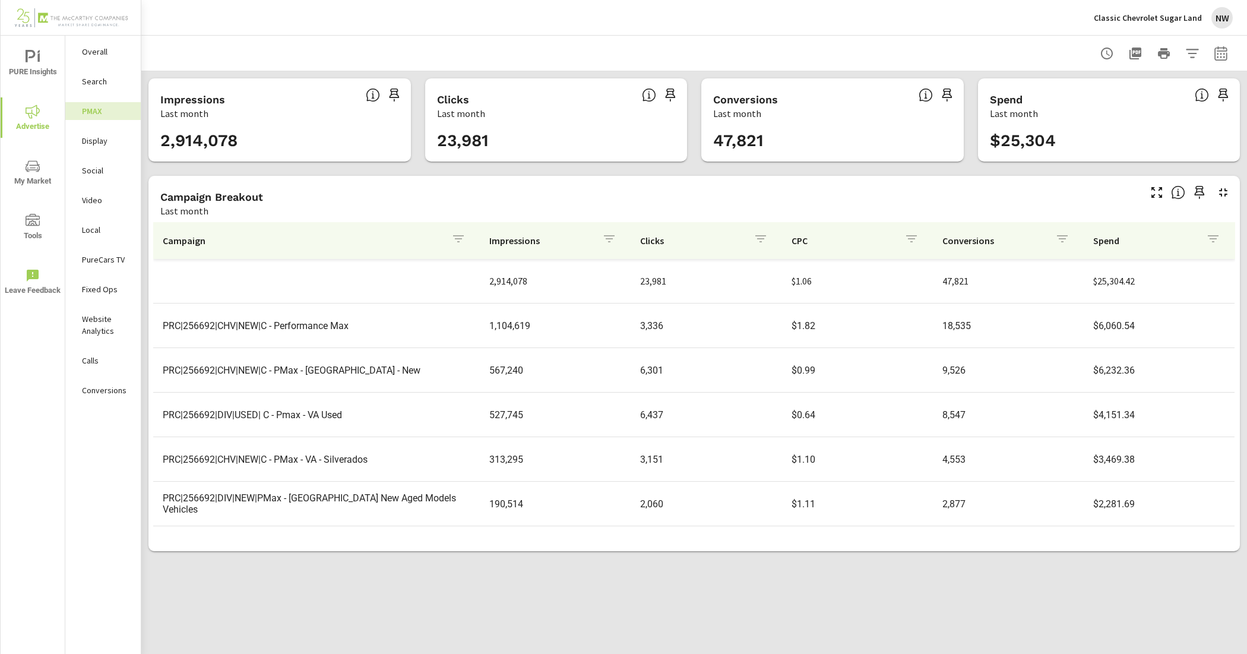
click at [1221, 54] on icon "button" at bounding box center [1221, 55] width 8 height 5
select select "Last month"
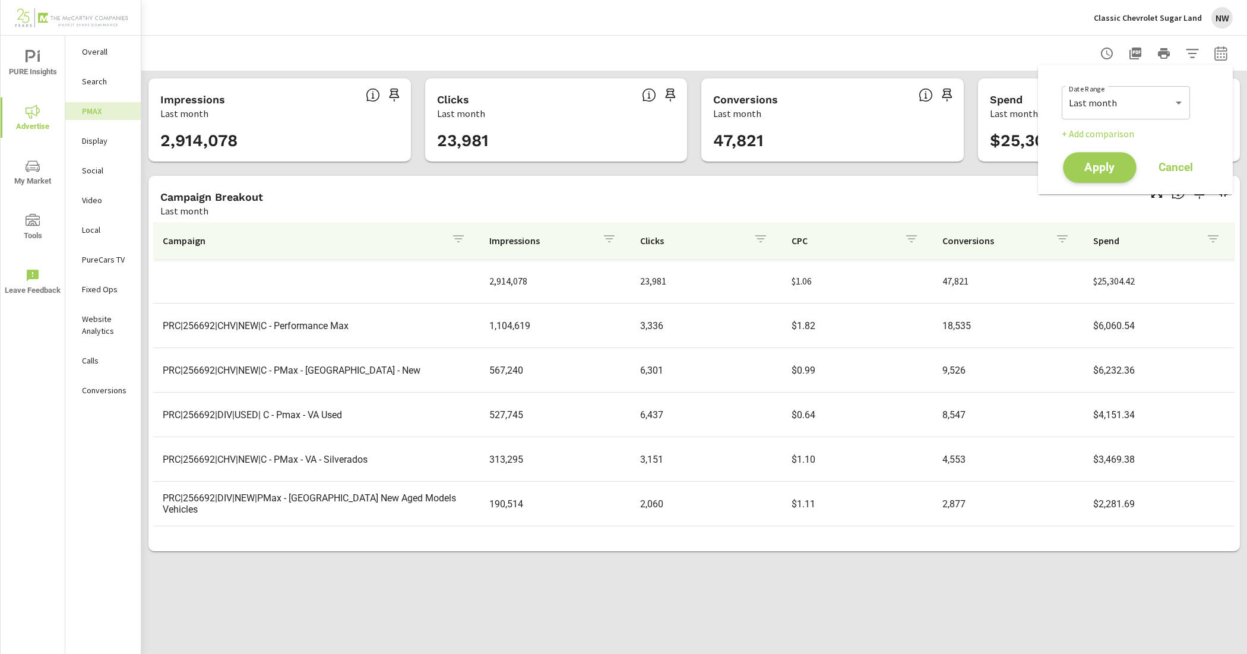
click at [1088, 153] on button "Apply" at bounding box center [1100, 167] width 74 height 31
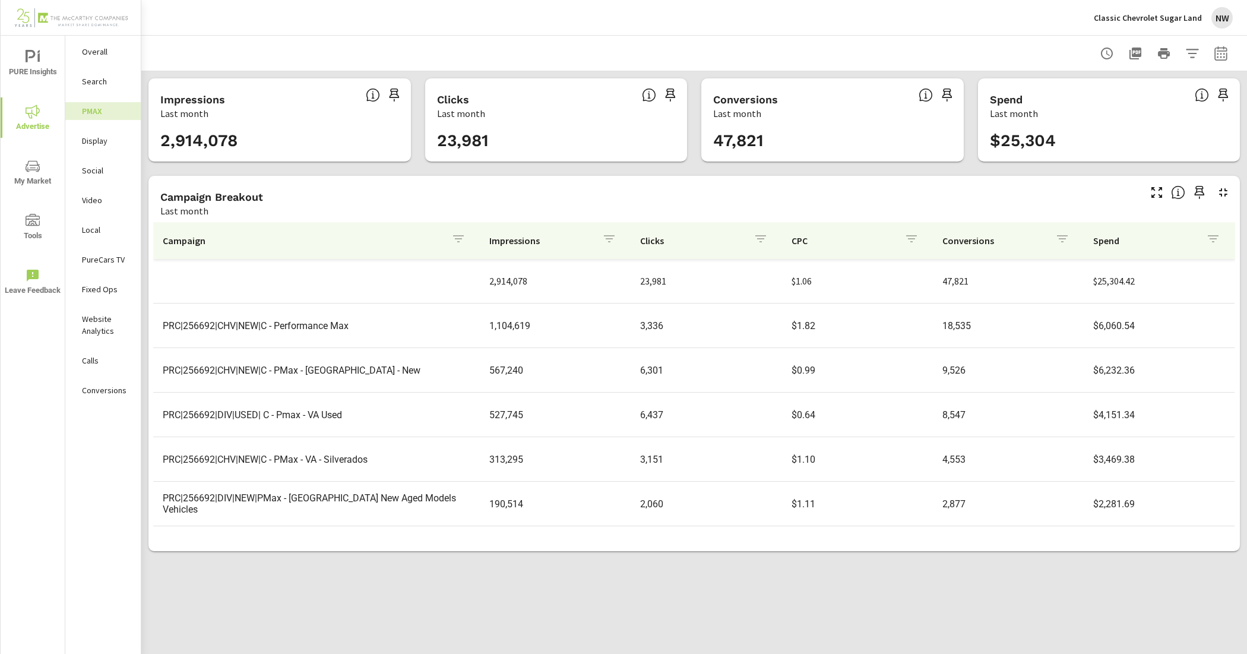
click at [128, 81] on p "Search" at bounding box center [106, 81] width 49 height 12
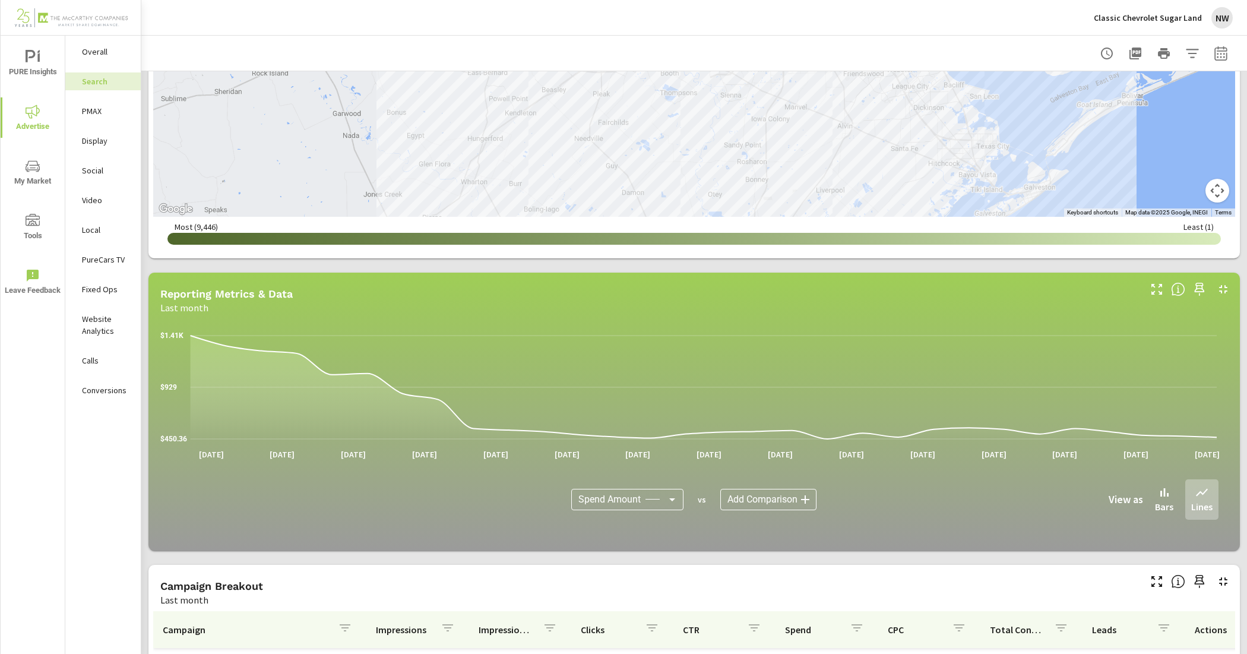
scroll to position [683, 0]
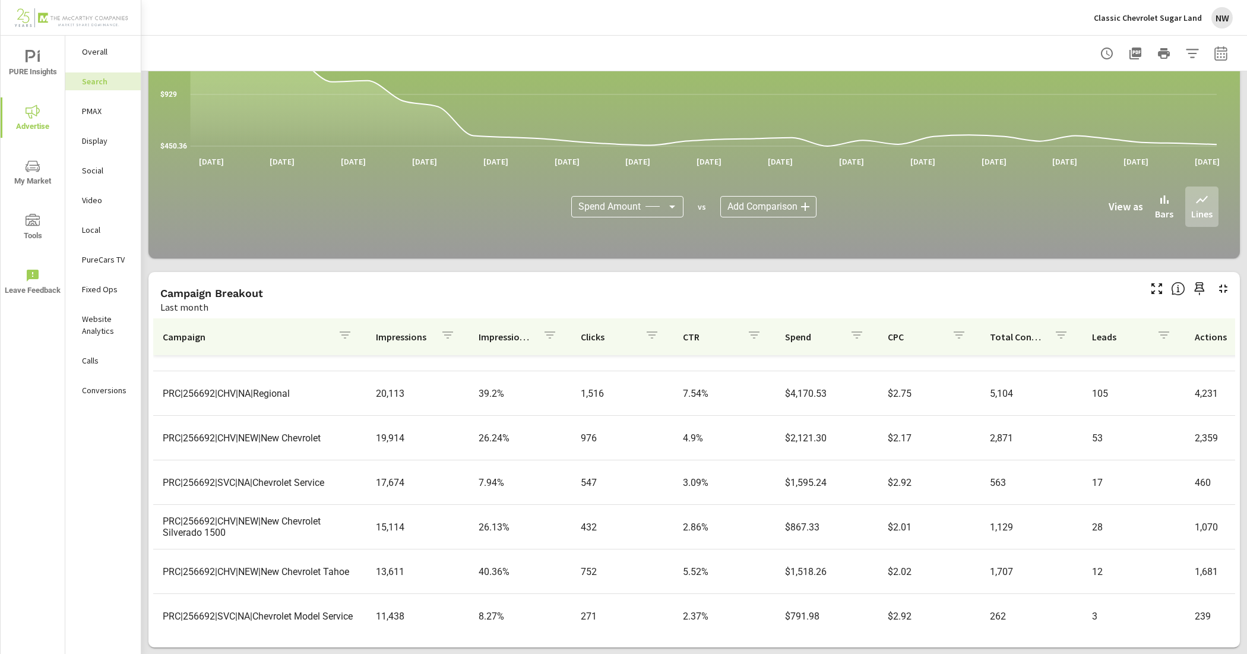
scroll to position [74, 0]
click at [99, 120] on nav "Overall Search PMAX Display Social Video Local PureCars TV Fixed Ops Website An…" at bounding box center [102, 226] width 75 height 380
click at [110, 115] on p "PMAX" at bounding box center [106, 111] width 49 height 12
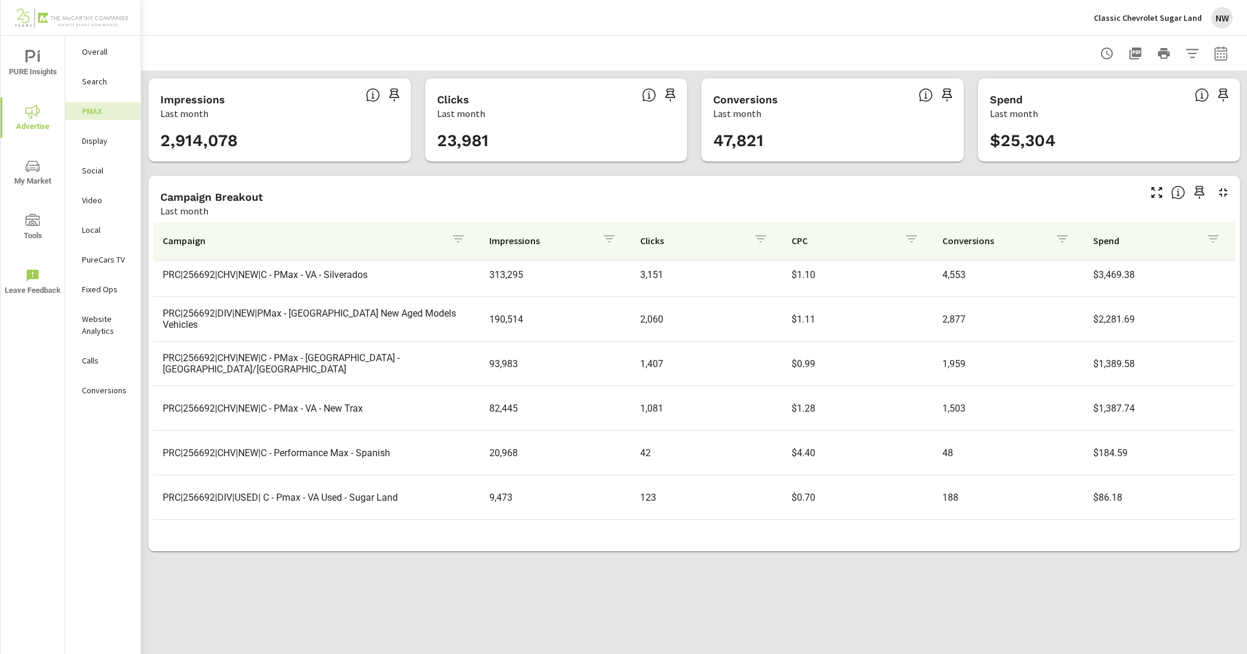
scroll to position [221, 0]
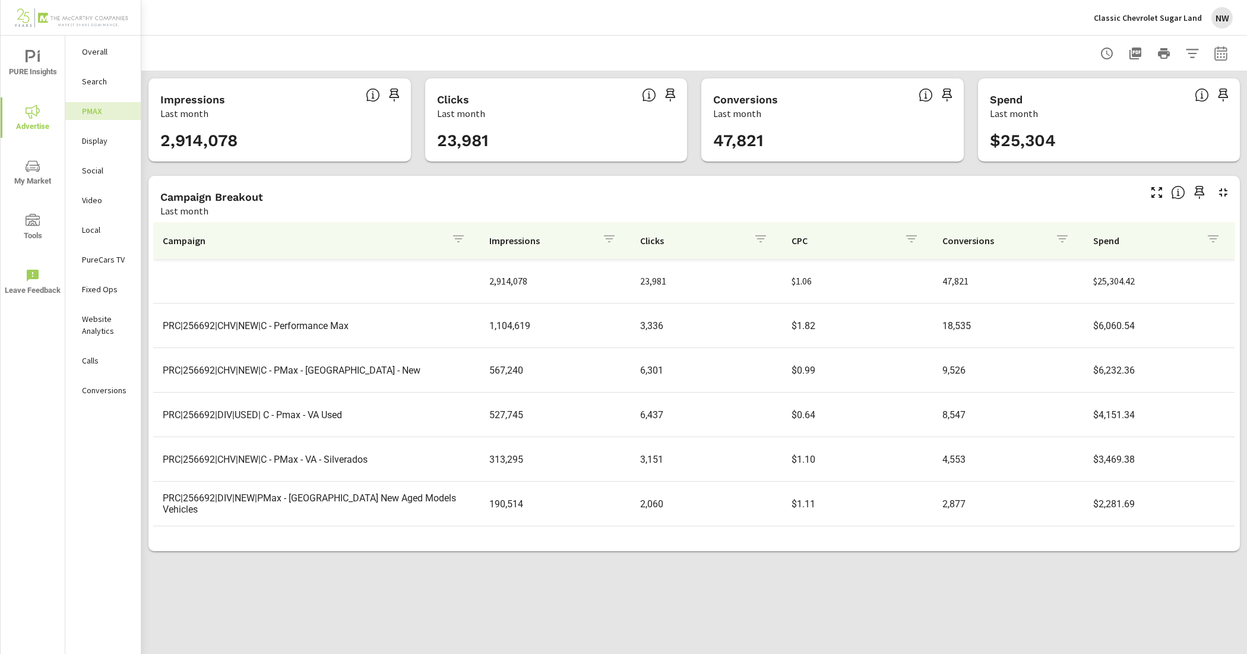
scroll to position [74, 0]
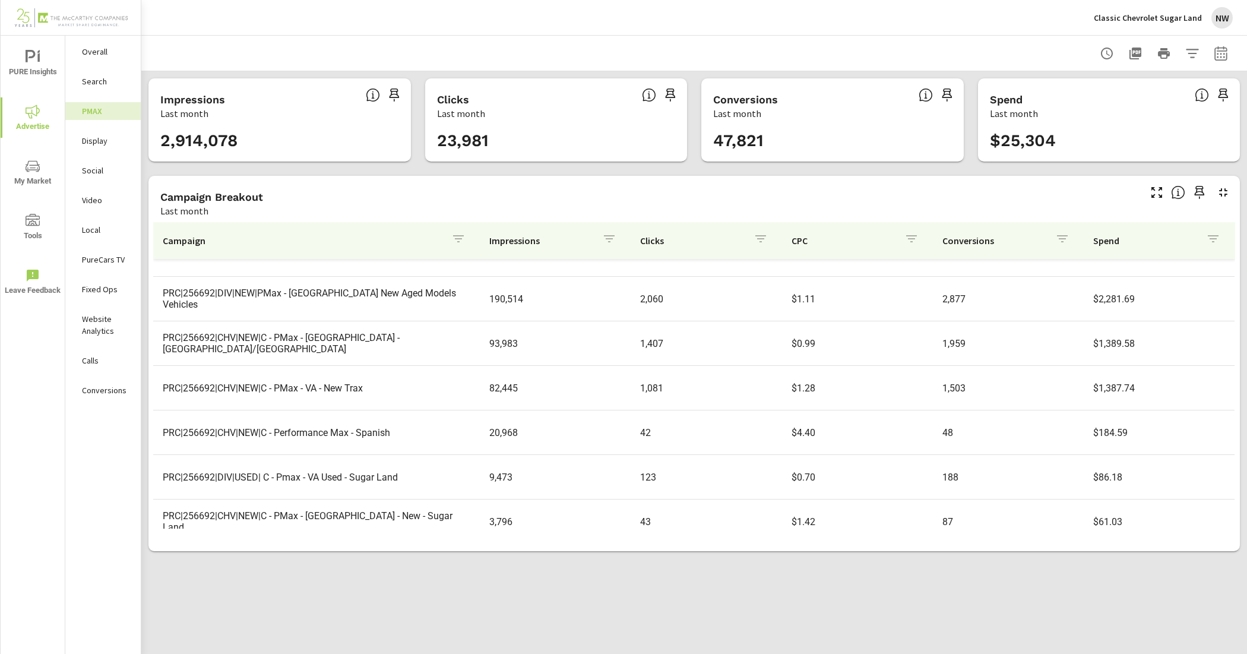
scroll to position [221, 0]
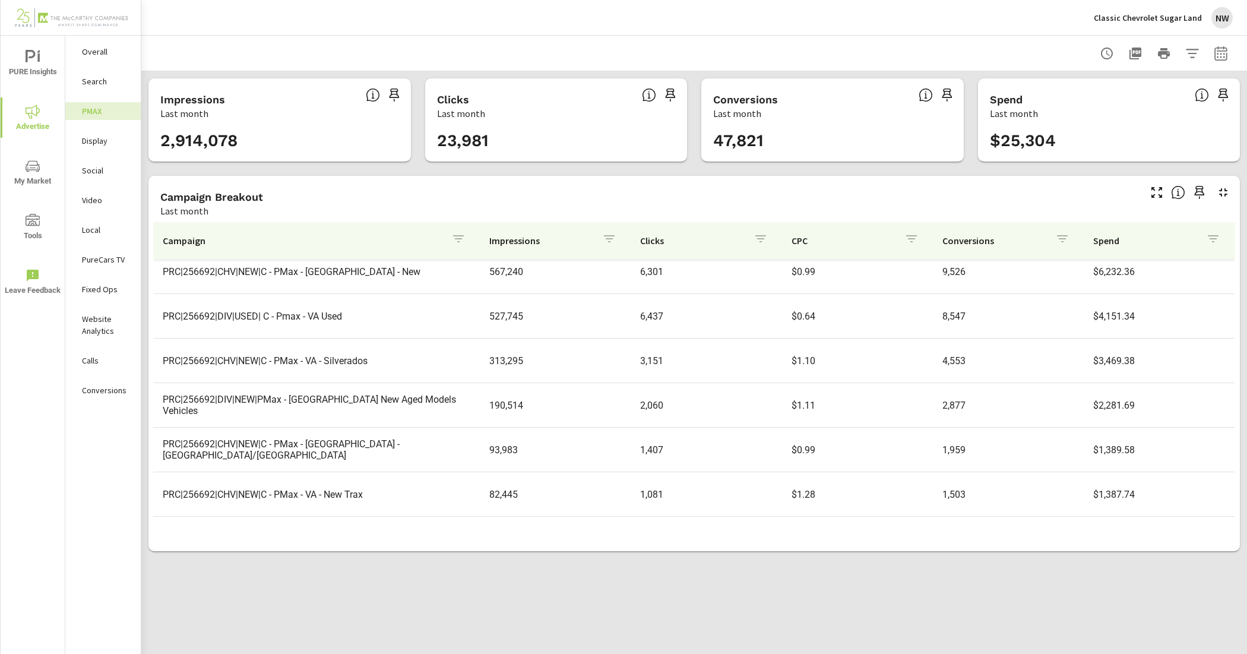
scroll to position [73, 0]
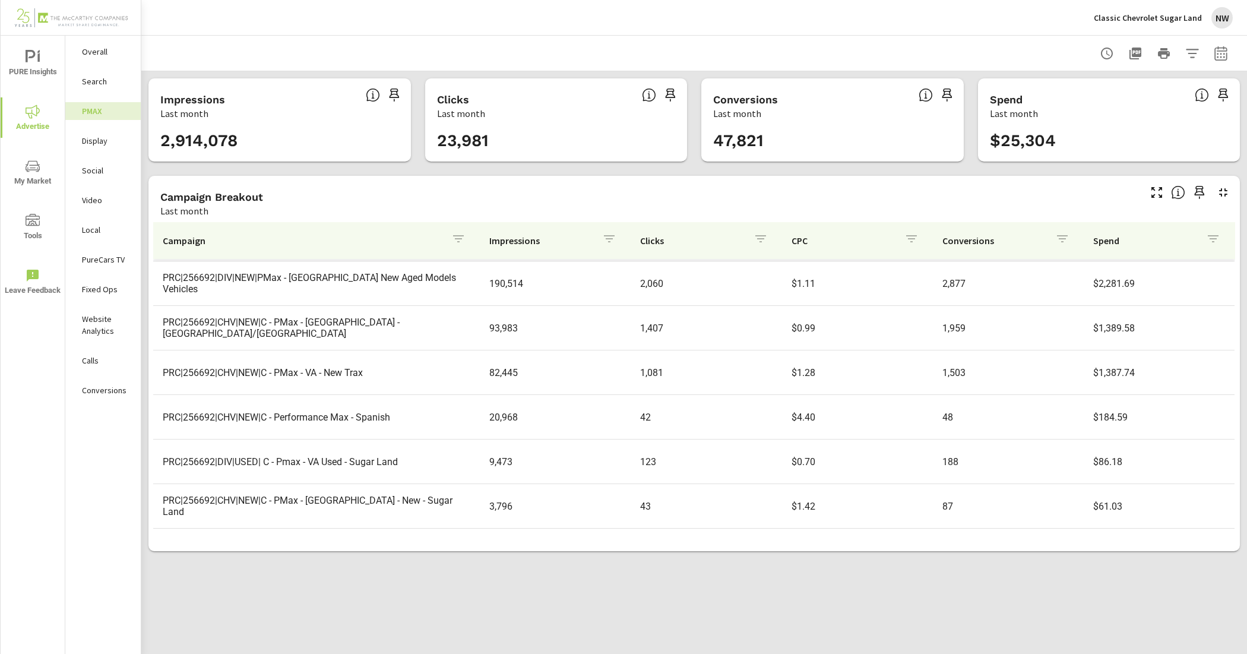
scroll to position [125, 0]
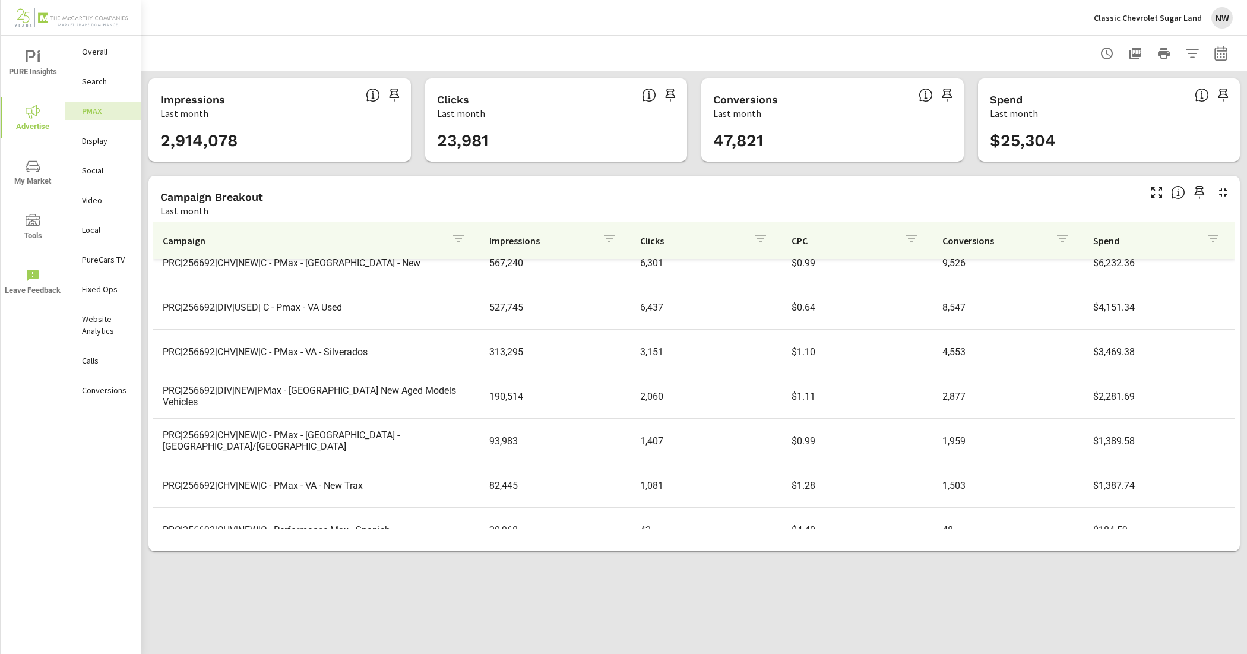
scroll to position [221, 0]
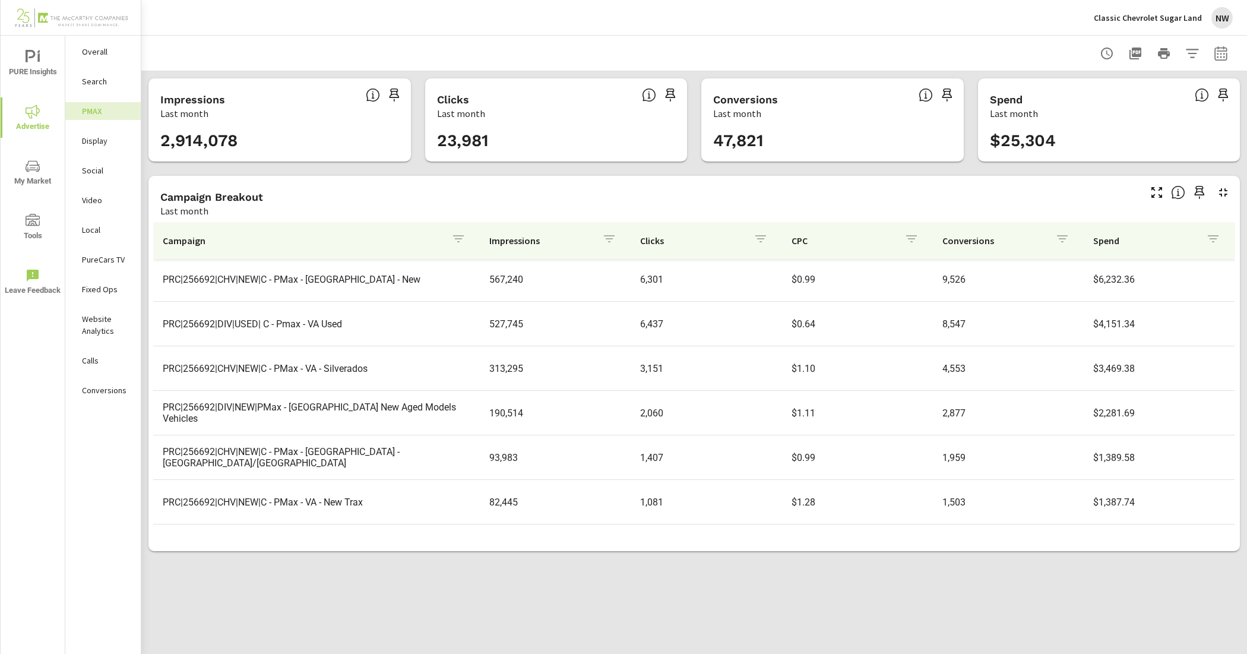
scroll to position [73, 0]
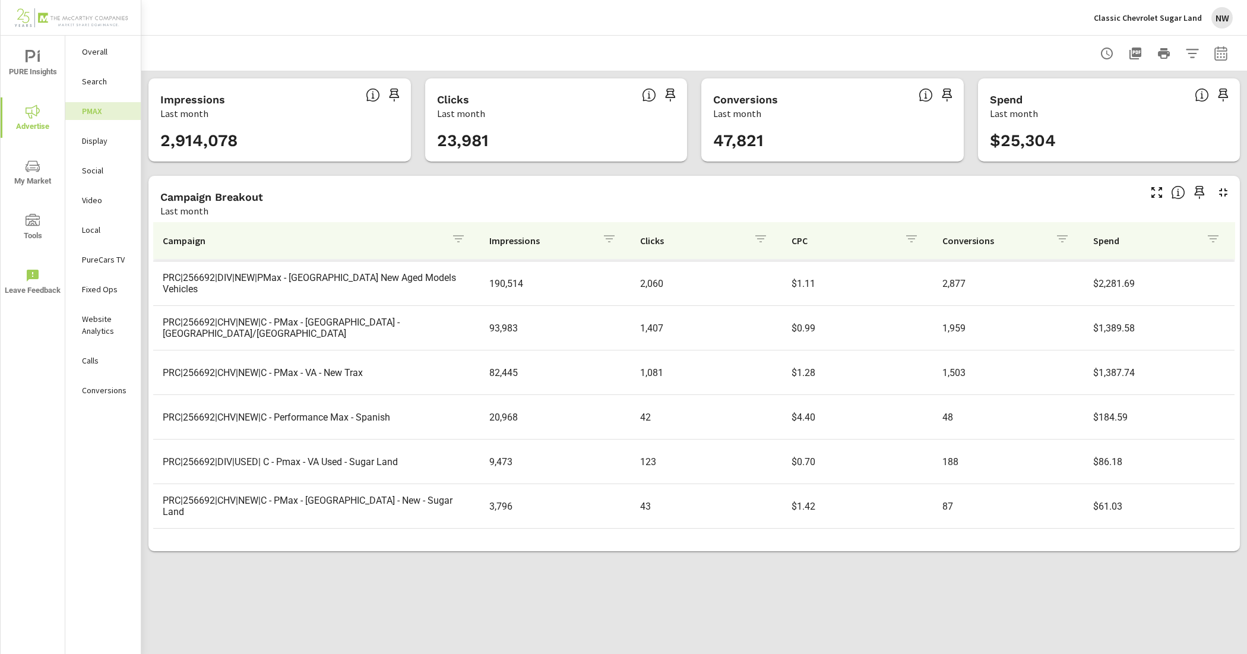
scroll to position [221, 0]
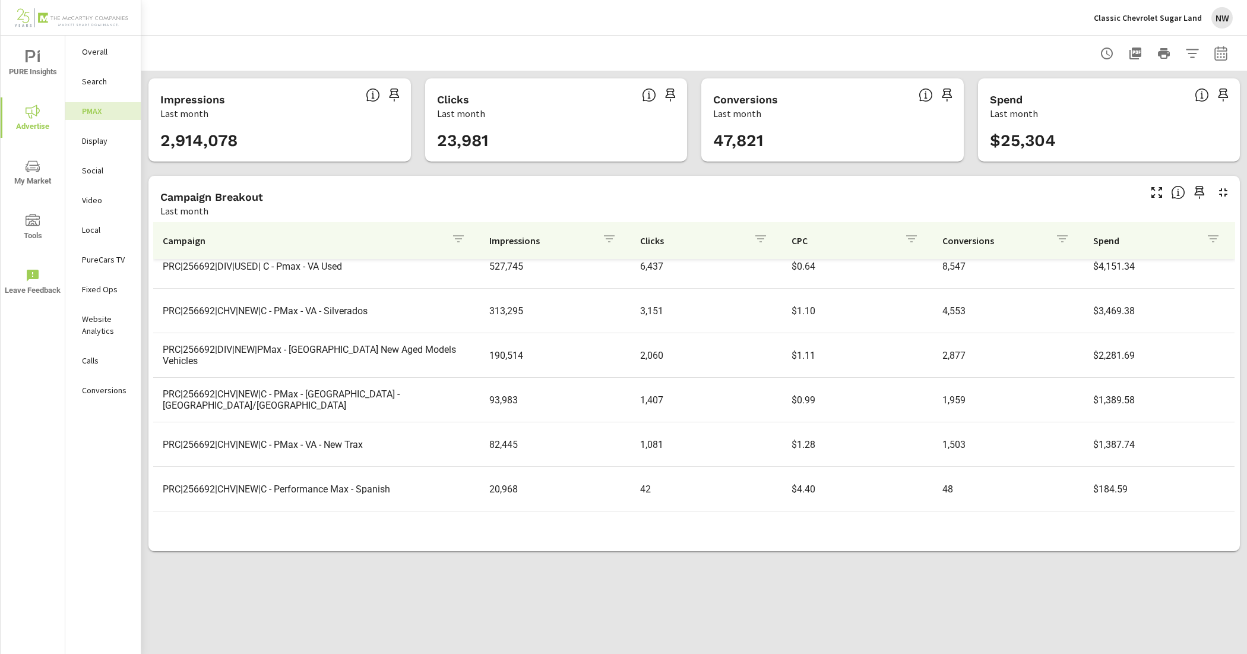
scroll to position [221, 0]
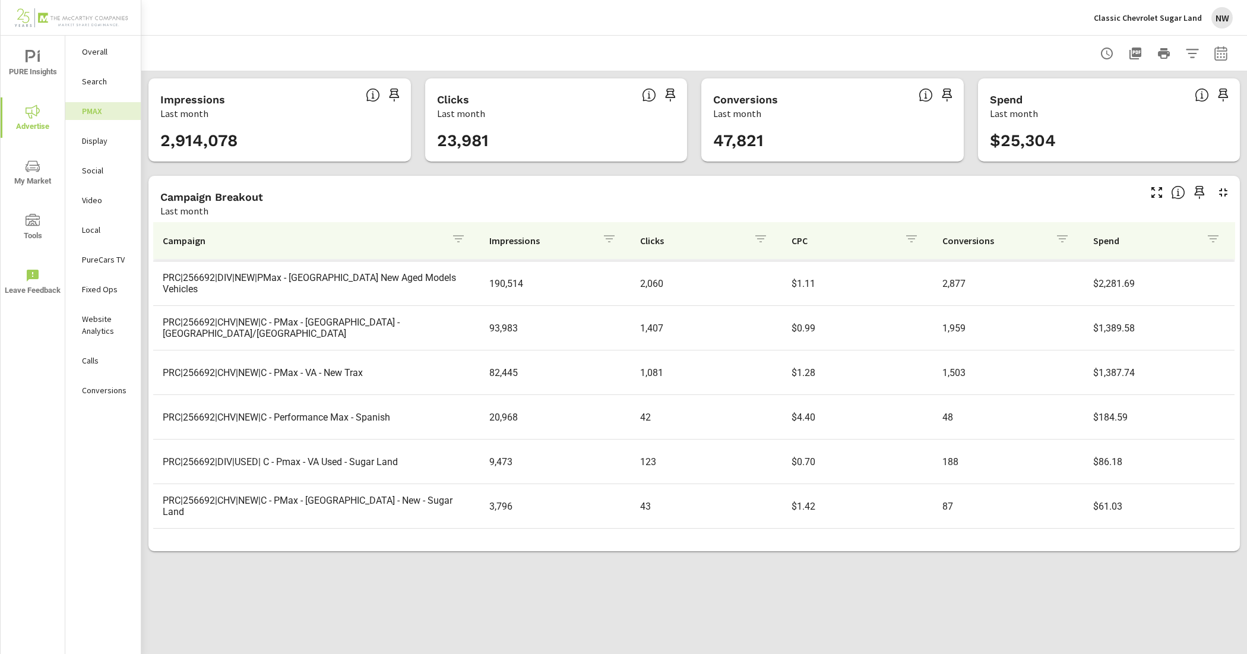
click at [119, 90] on div "Search" at bounding box center [102, 81] width 75 height 18
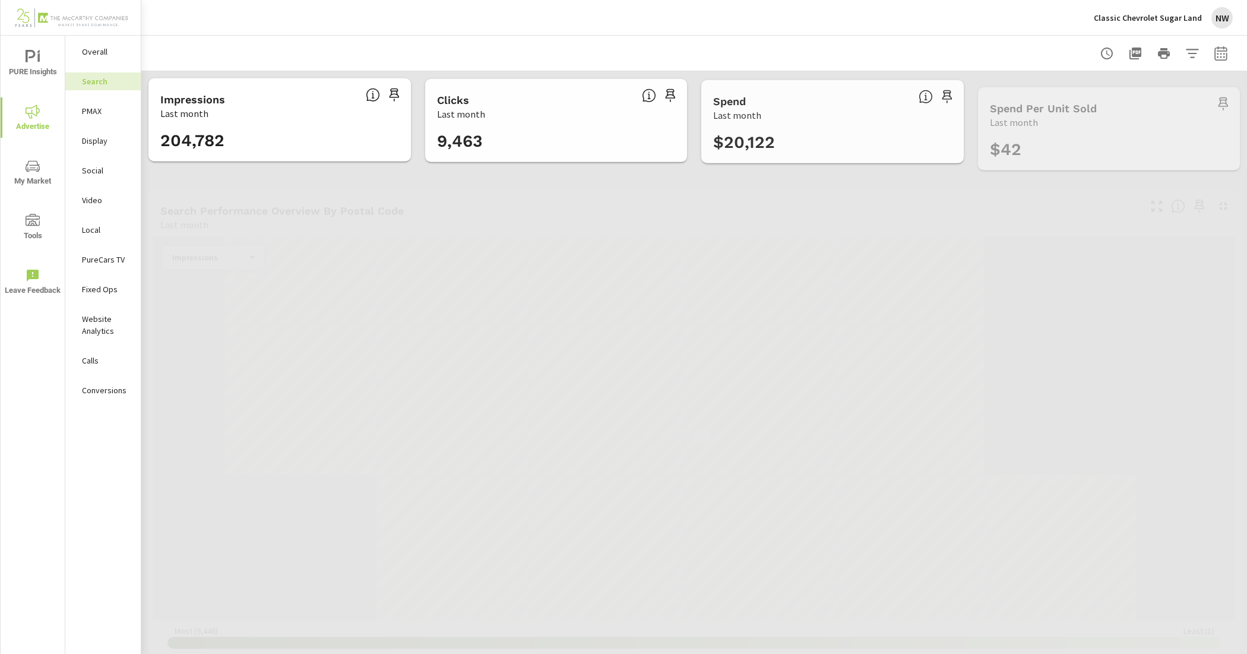
scroll to position [45, 0]
click at [110, 170] on p "Social" at bounding box center [106, 170] width 49 height 12
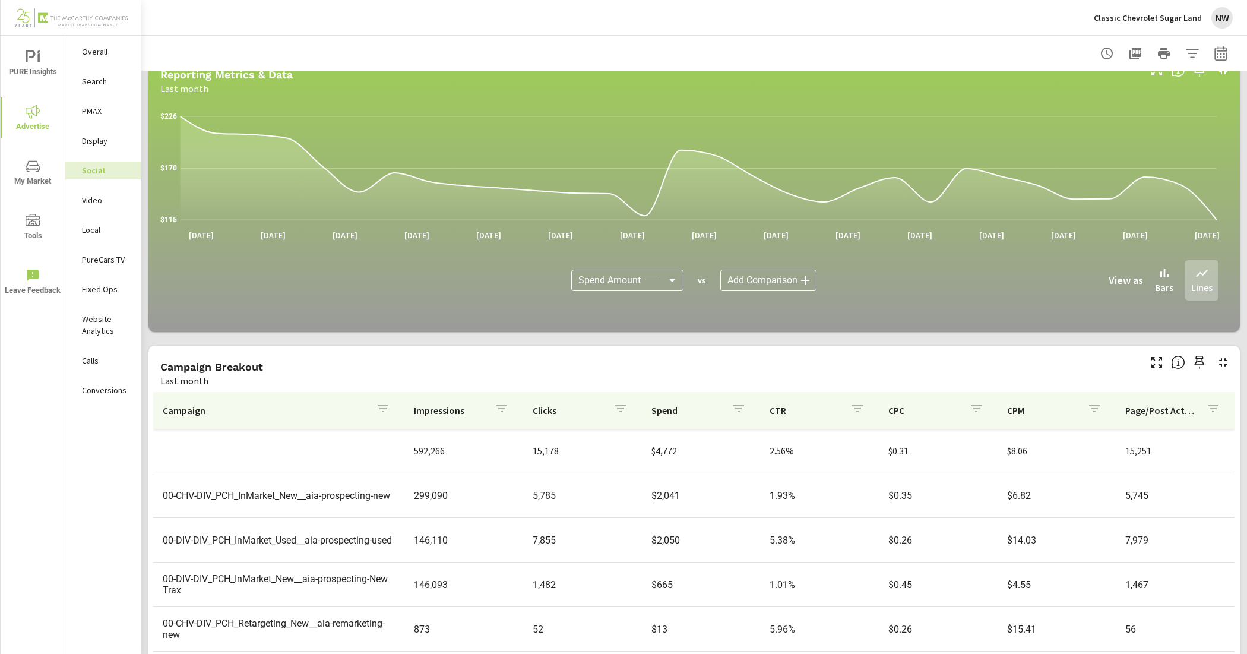
scroll to position [197, 0]
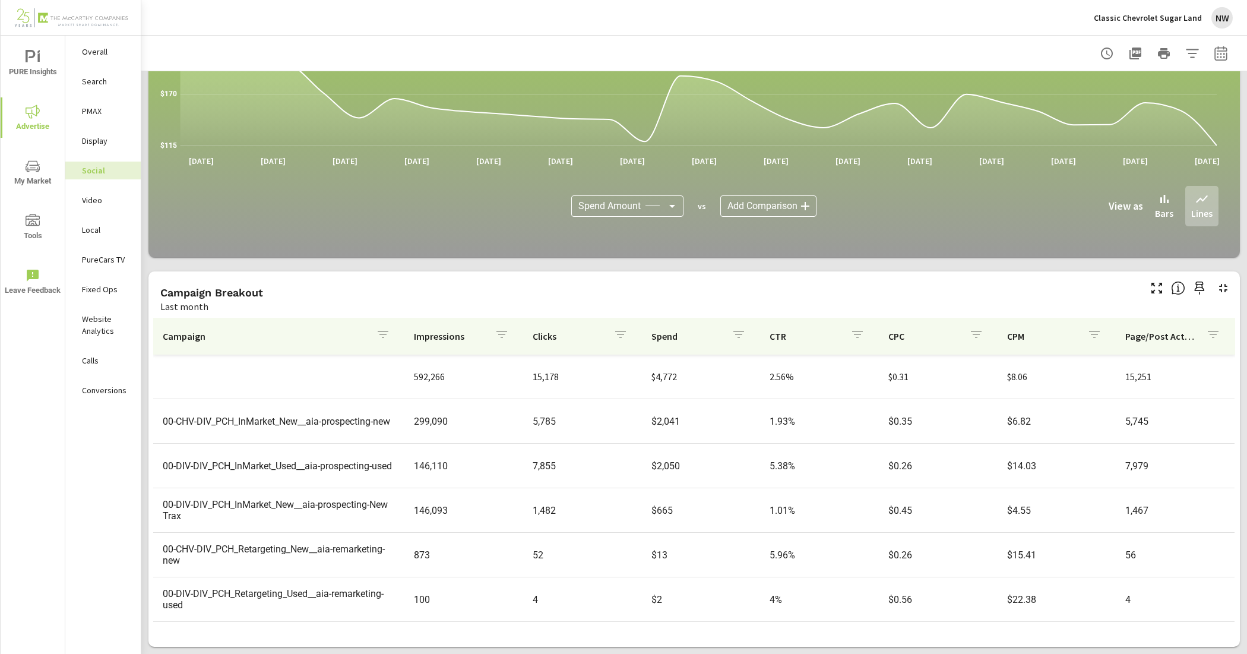
click at [1214, 54] on icon "button" at bounding box center [1221, 53] width 14 height 14
select select "Last month"
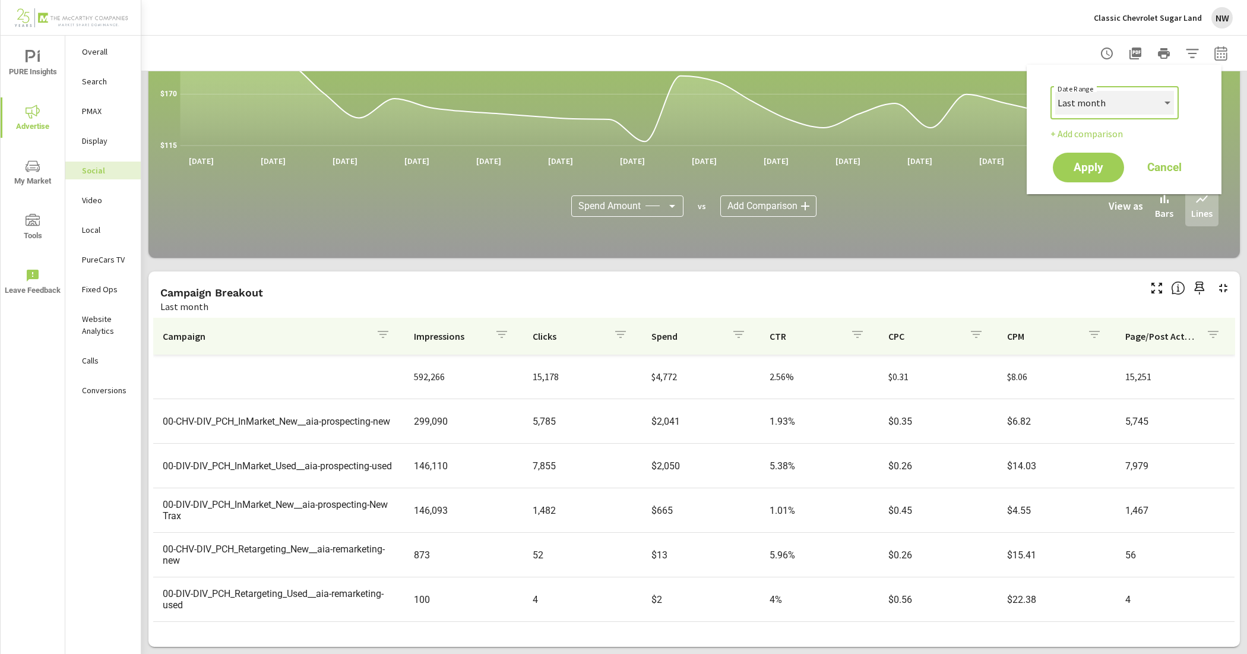
drag, startPoint x: 1148, startPoint y: 99, endPoint x: 1138, endPoint y: 110, distance: 14.7
click at [1148, 99] on select "Custom [DATE] Last week Last 7 days Last 14 days Last 30 days Last 45 days Last…" at bounding box center [1114, 103] width 119 height 24
click at [907, 158] on p "[DATE]" at bounding box center [920, 161] width 42 height 12
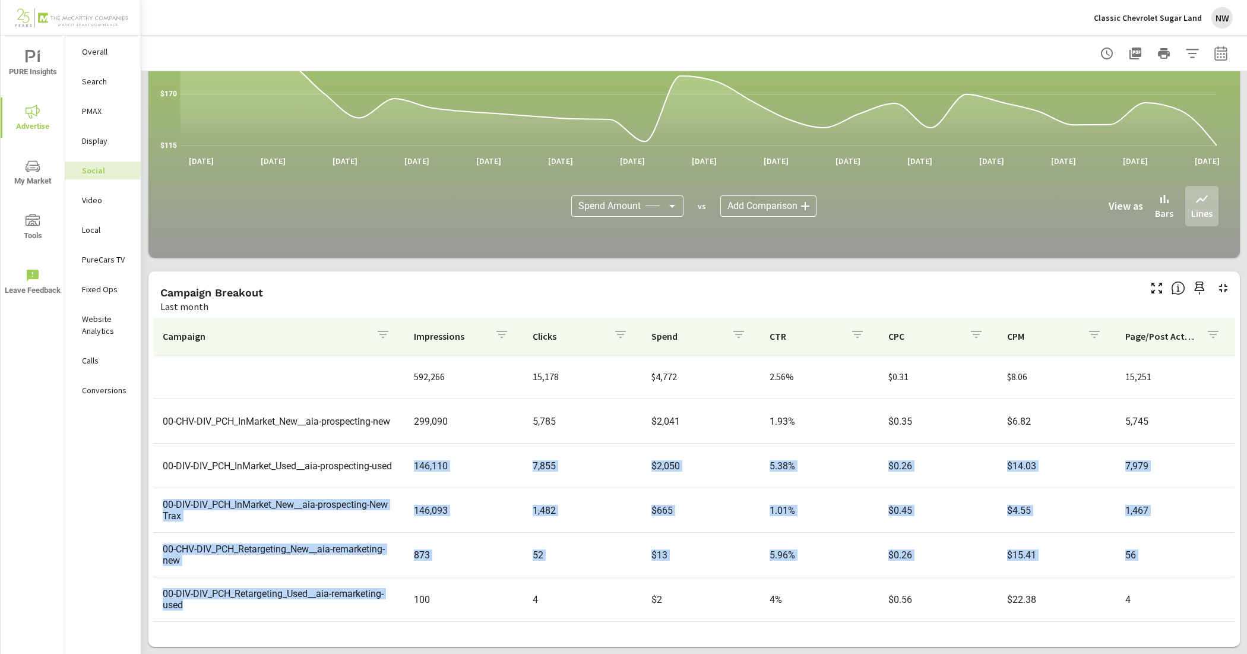
drag, startPoint x: 223, startPoint y: 594, endPoint x: 197, endPoint y: 441, distance: 155.3
click at [197, 441] on tbody "592,266 15,178 $4,772 2.56% $0.31 $8.06 15,251 00-CHV-DIV_PCH_InMarket_New__aia…" at bounding box center [694, 487] width 1082 height 267
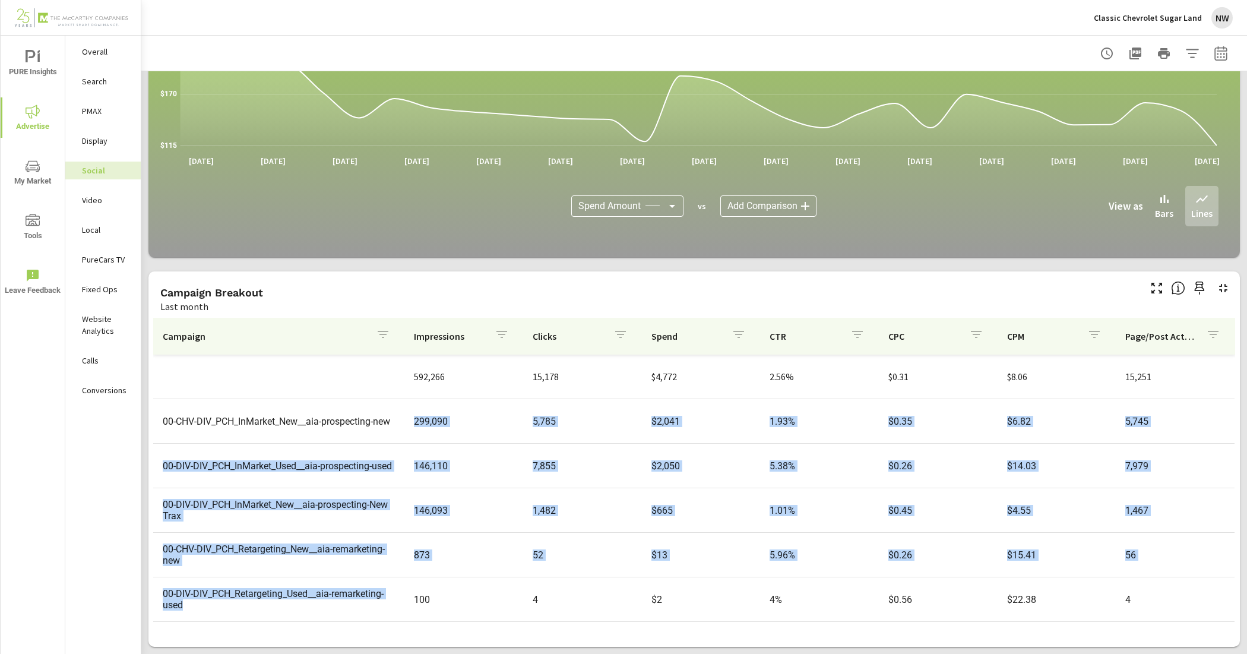
click at [306, 481] on td "00-DIV-DIV_PCH_InMarket_Used__aia-prospecting-used" at bounding box center [278, 466] width 251 height 30
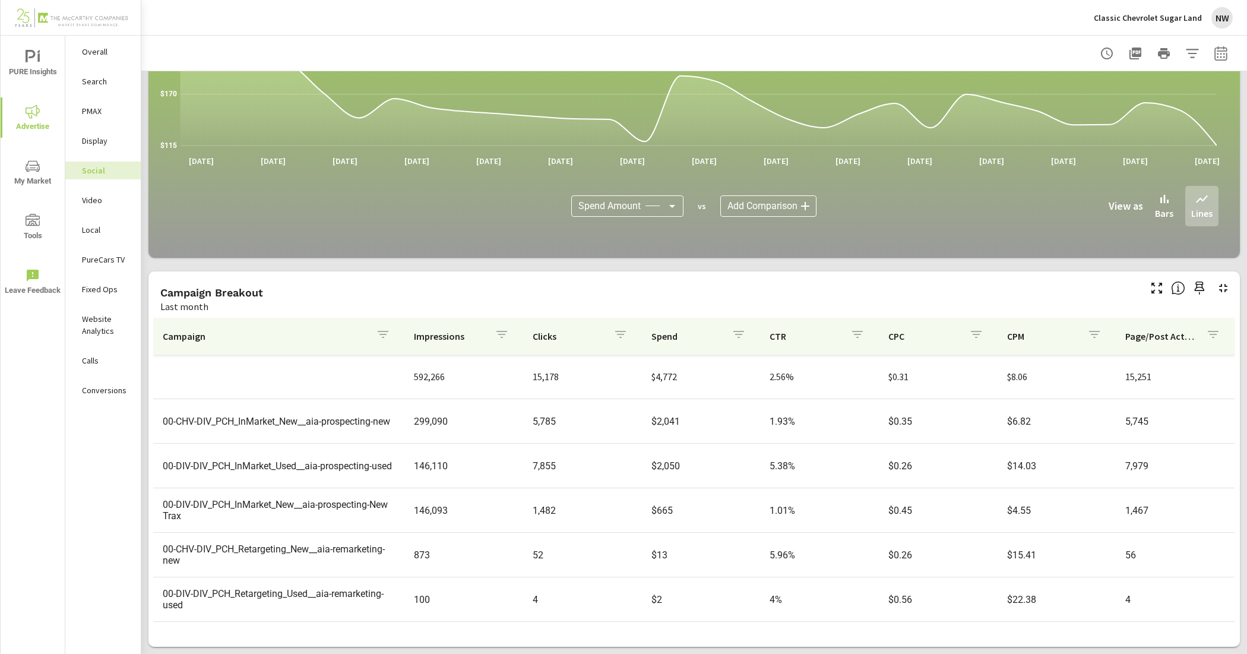
click at [391, 420] on td "00-CHV-DIV_PCH_InMarket_New__aia-prospecting-new" at bounding box center [278, 421] width 251 height 30
drag, startPoint x: 173, startPoint y: 420, endPoint x: 821, endPoint y: 601, distance: 673.0
click at [867, 648] on div "Impressions Last month 592,266 Clicks Last month 15,178 Spend Last month $4,772…" at bounding box center [694, 264] width 1106 height 779
click at [467, 461] on td "146,110" at bounding box center [463, 466] width 119 height 30
click at [118, 256] on p "PureCars TV" at bounding box center [106, 260] width 49 height 12
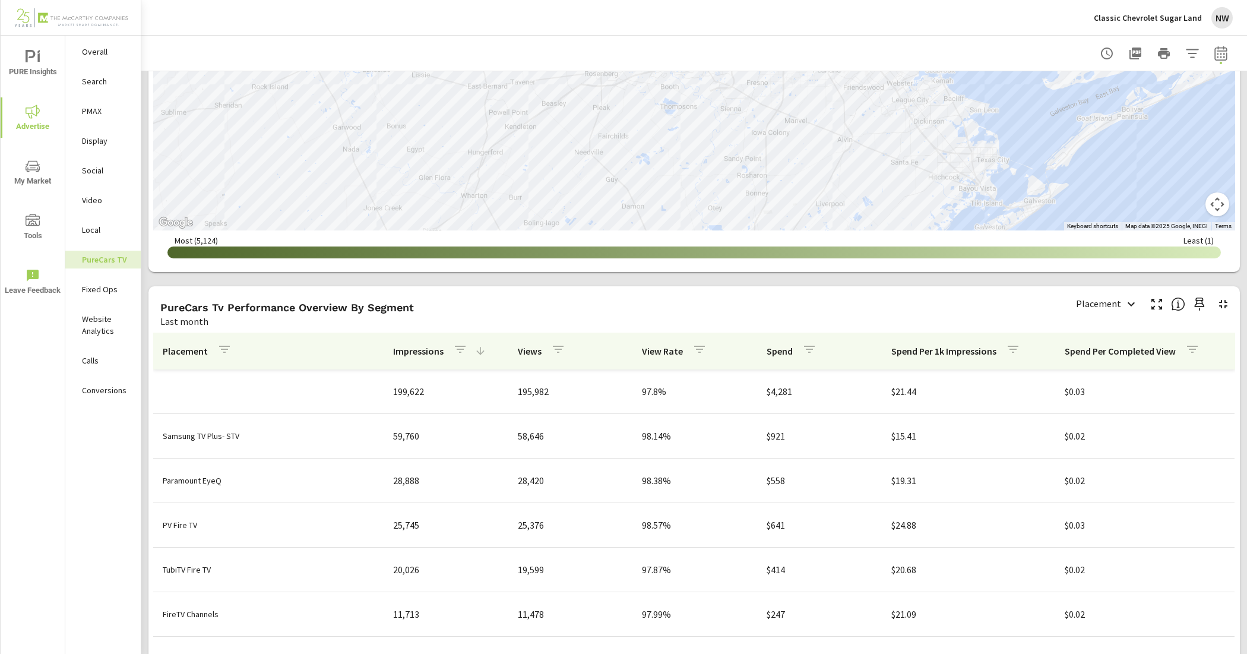
scroll to position [1313, 0]
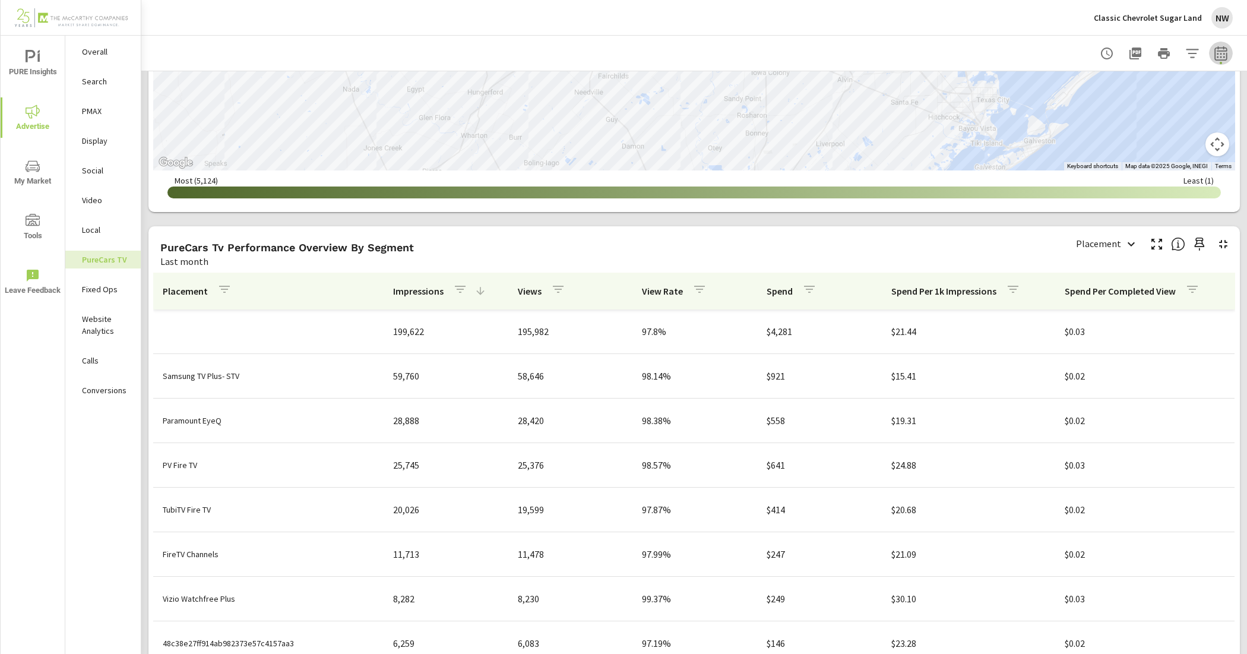
click at [1214, 49] on icon "button" at bounding box center [1221, 53] width 14 height 14
select select "Last month"
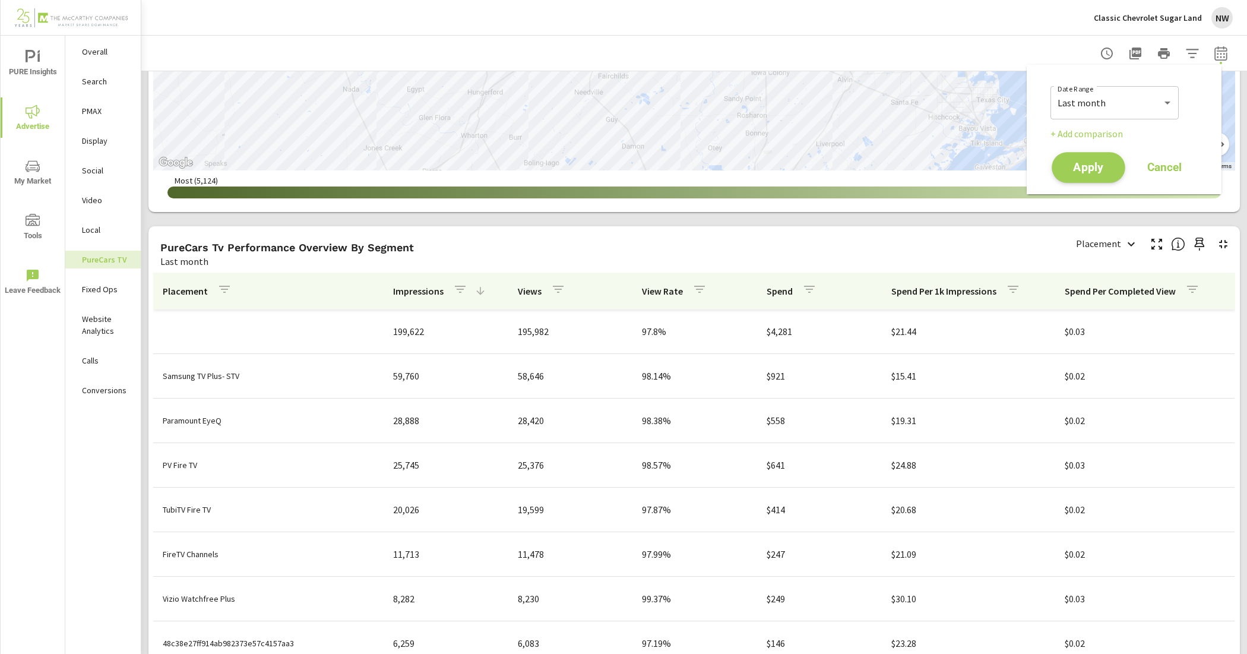
click at [1070, 173] on button "Apply" at bounding box center [1089, 167] width 74 height 31
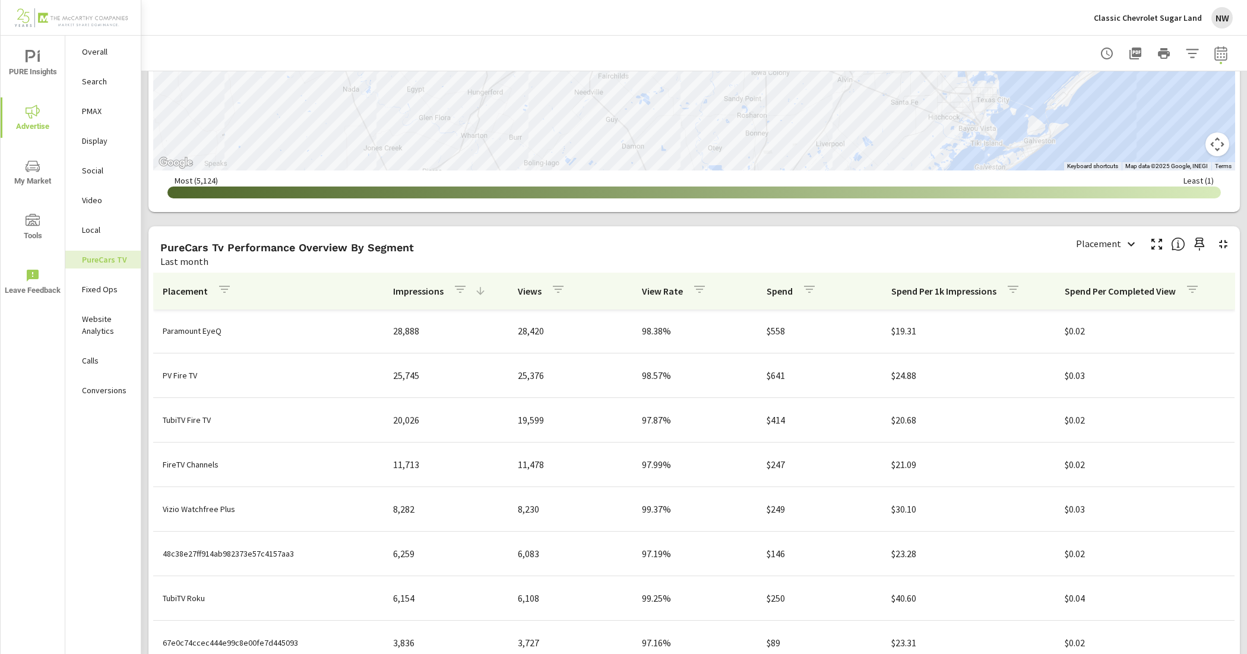
scroll to position [74, 0]
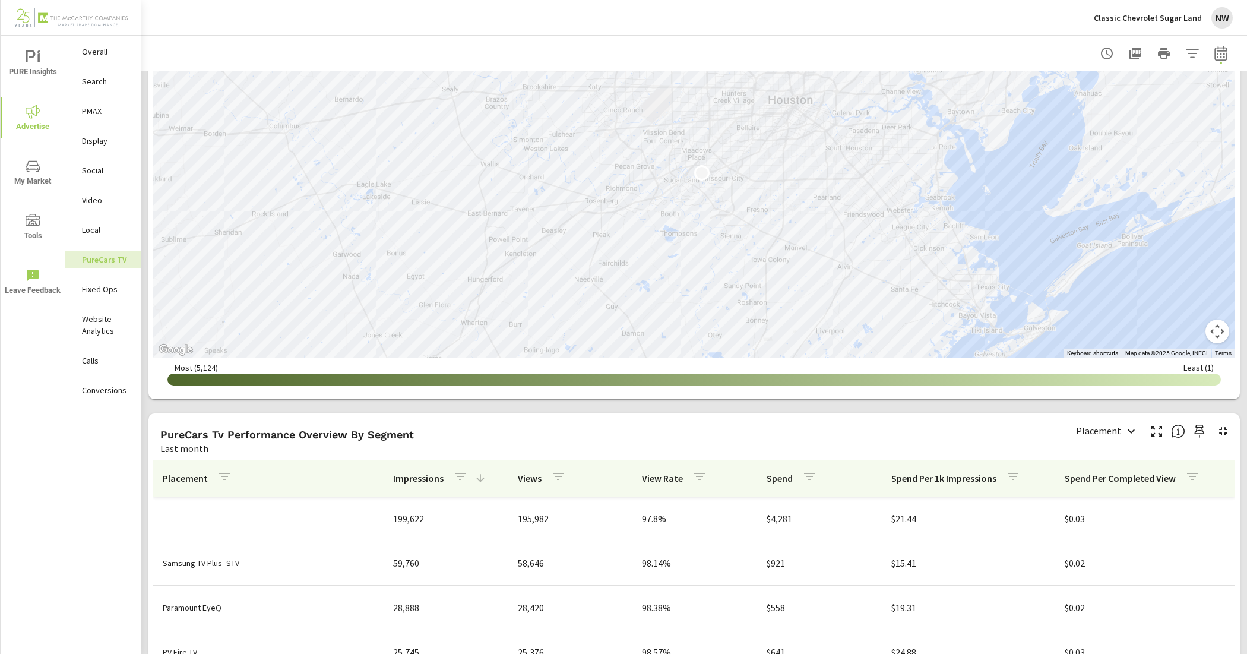
scroll to position [1090, 0]
